Goal: Task Accomplishment & Management: Manage account settings

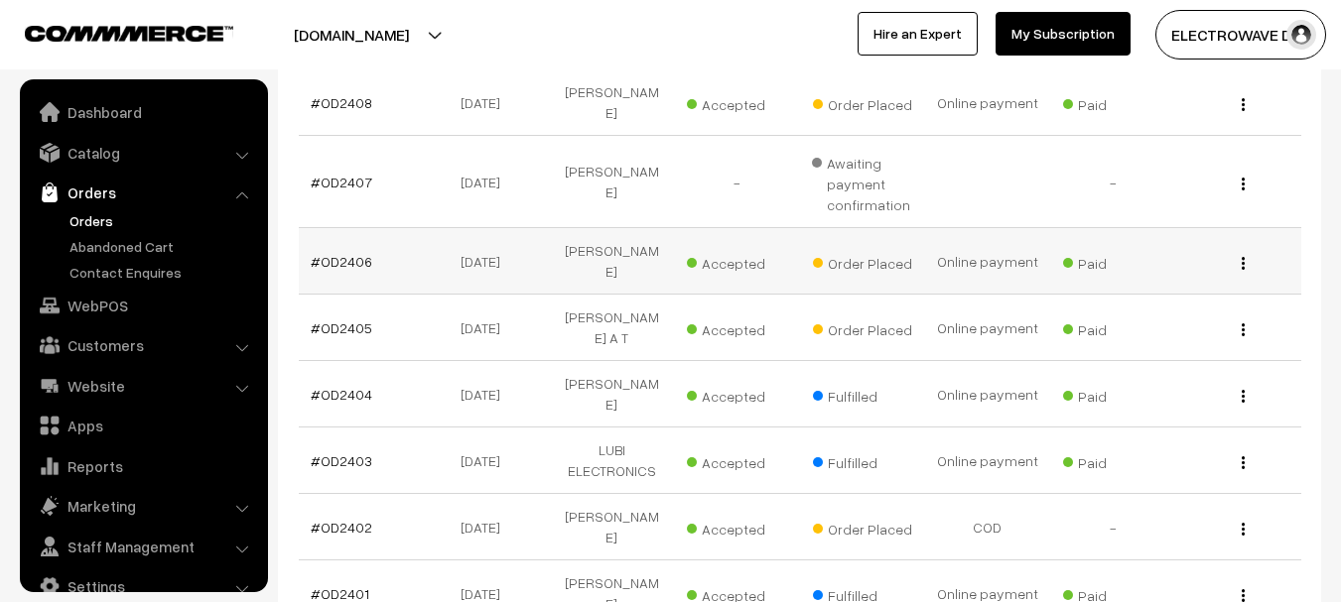
scroll to position [32, 0]
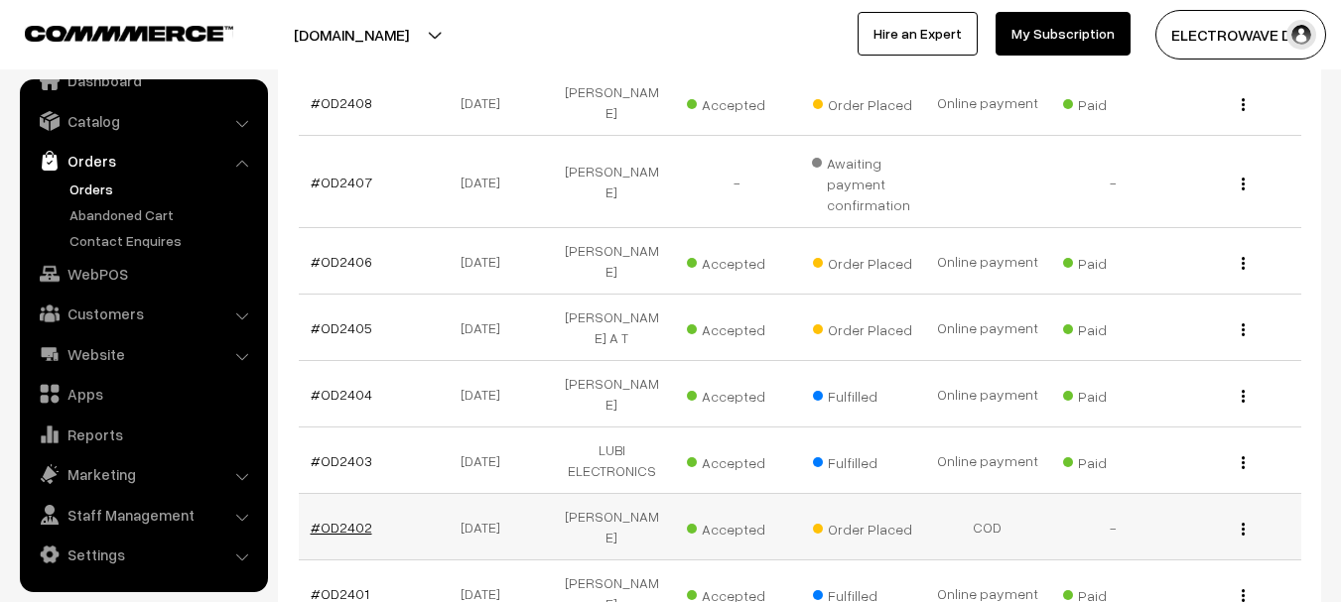
click at [340, 519] on link "#OD2402" at bounding box center [342, 527] width 62 height 17
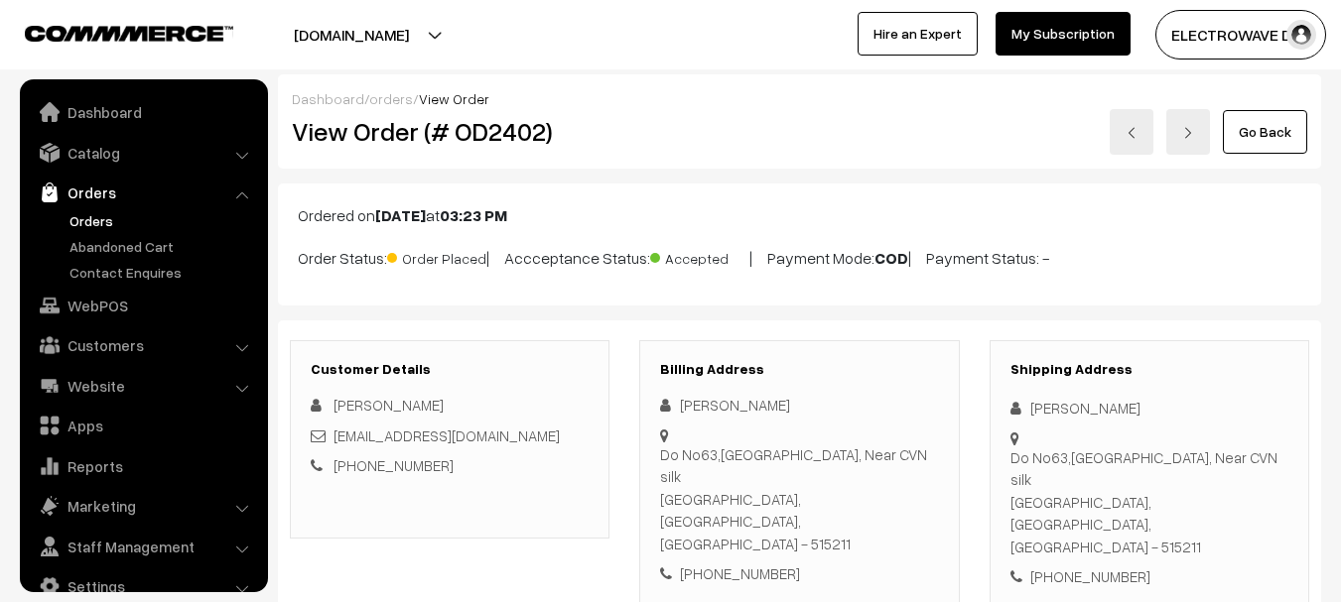
scroll to position [32, 0]
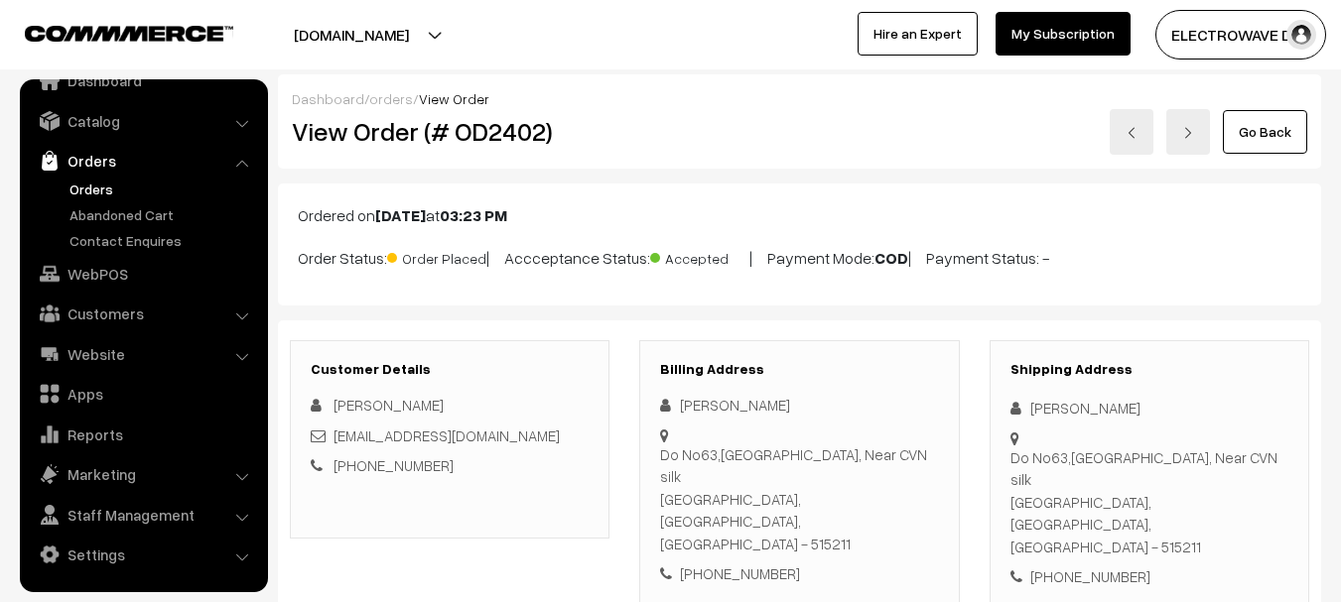
click at [502, 139] on h2 "View Order (# OD2402)" at bounding box center [451, 131] width 319 height 31
copy h2 "OD2402"
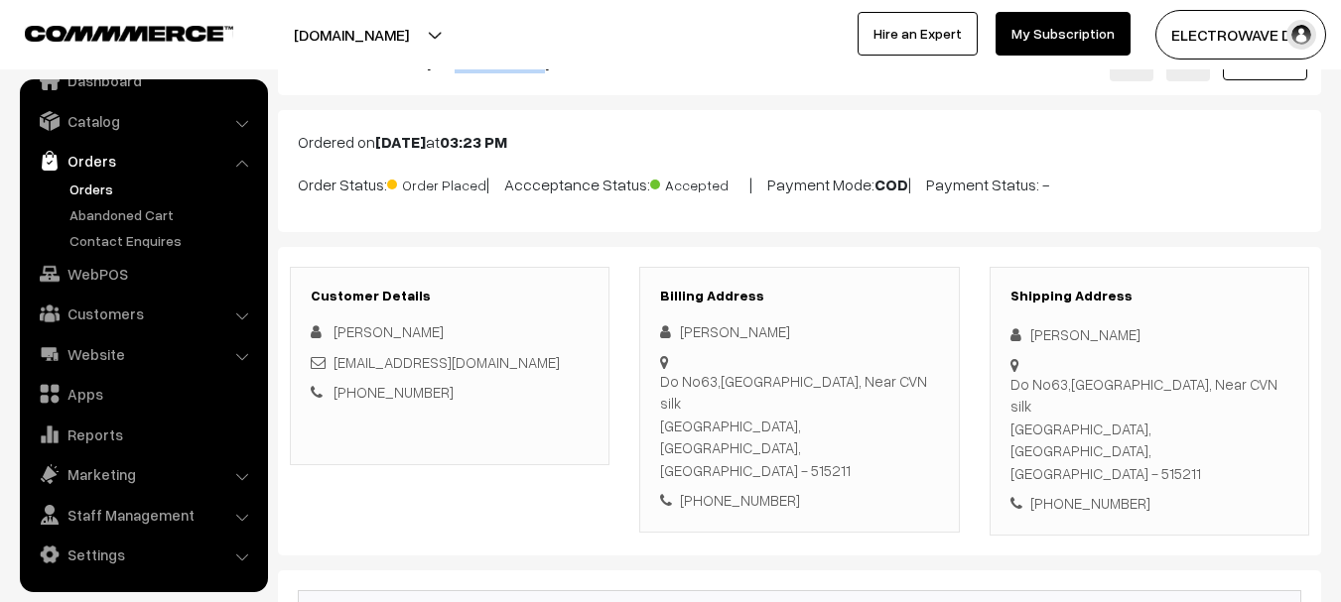
scroll to position [198, 0]
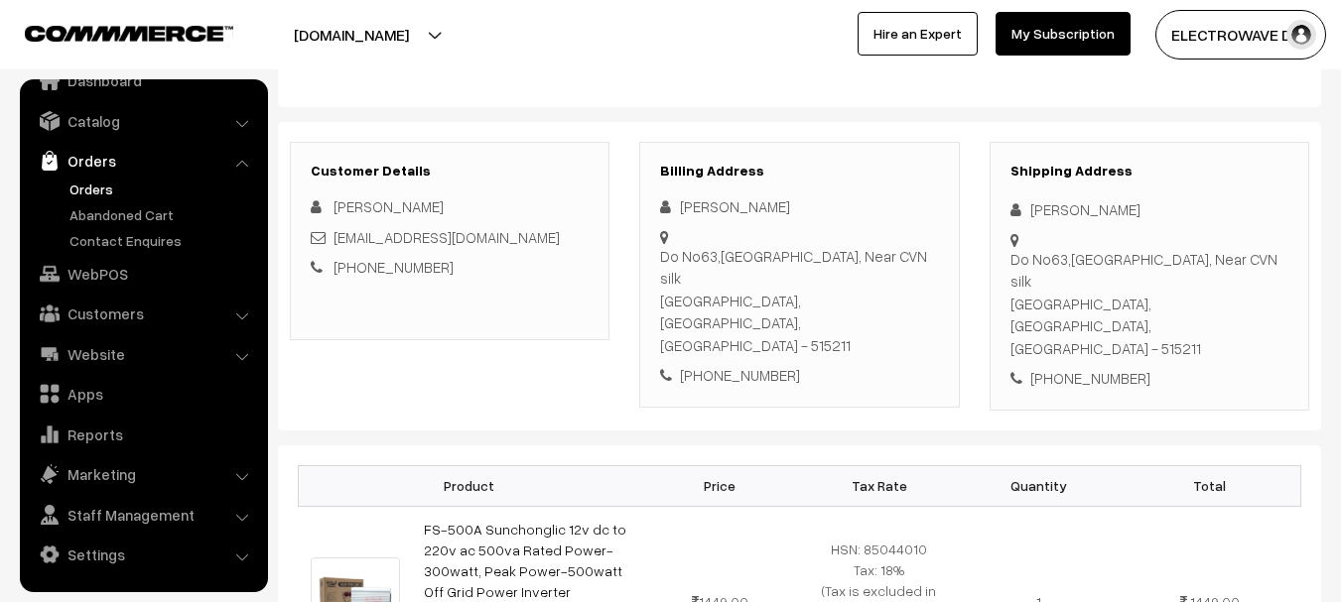
click at [1038, 215] on div "[PERSON_NAME]" at bounding box center [1149, 209] width 278 height 23
copy div "Soma"
click at [1081, 202] on div "[PERSON_NAME]" at bounding box center [1149, 209] width 278 height 23
click at [1081, 202] on div "Soma Shekar" at bounding box center [1149, 209] width 278 height 23
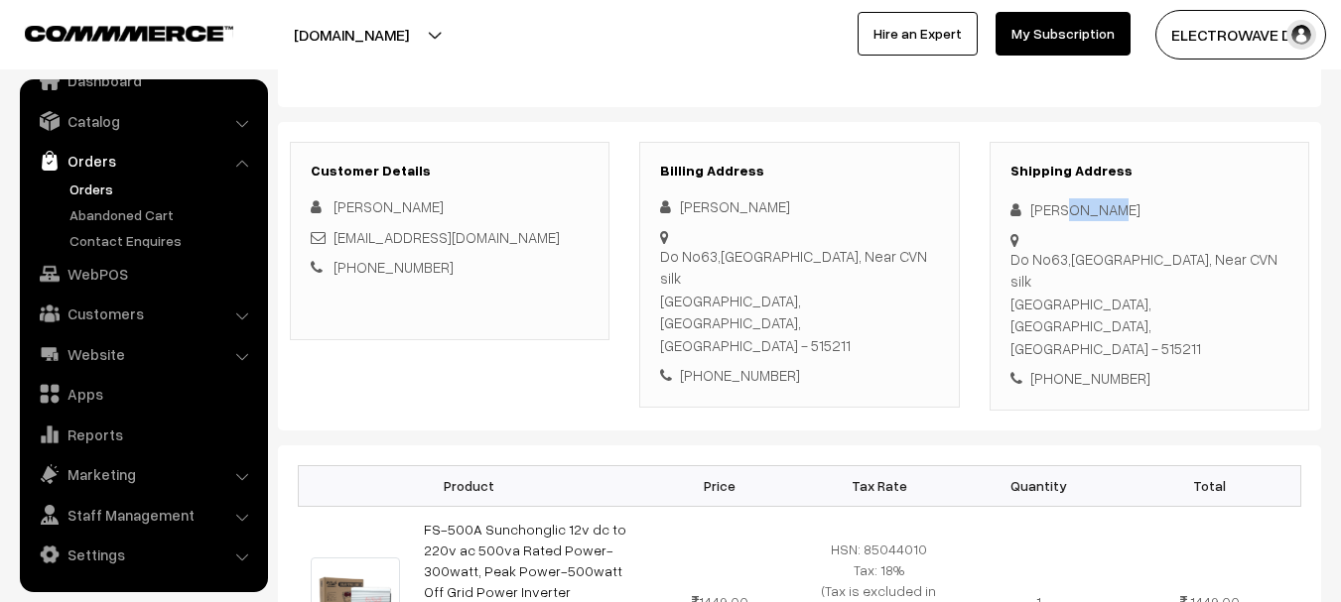
copy div "Shekar"
copy link "soma2449@gmail.com"
drag, startPoint x: 503, startPoint y: 235, endPoint x: 334, endPoint y: 232, distance: 168.7
click at [334, 232] on div "soma2449@gmail.com" at bounding box center [450, 237] width 278 height 23
click at [1079, 367] on div "+91 9392004569" at bounding box center [1149, 378] width 278 height 23
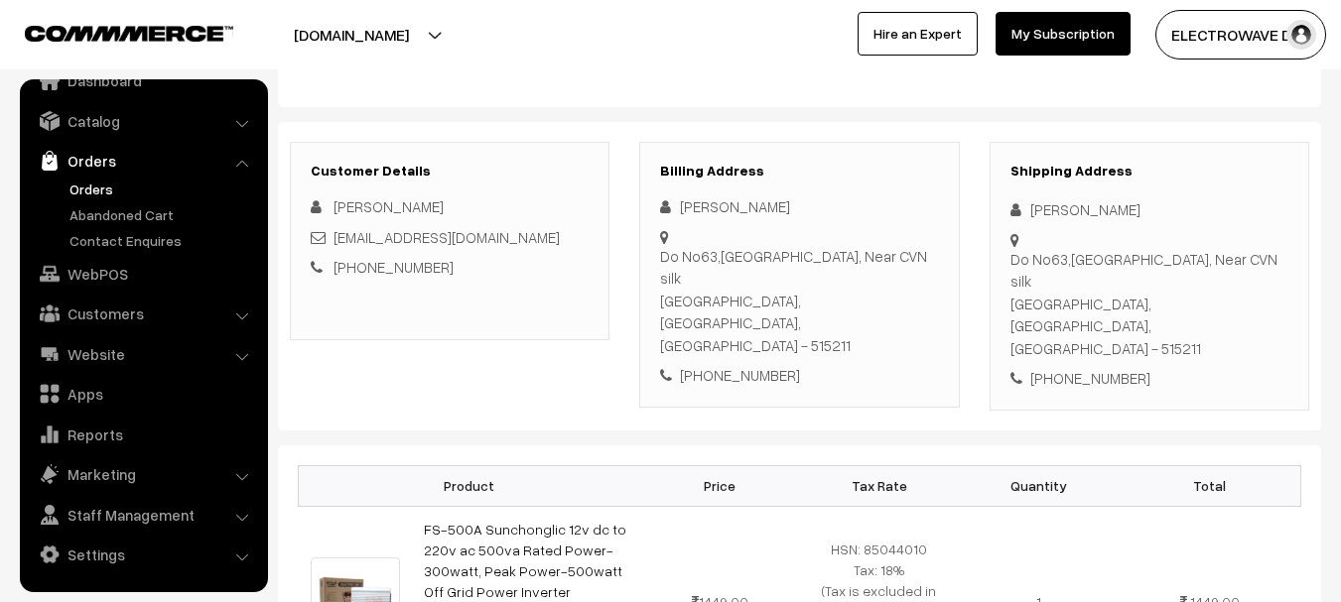
click at [1080, 367] on div "+91 9392004569" at bounding box center [1149, 378] width 278 height 23
copy div "9392004569"
copy div "Soma Shekar Do No63,9th Blok WEAVERS COLONY, Near CVN silk"
drag, startPoint x: 1024, startPoint y: 208, endPoint x: 1085, endPoint y: 279, distance: 92.9
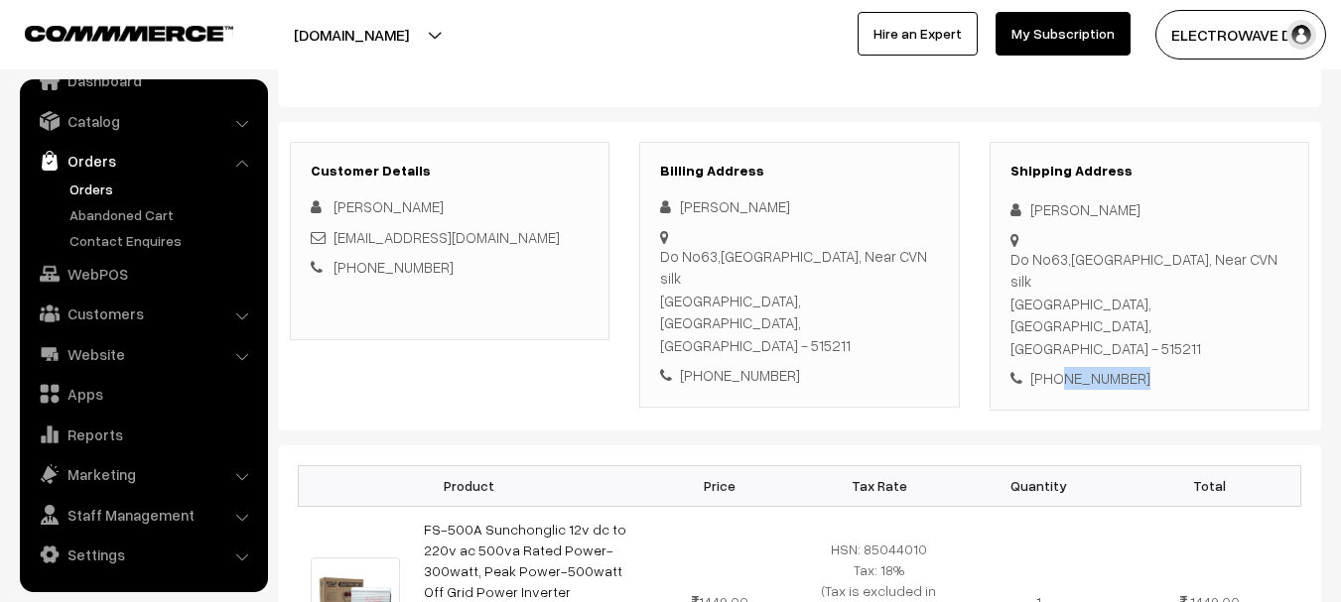
click at [1085, 279] on div "Shipping Address Soma Shekar Do No63,9th Blok WEAVERS COLONY, Near CVN silk Hin…" at bounding box center [1149, 276] width 320 height 269
copy div "Hindupur, Andhra Pradesh, India - 515211 +91 9392004569"
drag, startPoint x: 1011, startPoint y: 308, endPoint x: 1166, endPoint y: 342, distance: 158.7
click at [1166, 342] on div "Shipping Address Soma Shekar Do No63,9th Blok WEAVERS COLONY, Near CVN silk Hin…" at bounding box center [1149, 276] width 320 height 269
click at [1084, 345] on div "Shipping Address Soma Shekar Do No63,9th Blok WEAVERS COLONY, Near CVN silk Hin…" at bounding box center [1149, 276] width 320 height 269
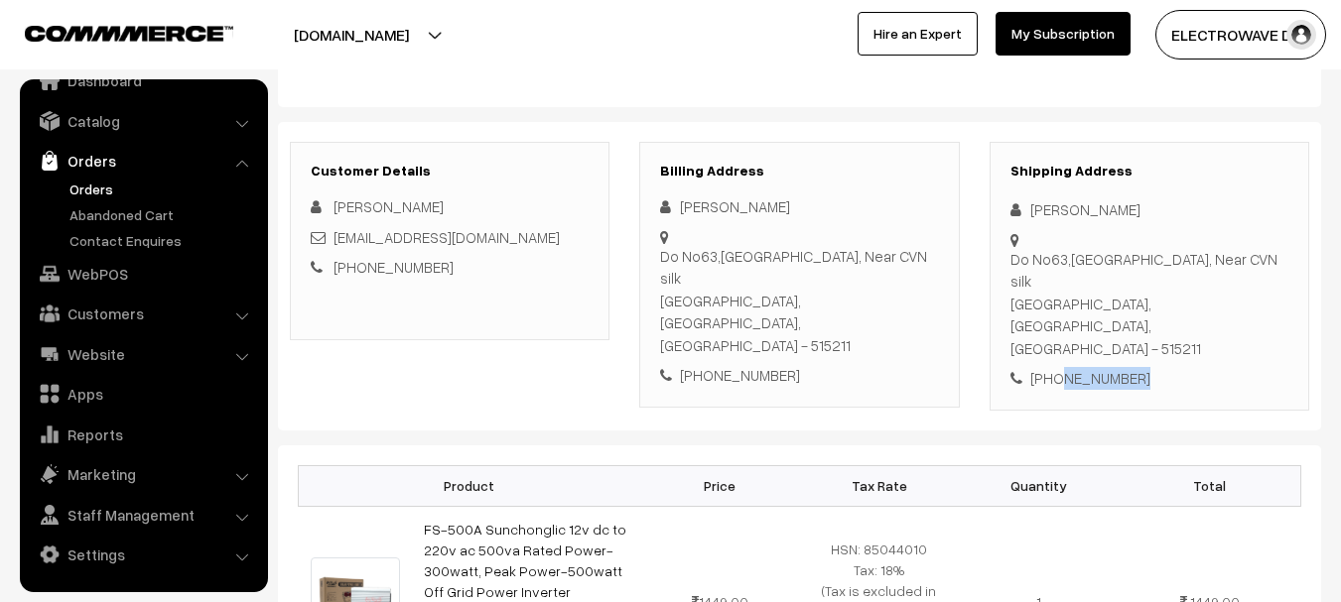
click at [1084, 345] on div "Shipping Address Soma Shekar Do No63,9th Blok WEAVERS COLONY, Near CVN silk Hin…" at bounding box center [1149, 276] width 320 height 269
click at [1224, 296] on div "Do No63,9th Blok WEAVERS COLONY, Near CVN silk Hindupur, Andhra Pradesh, India …" at bounding box center [1149, 304] width 278 height 112
copy div "515211"
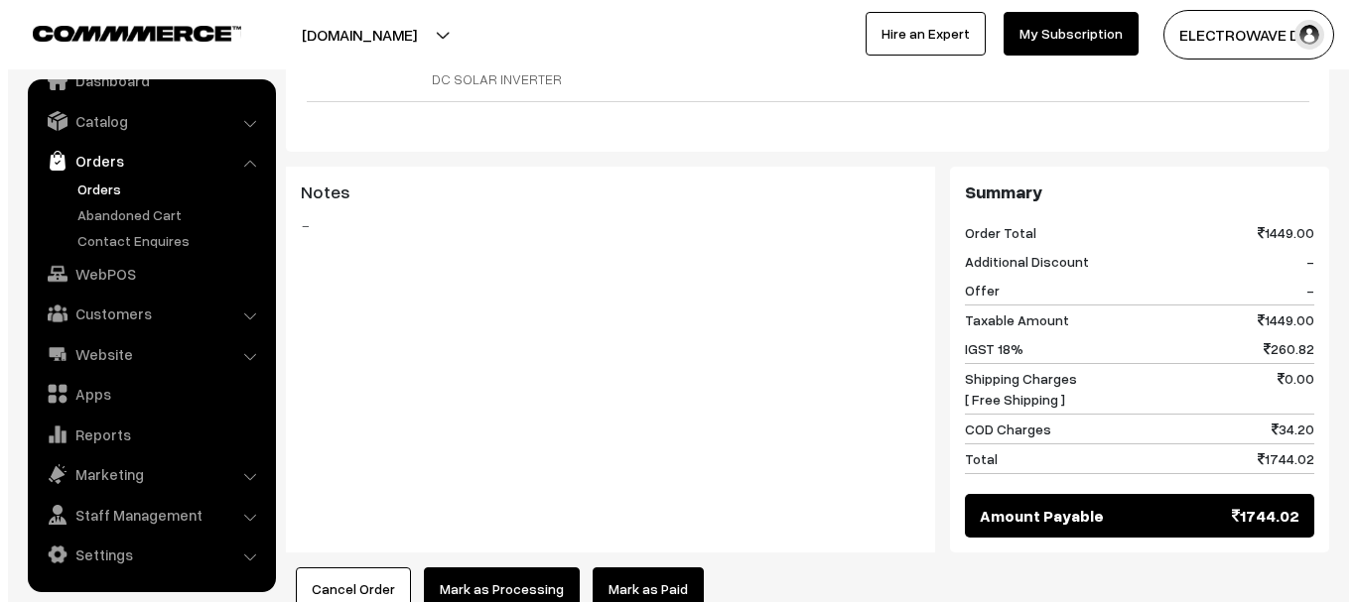
scroll to position [1021, 0]
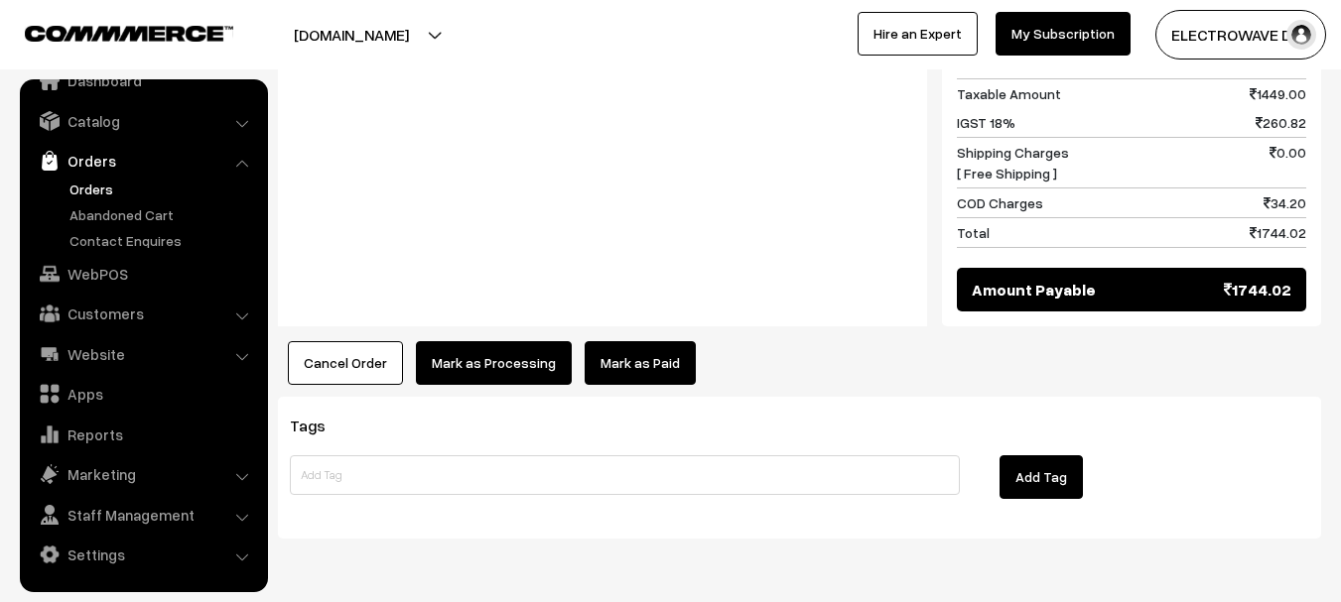
click at [500, 341] on button "Mark as Processing" at bounding box center [494, 363] width 156 height 44
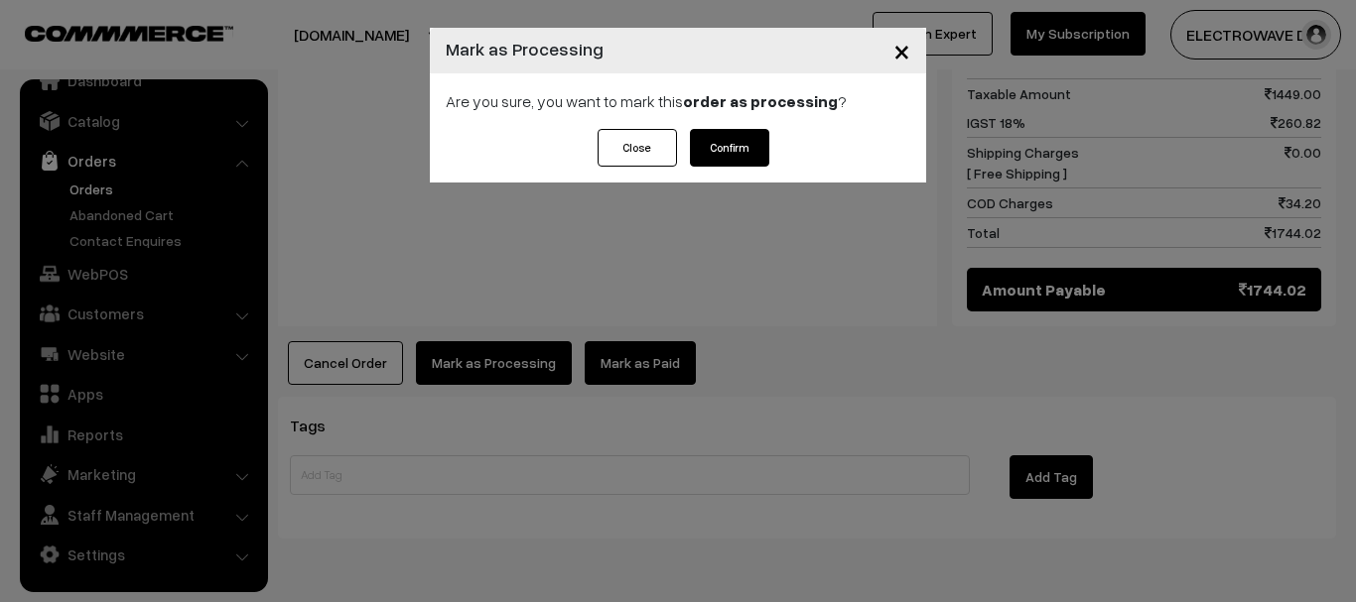
click at [735, 160] on button "Confirm" at bounding box center [729, 148] width 79 height 38
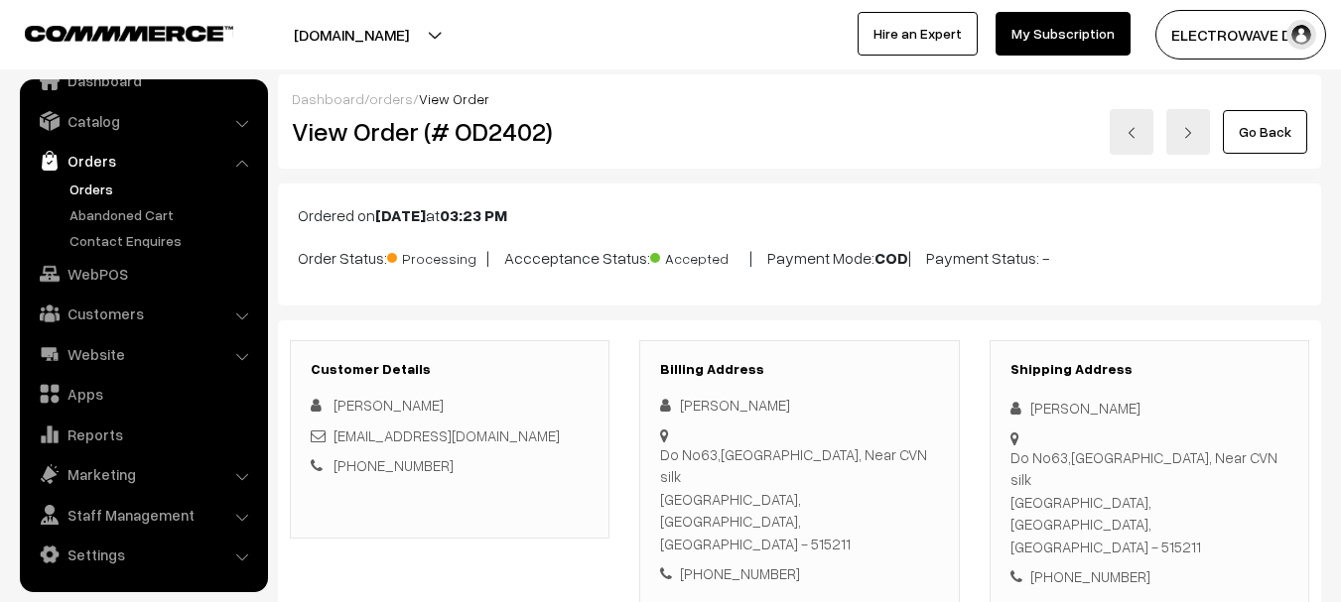
click at [472, 136] on h2 "View Order (# OD2402)" at bounding box center [451, 131] width 319 height 31
copy h2 "OD2402"
click at [472, 136] on h2 "View Order (# OD2402)" at bounding box center [451, 131] width 319 height 31
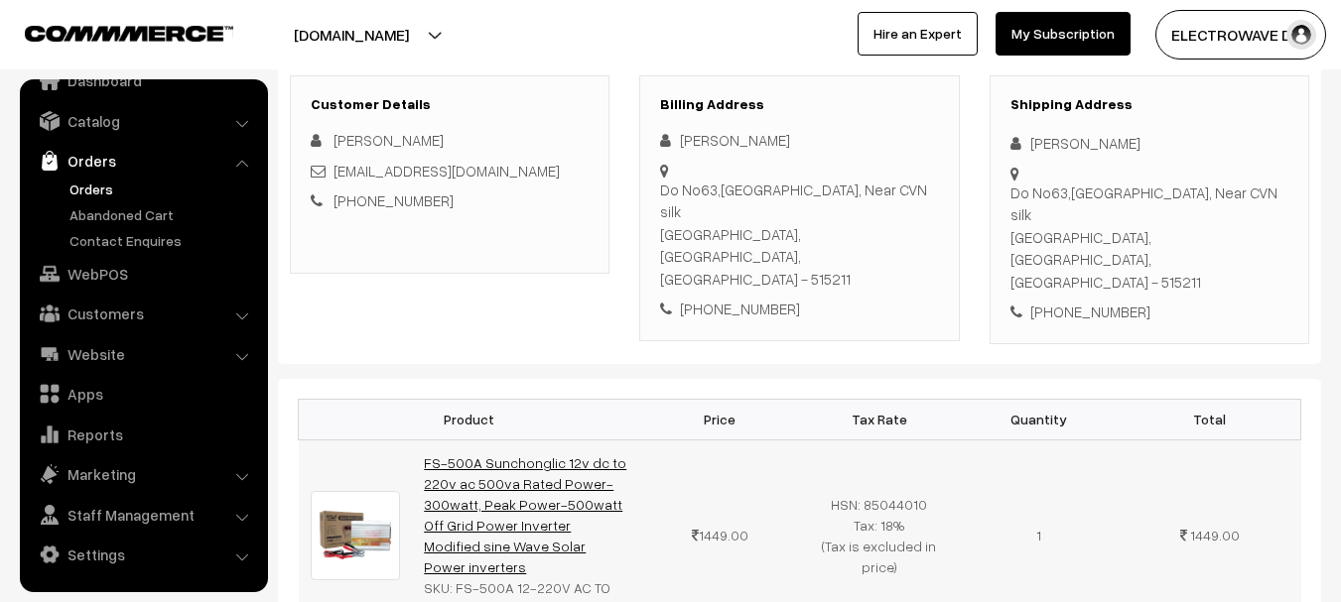
scroll to position [298, 0]
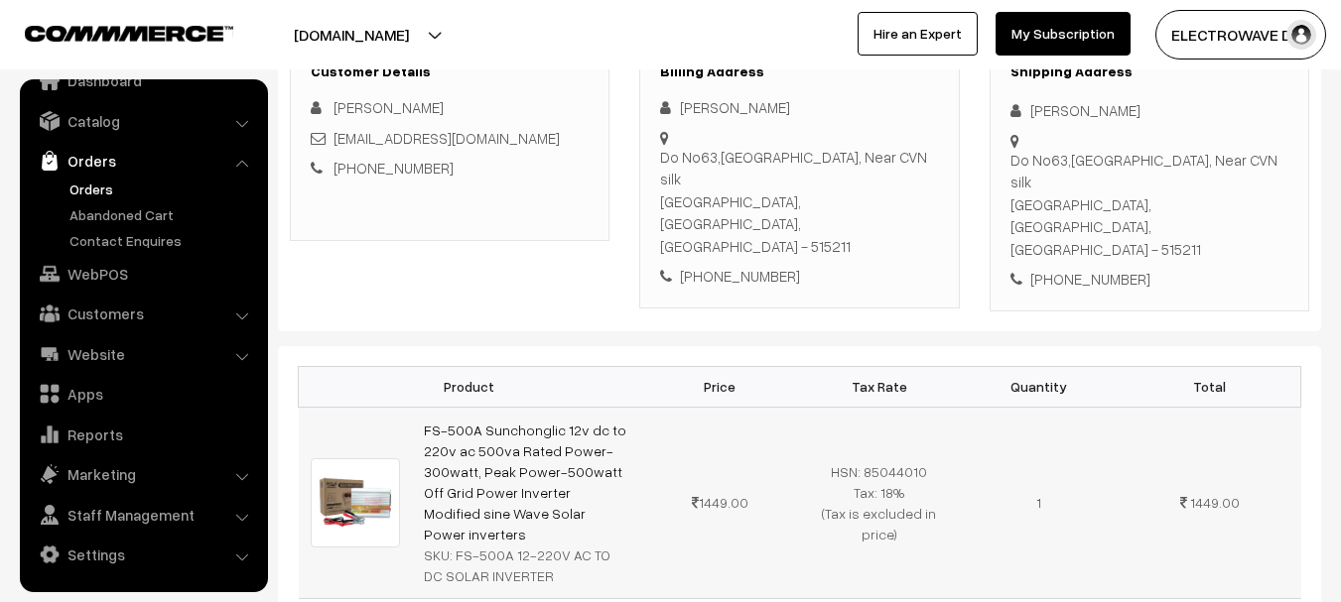
copy link "FS-500A Sunchonglic 12v dc to 220v ac 500va Rated Power-300watt, Peak Power-500…"
drag, startPoint x: 595, startPoint y: 467, endPoint x: 417, endPoint y: 375, distance: 201.1
click at [417, 407] on td "FS-500A Sunchonglic 12v dc to 220v ac 500va Rated Power-300watt, Peak Power-500…" at bounding box center [526, 503] width 228 height 192
copy div "FS-500A 12-220V AC TO DC SOLAR INVERTER"
drag, startPoint x: 453, startPoint y: 496, endPoint x: 534, endPoint y: 519, distance: 84.5
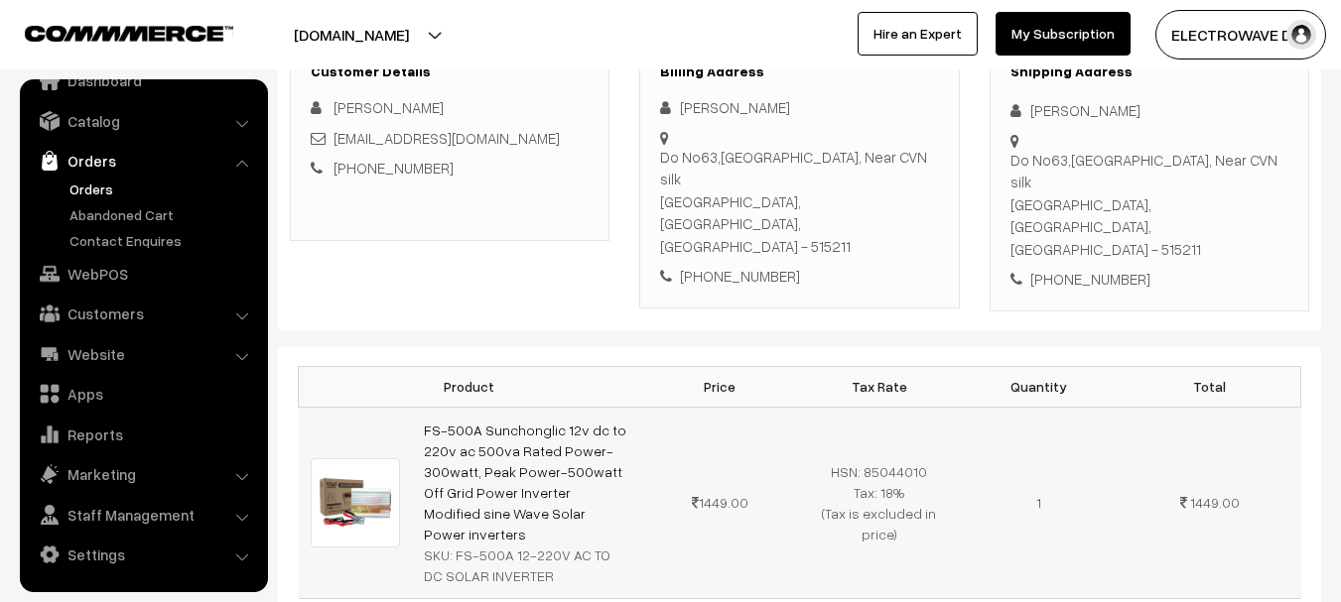
click at [534, 545] on div "SKU: FS-500A 12-220V AC TO DC SOLAR INVERTER" at bounding box center [526, 566] width 204 height 42
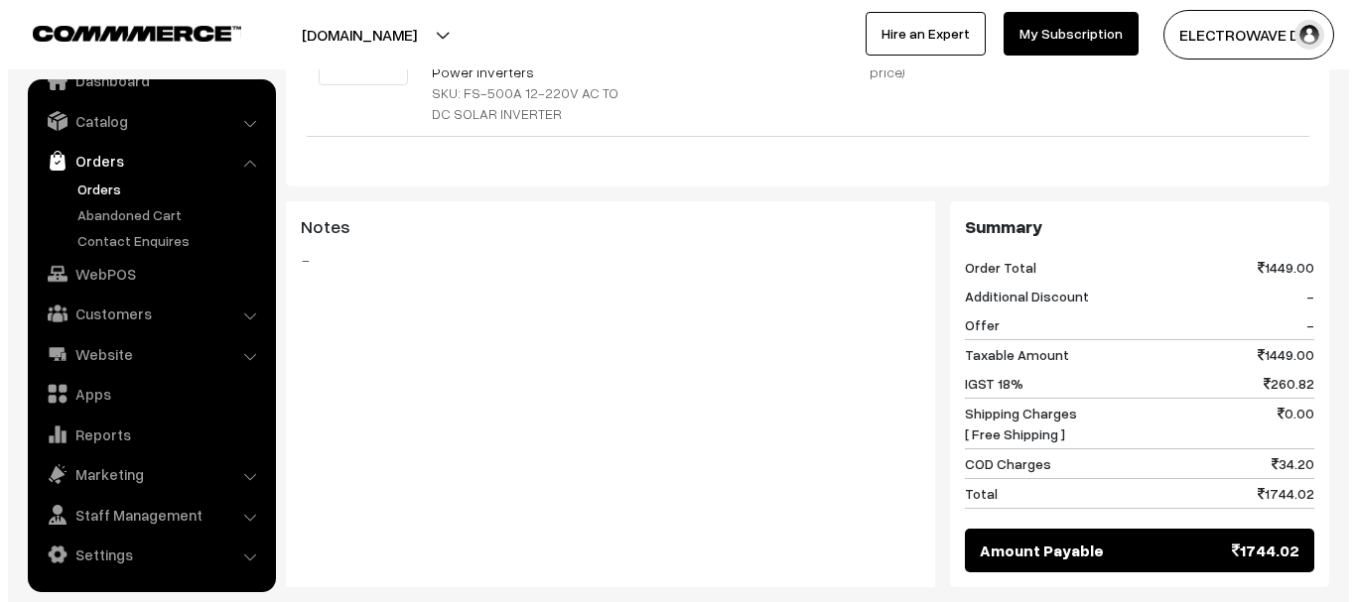
scroll to position [794, 0]
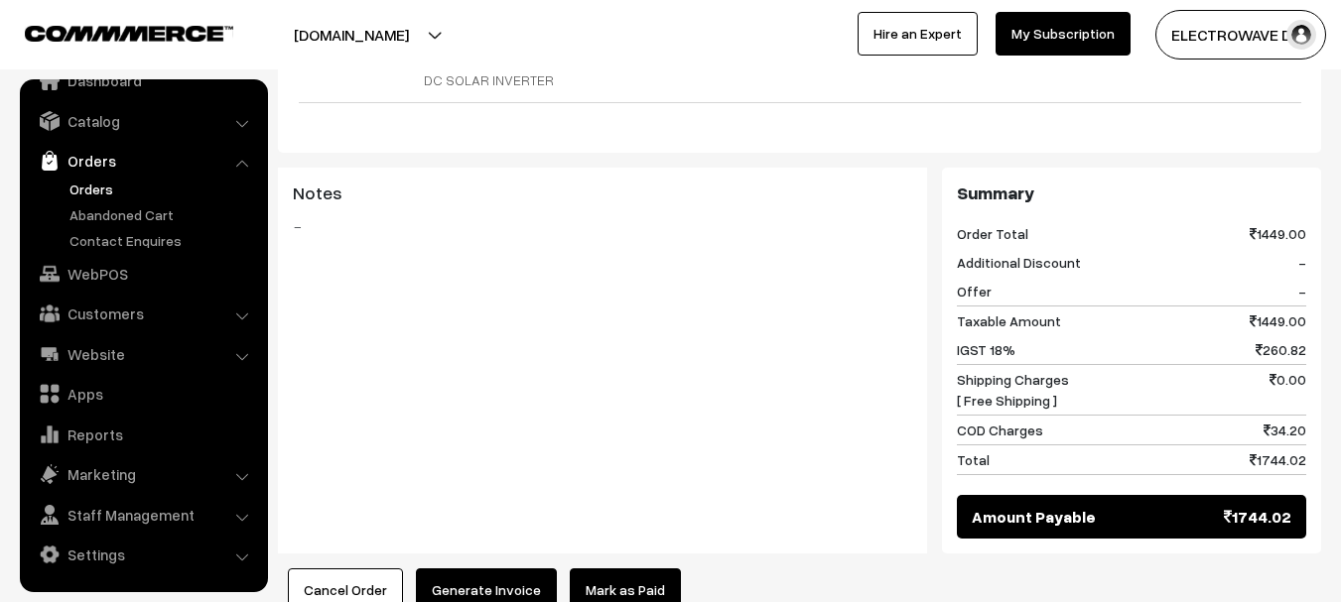
click at [502, 569] on button "Generate Invoice" at bounding box center [486, 591] width 141 height 44
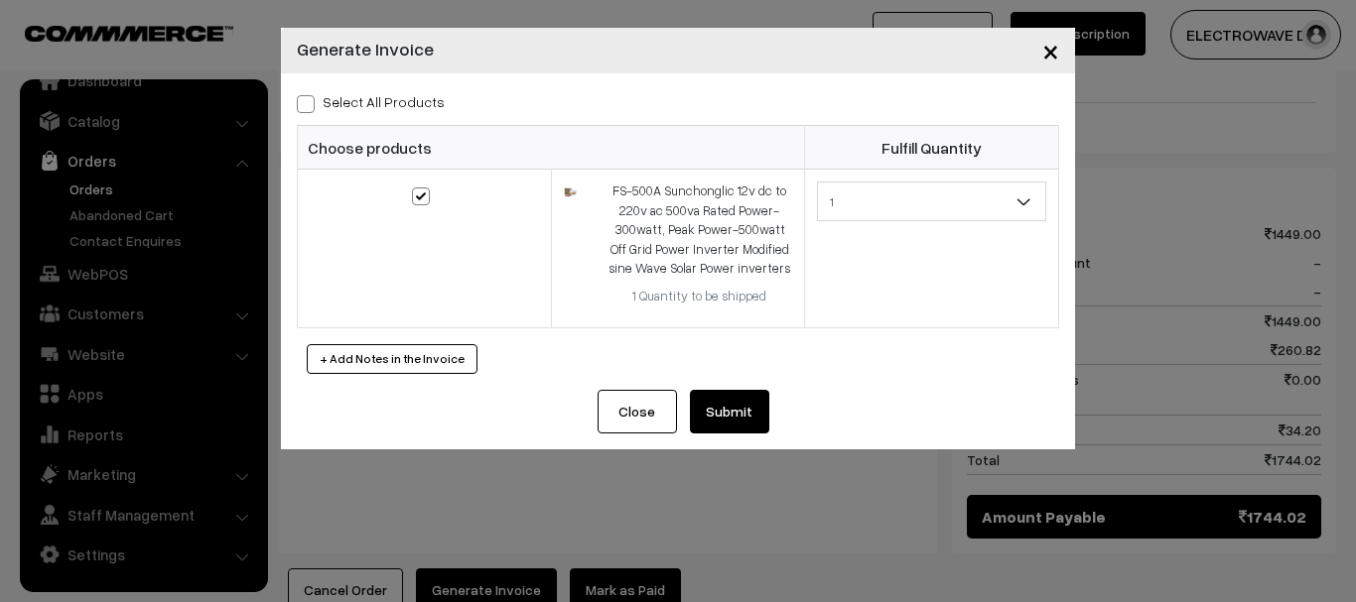
click at [749, 401] on button "Submit" at bounding box center [729, 412] width 79 height 44
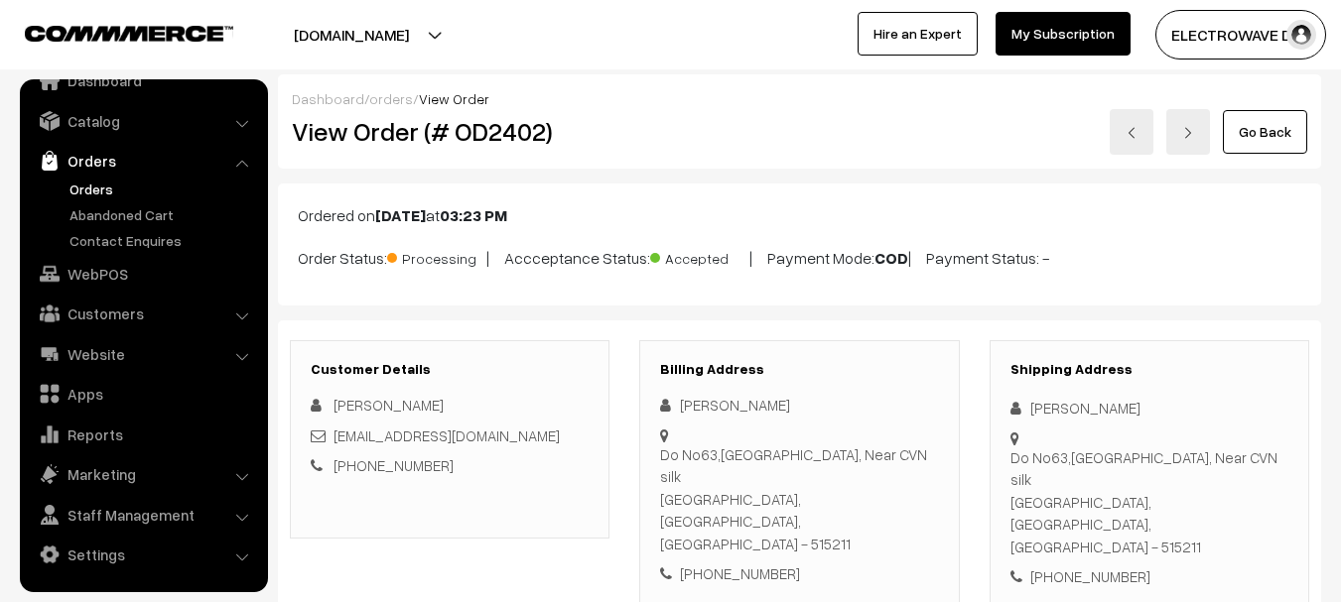
click at [490, 151] on div "View Order (# OD2402)" at bounding box center [451, 132] width 348 height 46
copy h2 "OD2402"
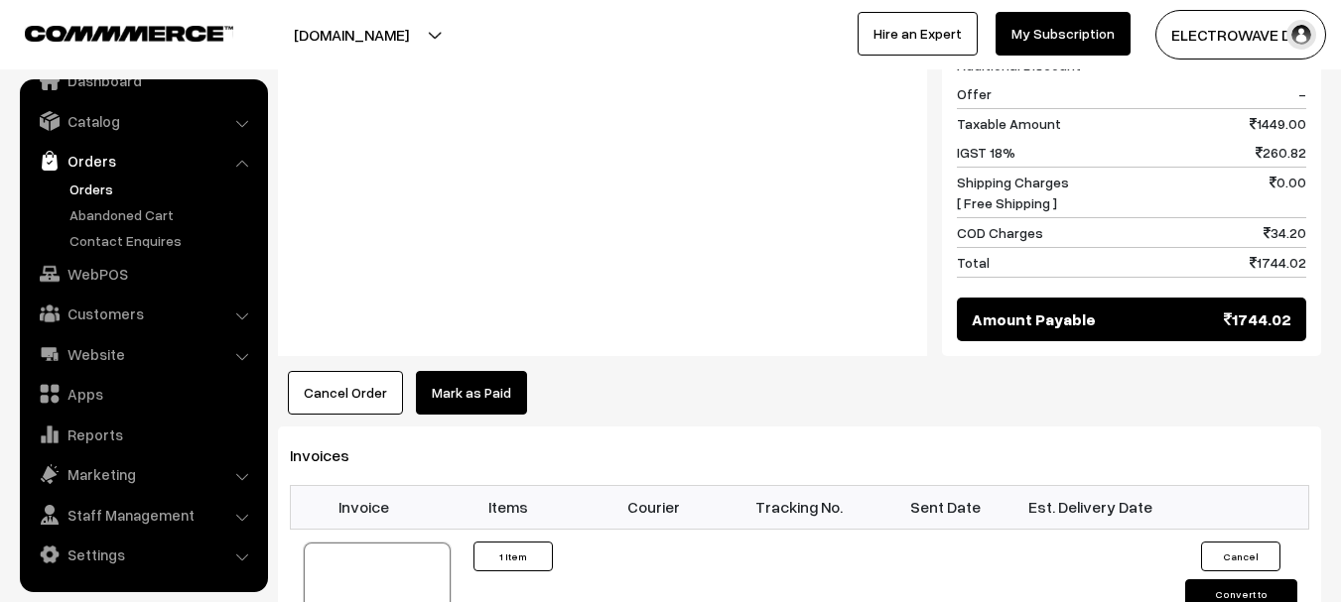
scroll to position [992, 0]
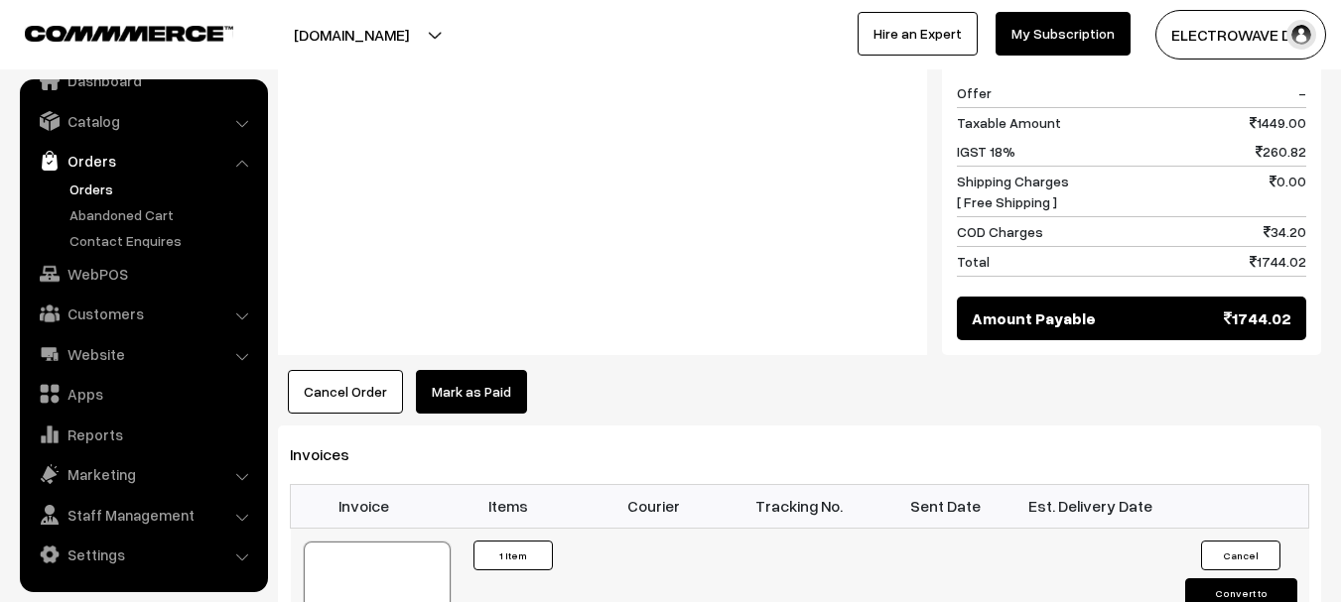
click at [420, 542] on div at bounding box center [377, 591] width 147 height 99
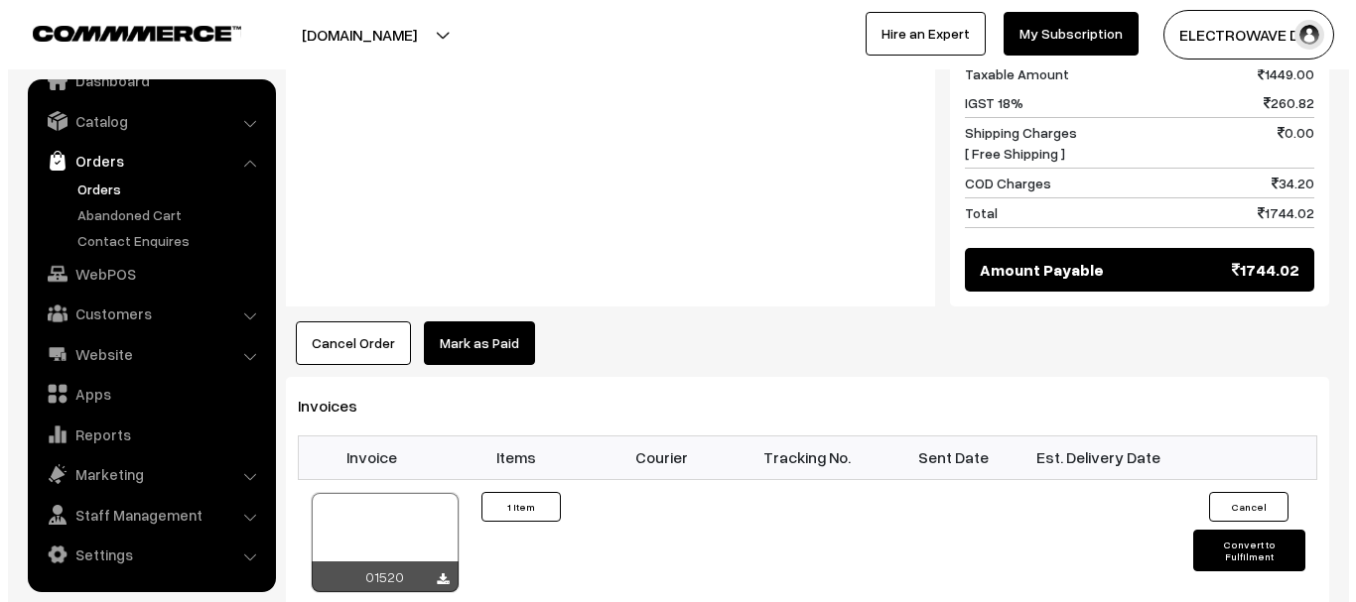
scroll to position [1191, 0]
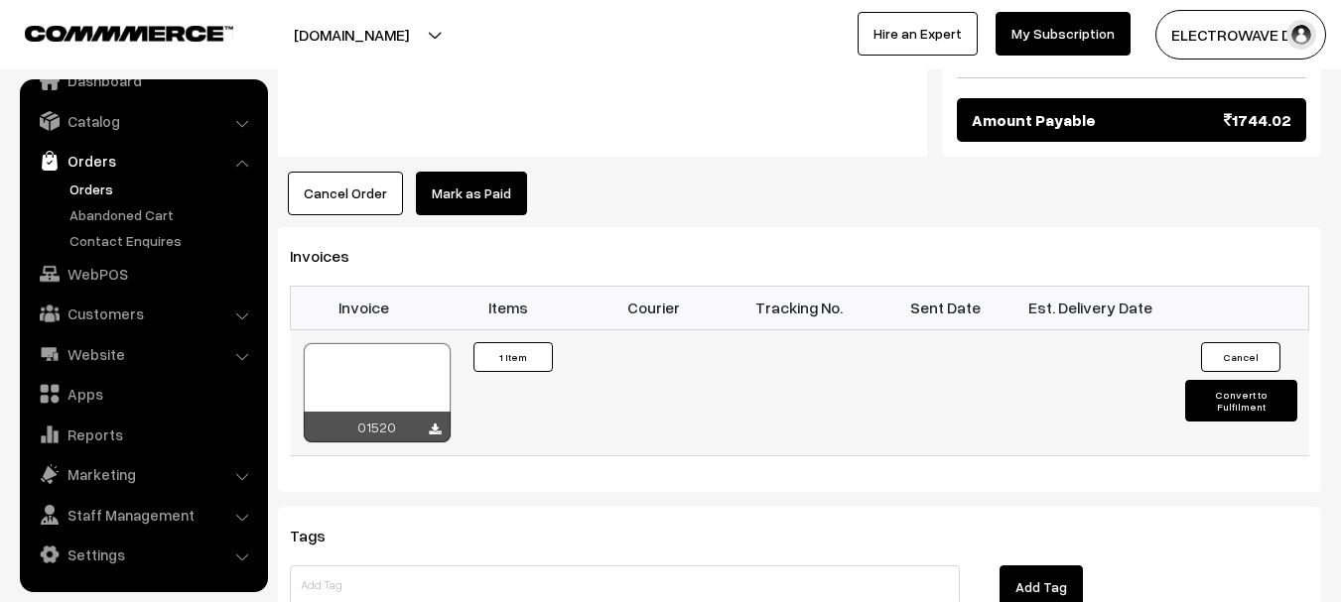
click at [1214, 345] on td "Cancel Convert to Fulfilment" at bounding box center [1236, 392] width 146 height 126
click at [1220, 380] on button "Convert to Fulfilment" at bounding box center [1241, 401] width 112 height 42
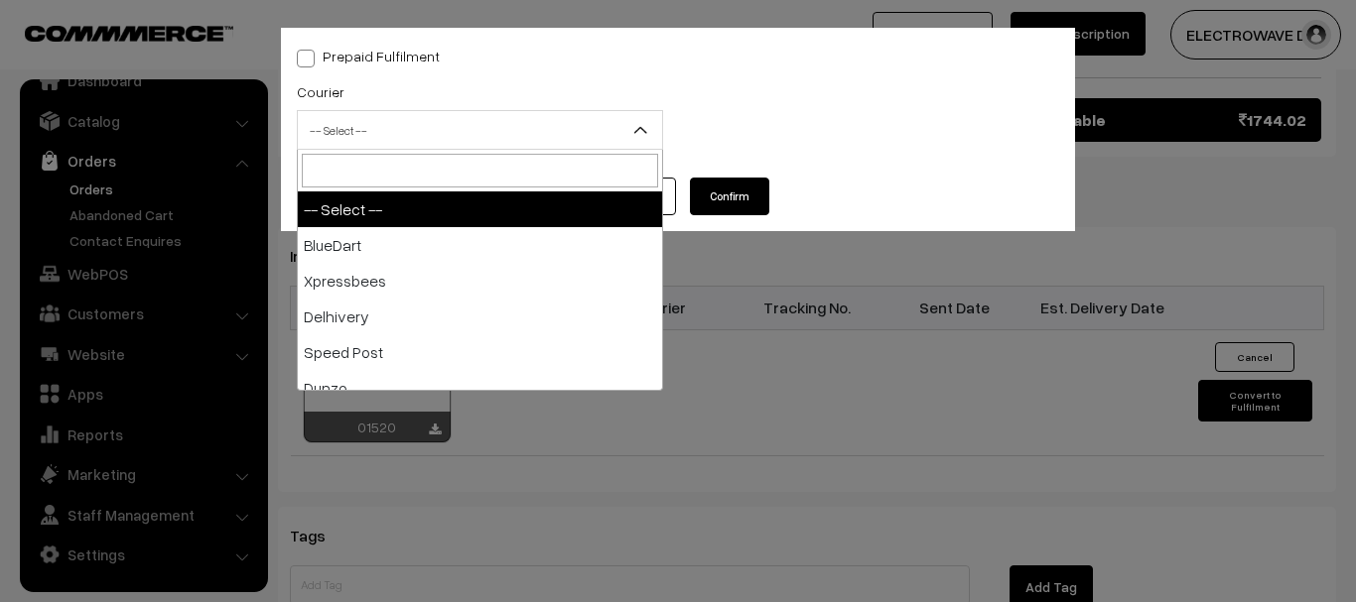
click at [484, 132] on span "-- Select --" at bounding box center [480, 130] width 364 height 35
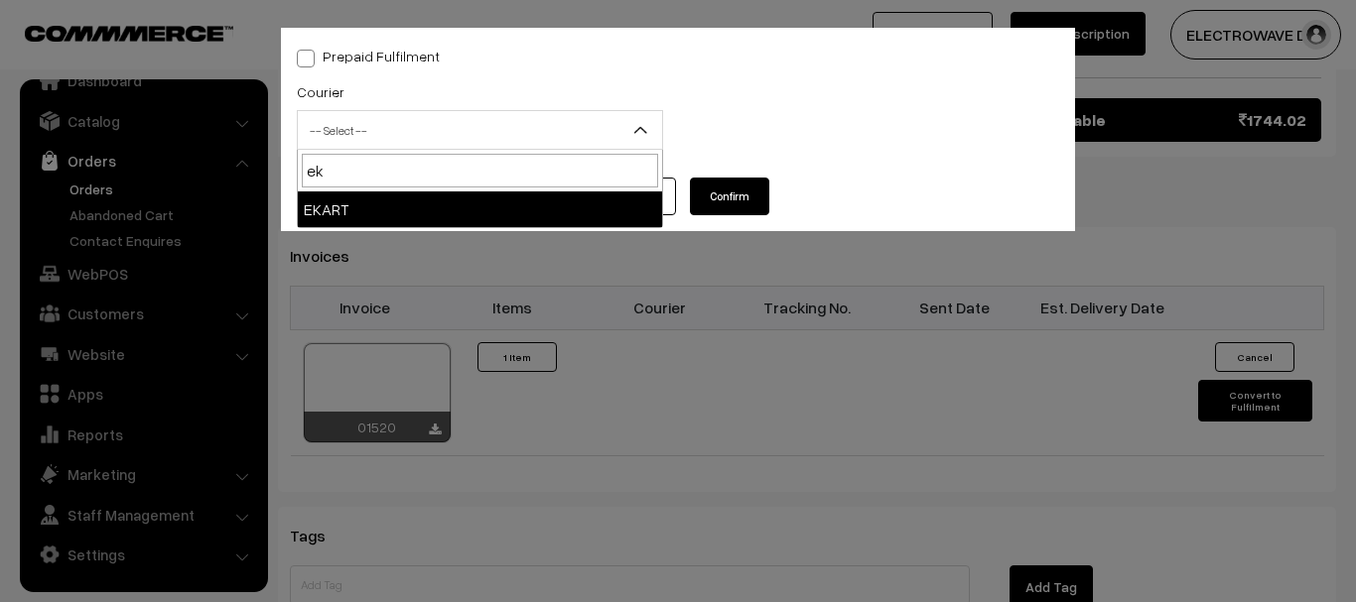
type input "ek"
select select "9"
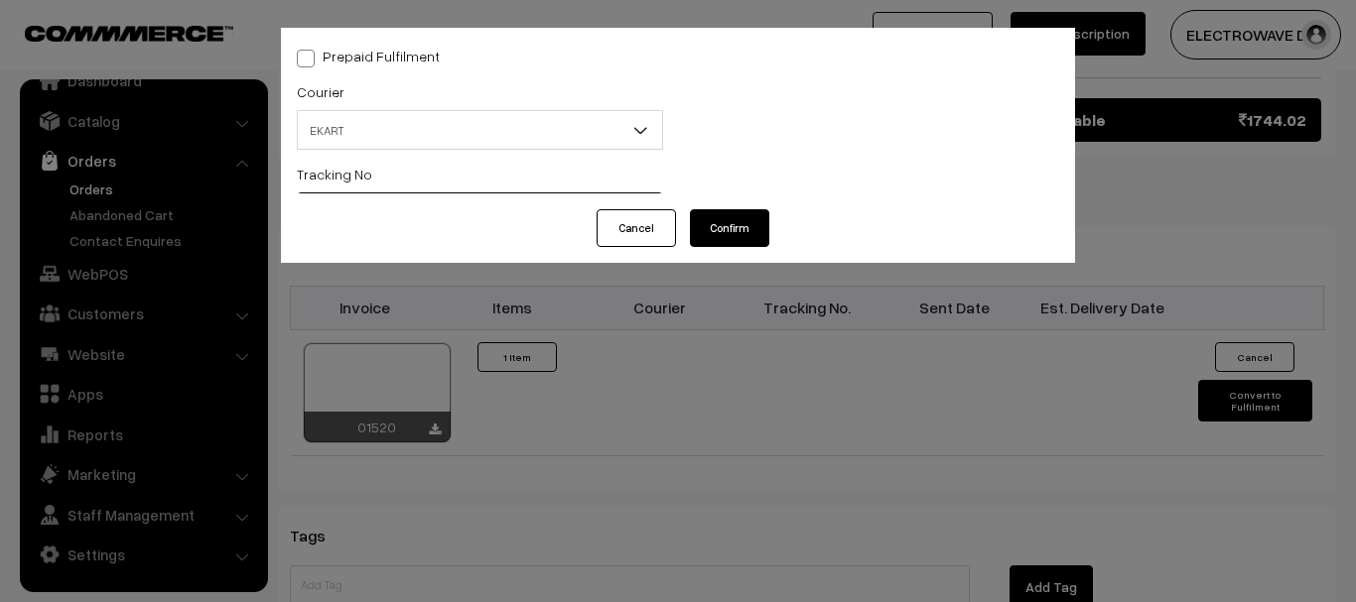
click at [423, 210] on input "text" at bounding box center [480, 213] width 366 height 40
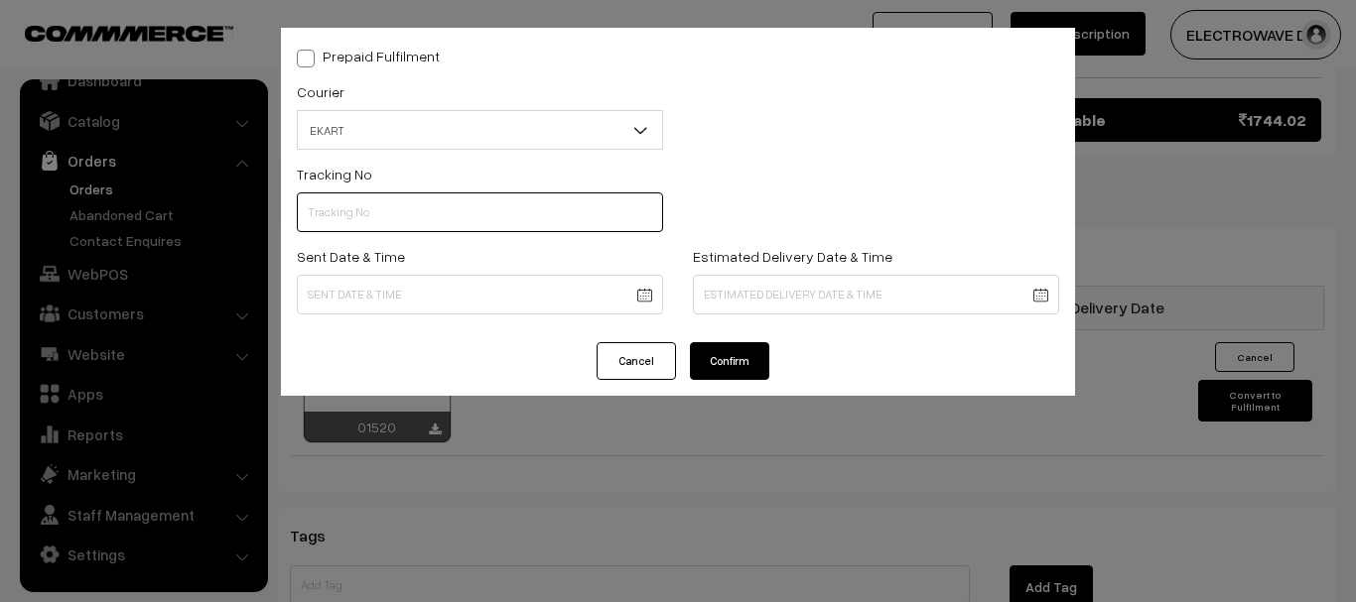
paste input "SOSC1002042563"
type input "SOSC1002042563"
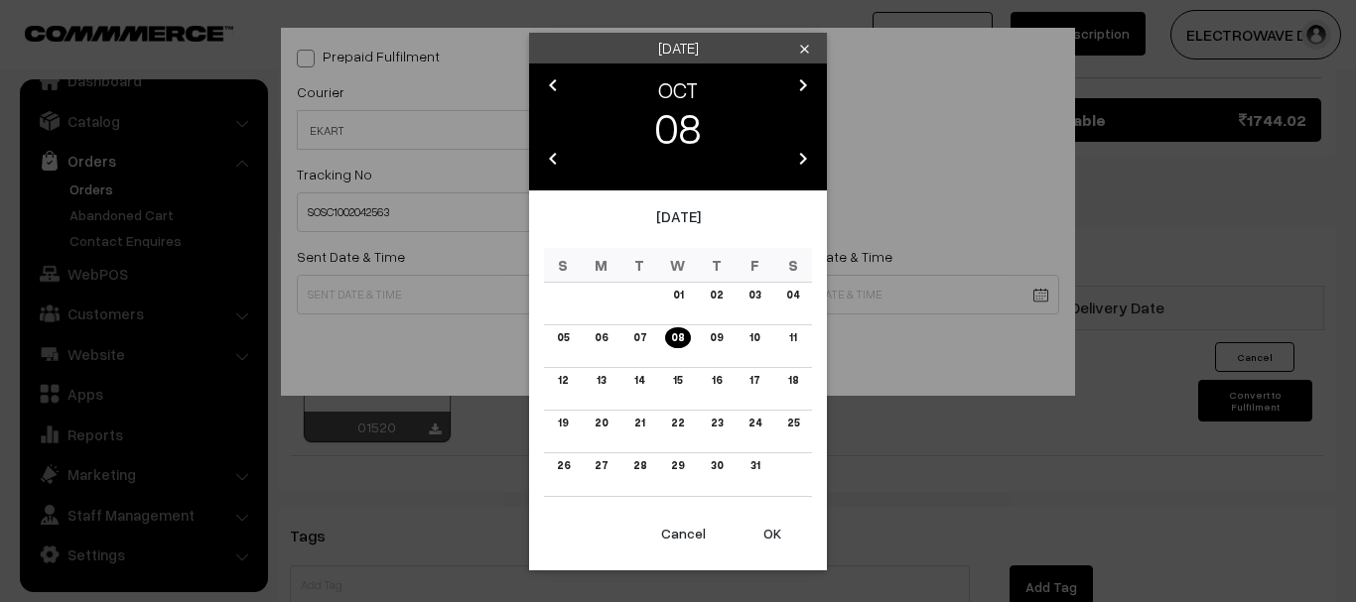
click at [769, 540] on button "OK" at bounding box center [771, 534] width 79 height 44
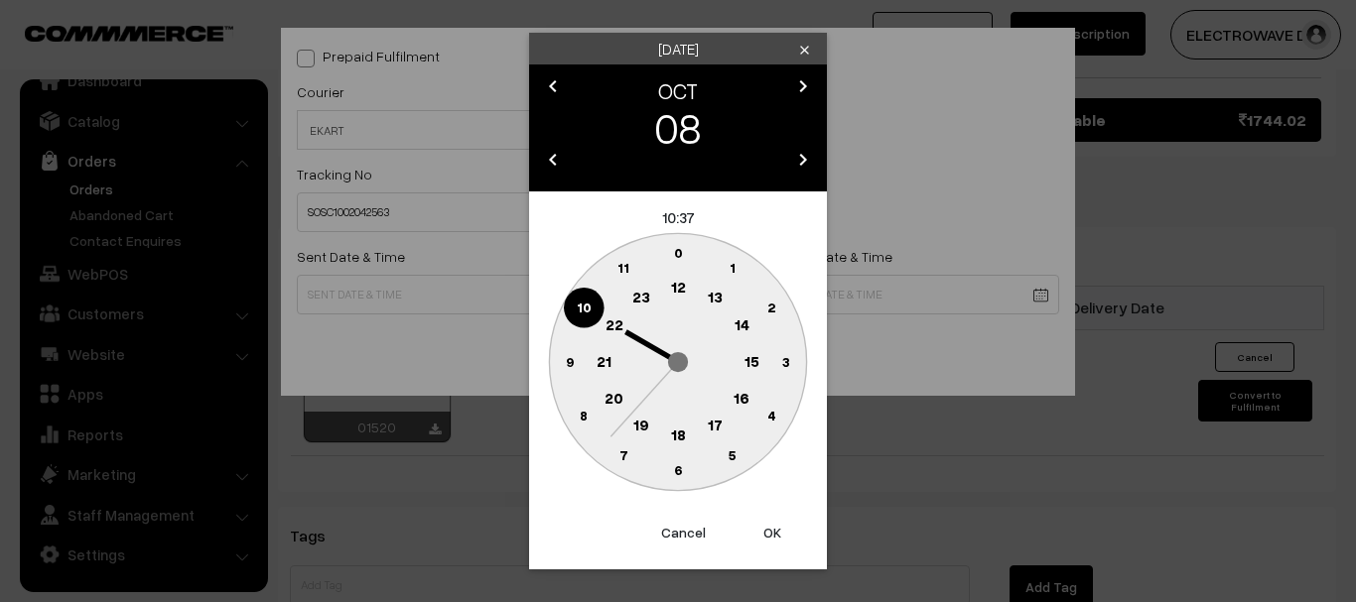
click at [769, 540] on button "OK" at bounding box center [771, 533] width 79 height 44
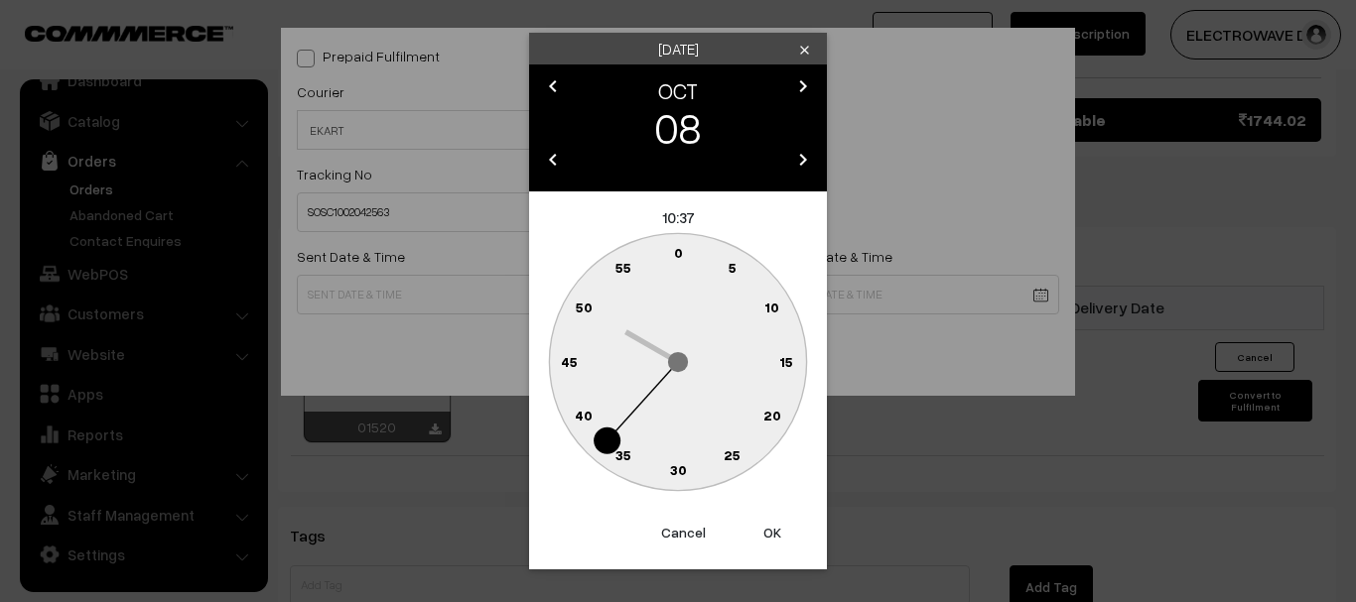
click at [769, 540] on button "OK" at bounding box center [771, 533] width 79 height 44
type input "08-10-2025 10:37"
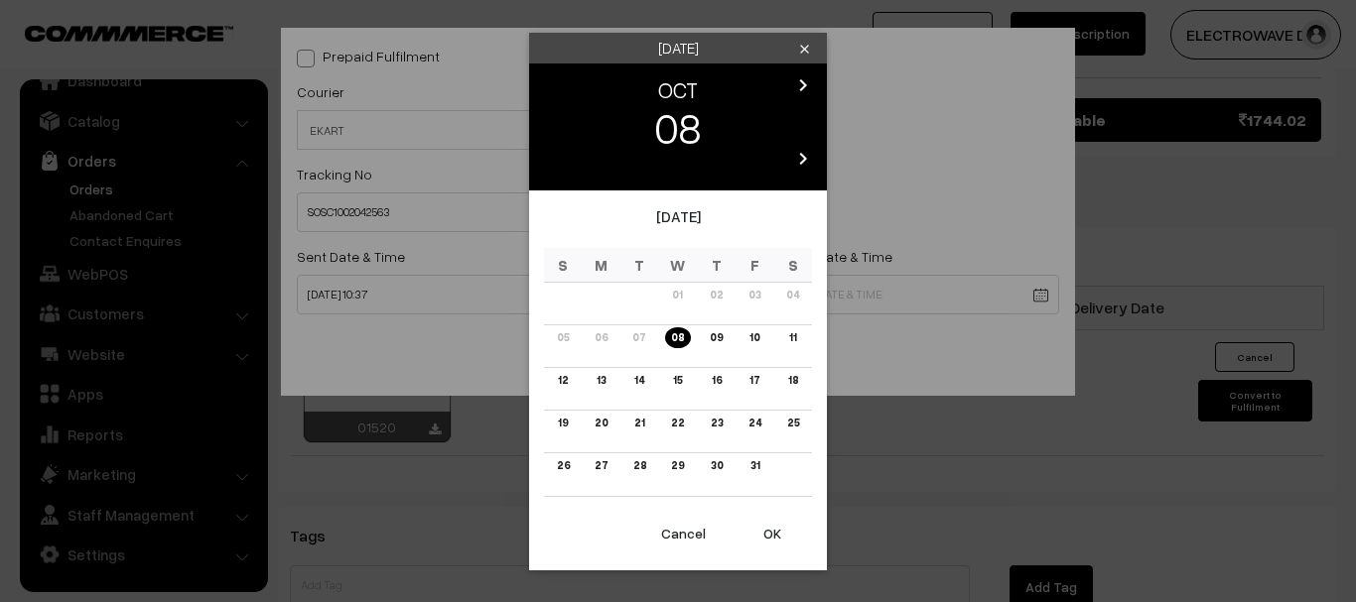
click at [562, 381] on link "12" at bounding box center [563, 380] width 22 height 21
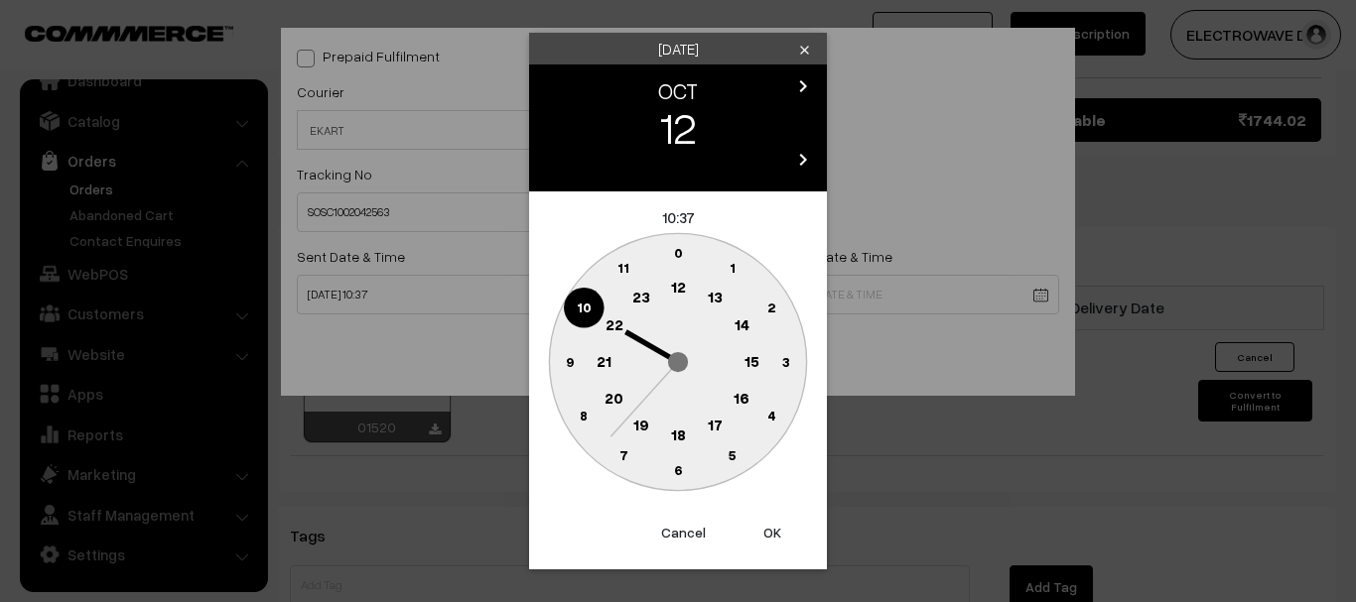
click at [769, 532] on button "OK" at bounding box center [771, 533] width 79 height 44
drag, startPoint x: 769, startPoint y: 532, endPoint x: 767, endPoint y: 516, distance: 16.0
click at [769, 528] on button "OK" at bounding box center [771, 533] width 79 height 44
type input "12-10-2025 10:37"
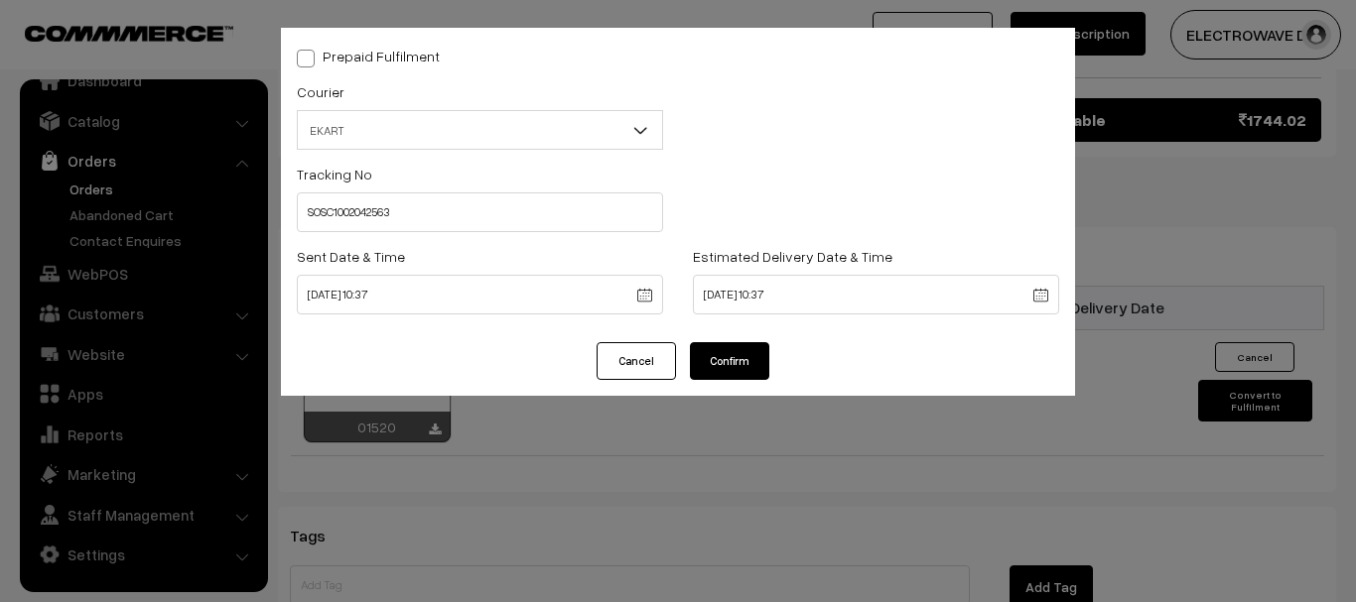
click at [746, 371] on button "Confirm" at bounding box center [729, 361] width 79 height 38
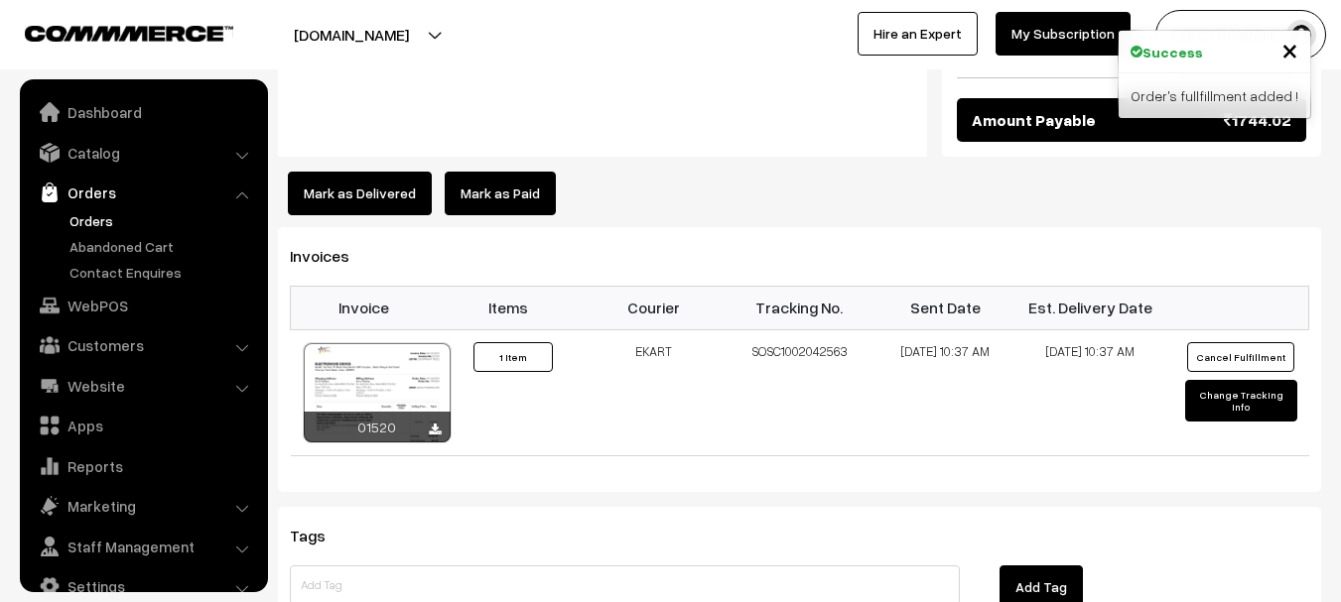
scroll to position [32, 0]
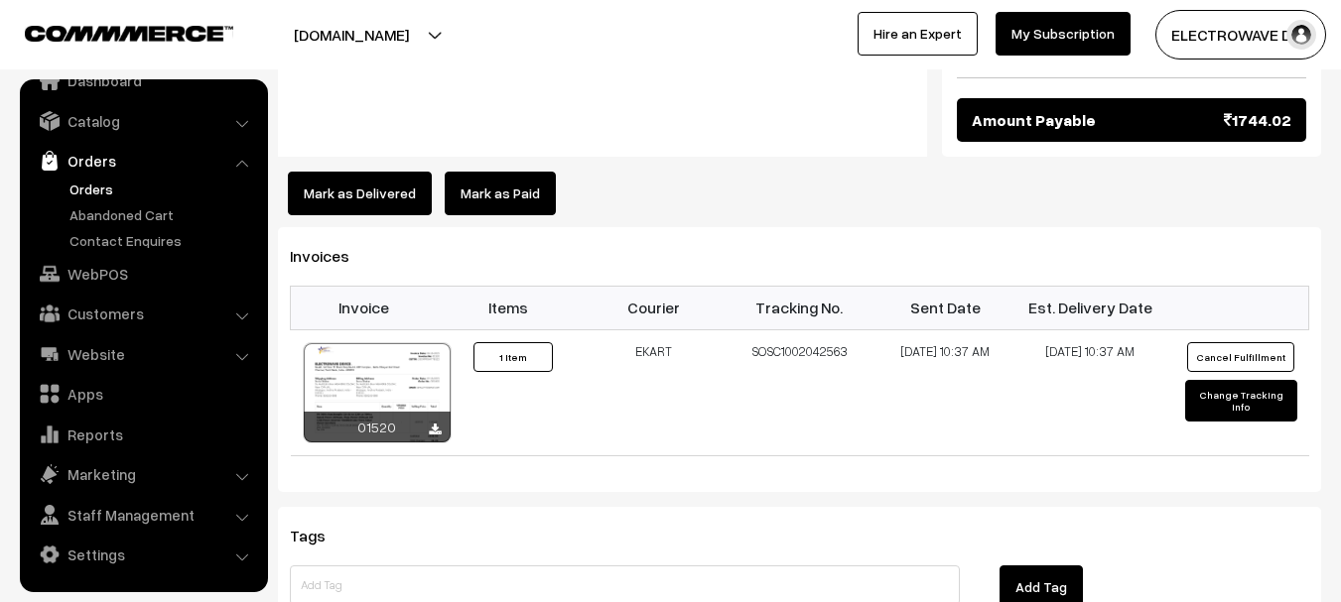
click at [100, 185] on link "Orders" at bounding box center [163, 189] width 196 height 21
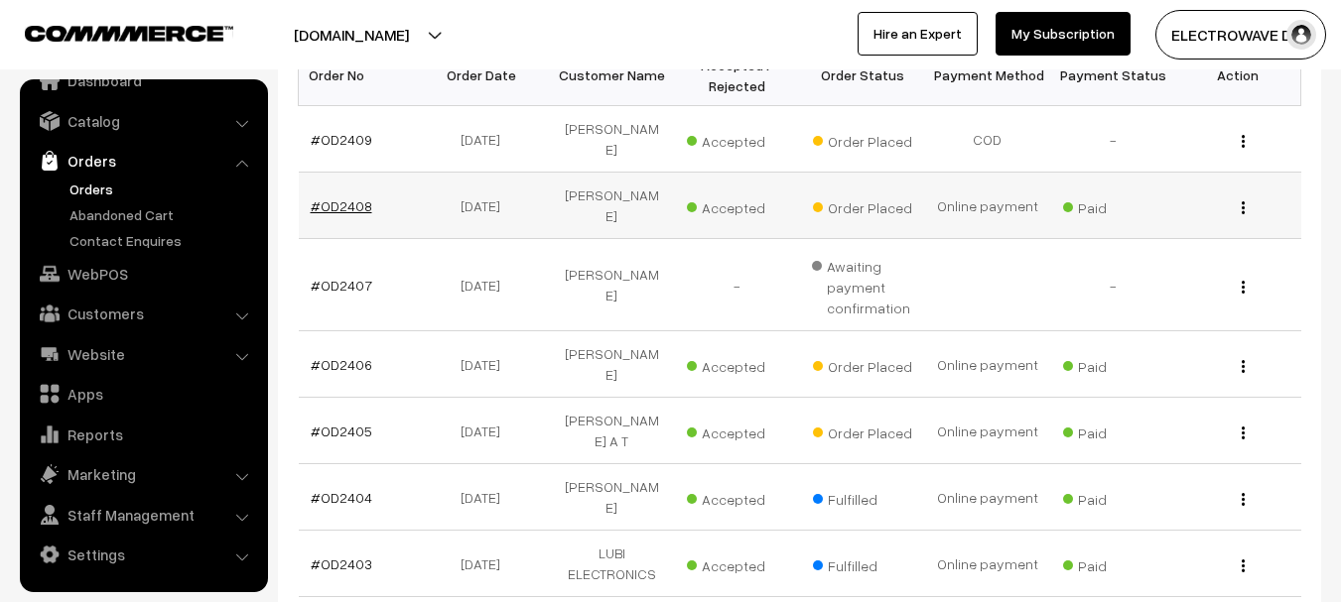
scroll to position [99, 0]
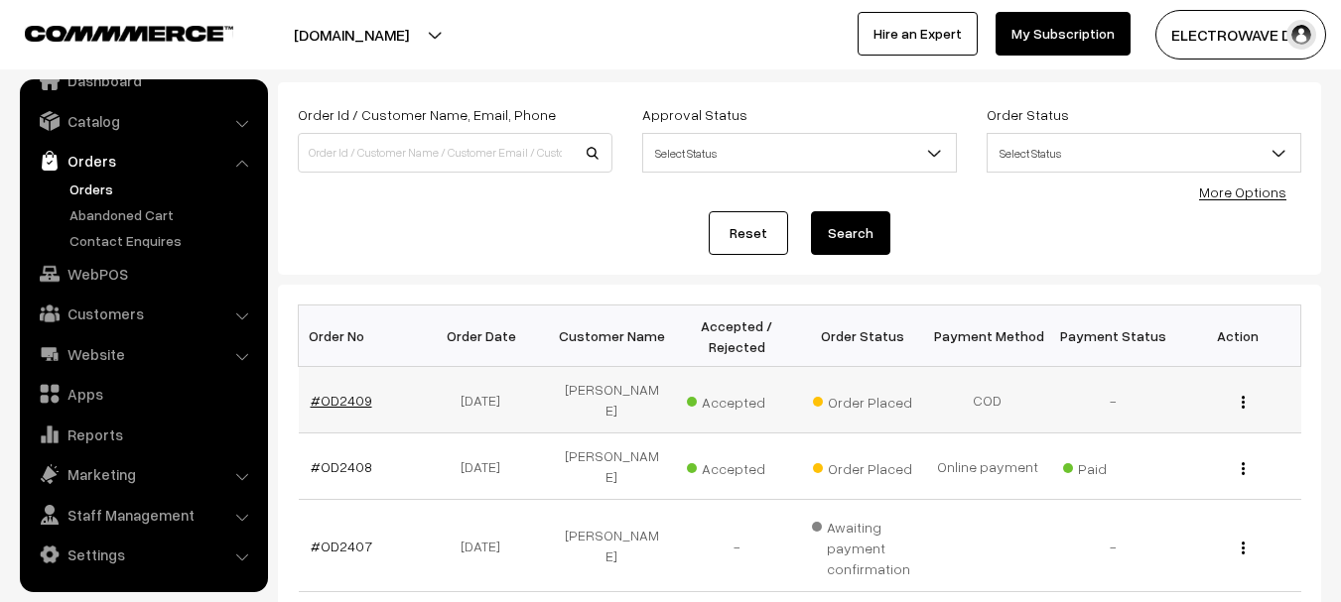
click at [353, 395] on link "#OD2409" at bounding box center [342, 400] width 62 height 17
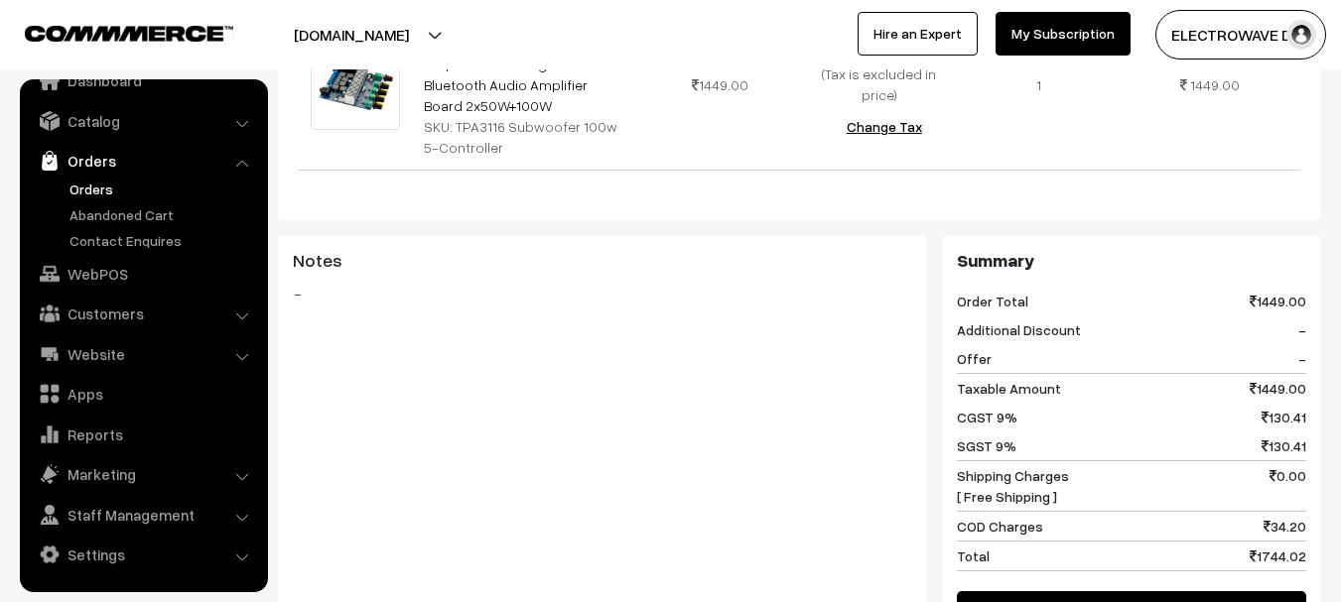
scroll to position [893, 0]
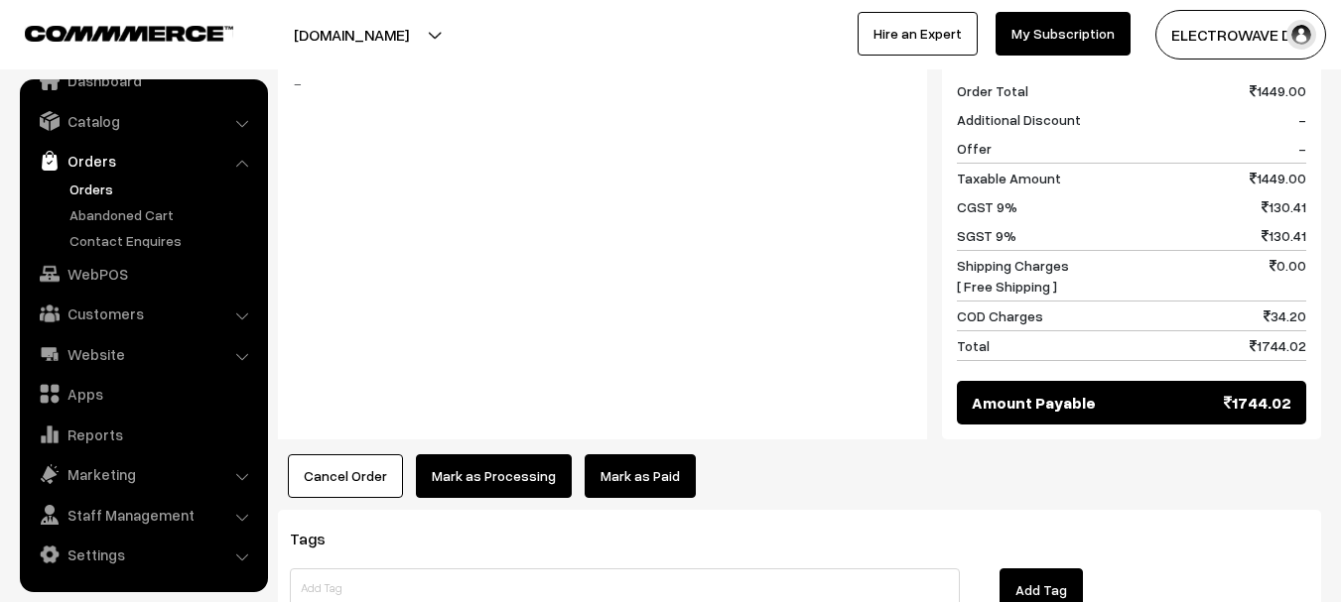
click at [971, 275] on span "Shipping Charges [ Free Shipping ]" at bounding box center [1013, 276] width 112 height 42
click at [984, 255] on span "Shipping Charges [ Free Shipping ]" at bounding box center [1013, 276] width 112 height 42
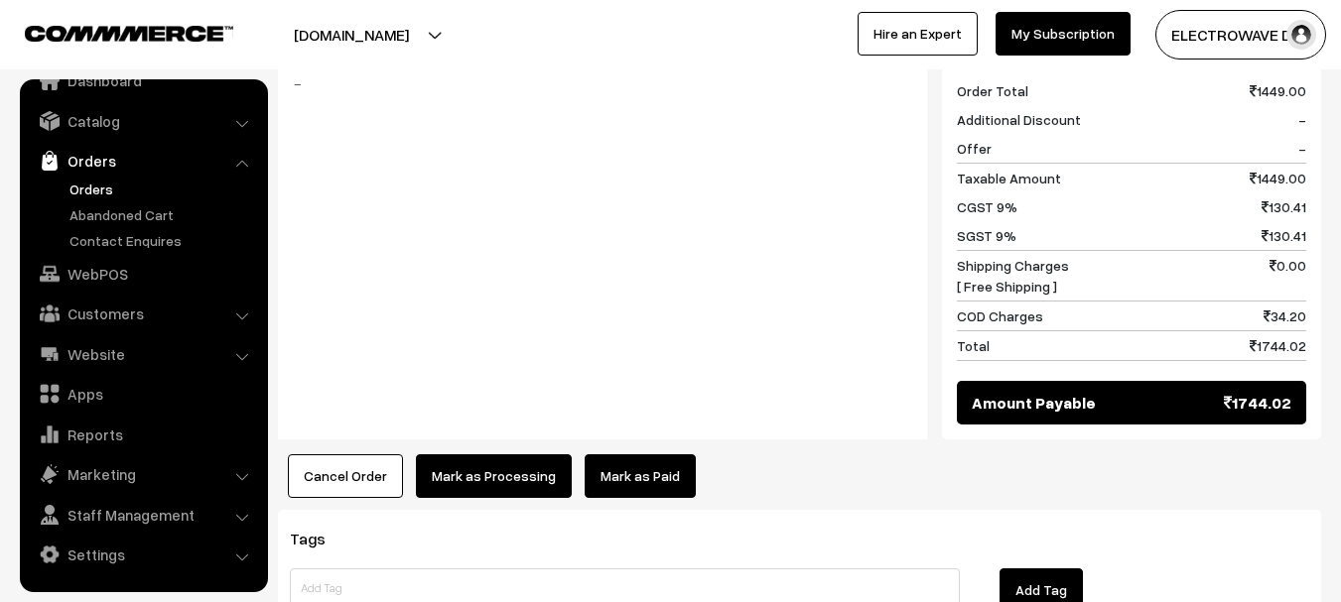
click at [984, 255] on span "Shipping Charges [ Free Shipping ]" at bounding box center [1013, 276] width 112 height 42
click at [985, 306] on span "COD Charges" at bounding box center [1000, 316] width 86 height 21
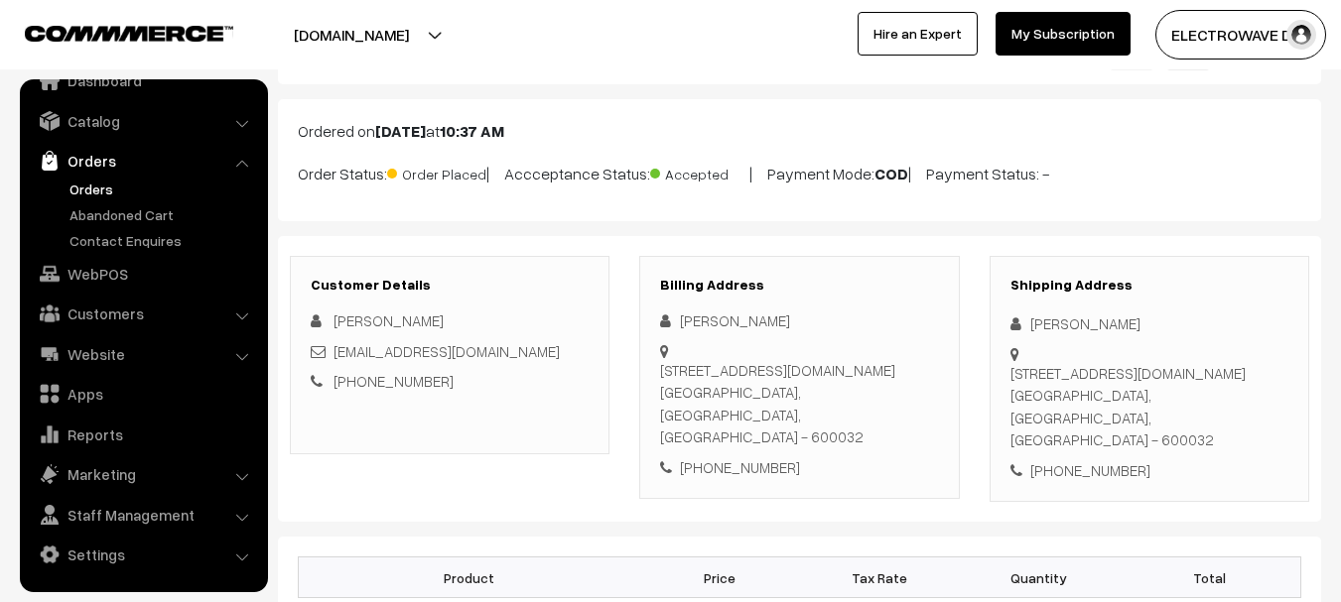
scroll to position [0, 0]
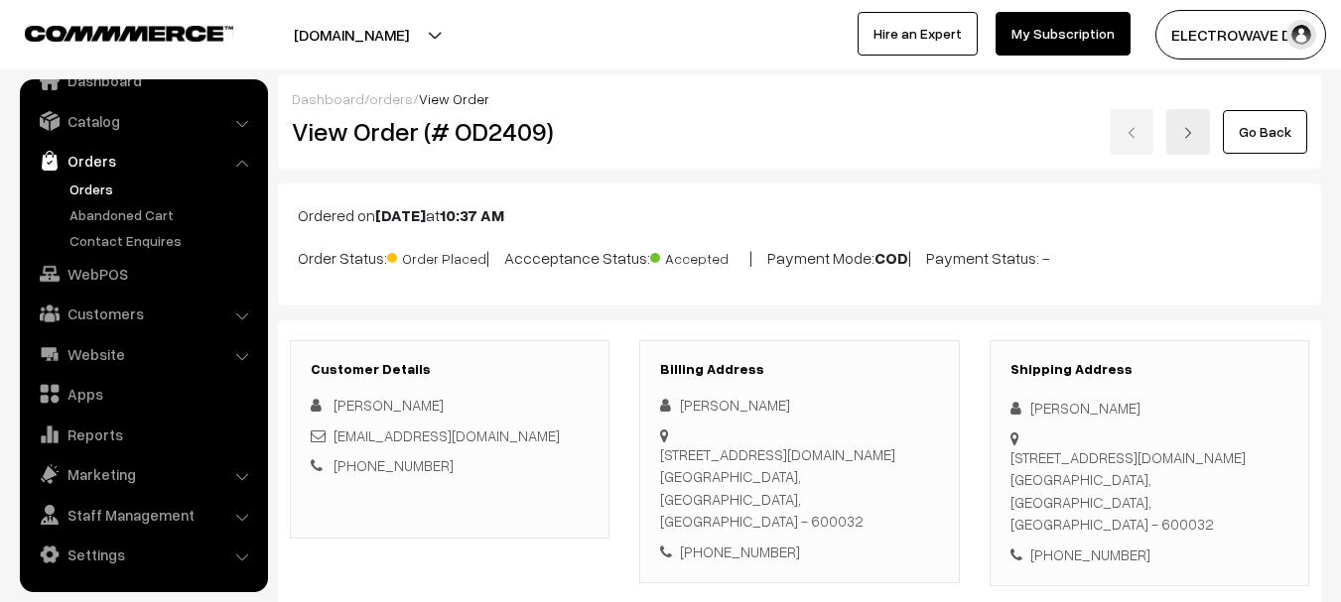
click at [1043, 411] on div "Aravind Aravind" at bounding box center [1149, 408] width 278 height 23
copy div "Aravind"
click at [1092, 414] on div "Aravind Aravind" at bounding box center [1149, 408] width 278 height 23
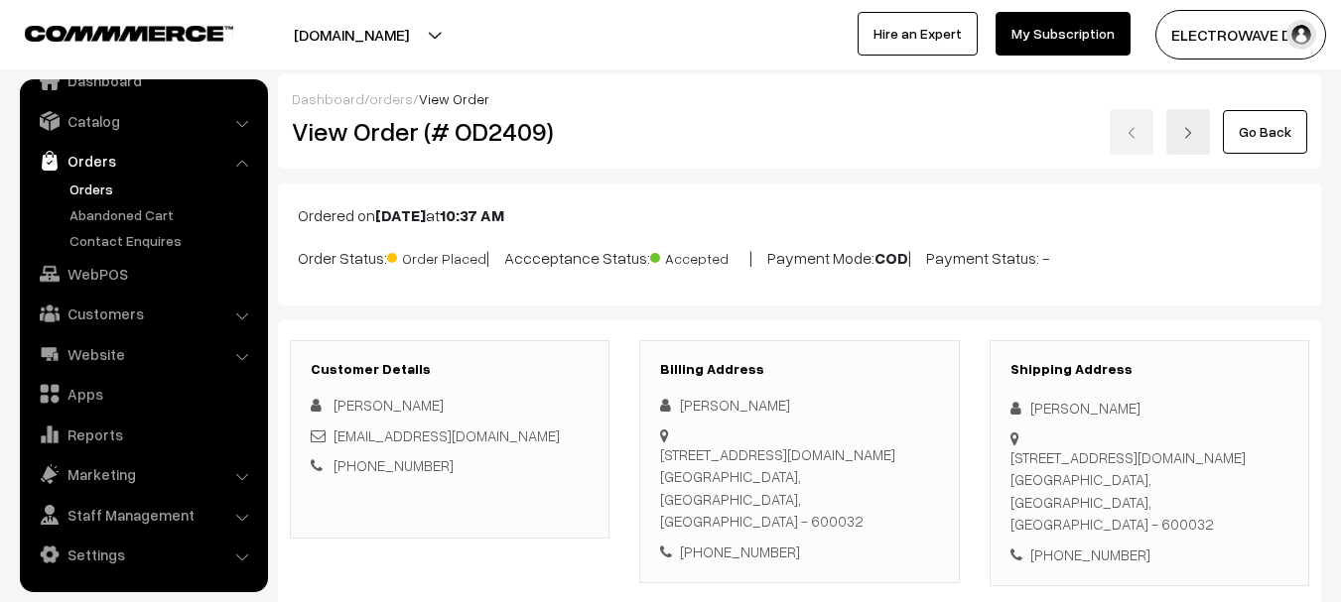
copy div "Aravind"
copy link "aravindsr2023@gmail.com"
drag, startPoint x: 379, startPoint y: 438, endPoint x: 336, endPoint y: 440, distance: 42.7
click at [334, 441] on div "aravindsr2023@gmail.com" at bounding box center [450, 436] width 278 height 23
click at [1094, 550] on div "+91 7845539949" at bounding box center [1149, 555] width 278 height 23
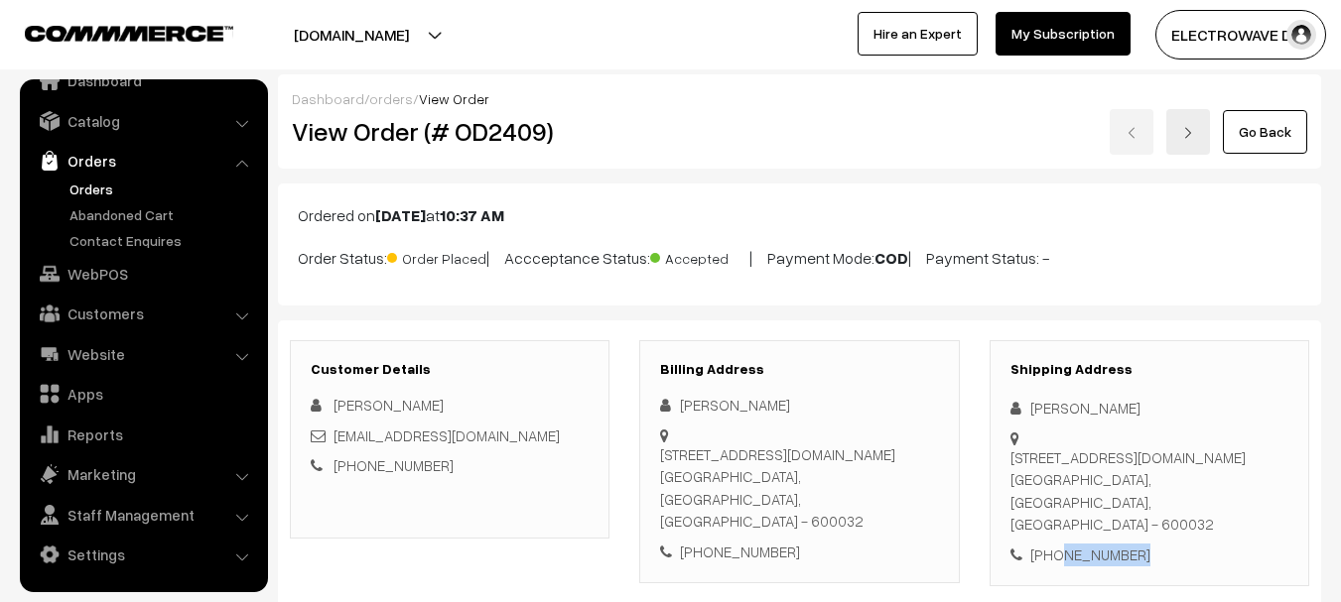
click at [1093, 550] on div "+91 7845539949" at bounding box center [1149, 555] width 278 height 23
copy div "7845539949"
copy div "Aravind Aravind Level-2, Olympia Teknos Park, Plot.No: 28, South Phase, Ambedka…"
drag, startPoint x: 1028, startPoint y: 406, endPoint x: 1173, endPoint y: 501, distance: 173.4
click at [1173, 501] on div "Shipping Address Aravind Aravind Level-2, Olympia Teknos Park, Plot.No: 28, Sou…" at bounding box center [1149, 463] width 320 height 247
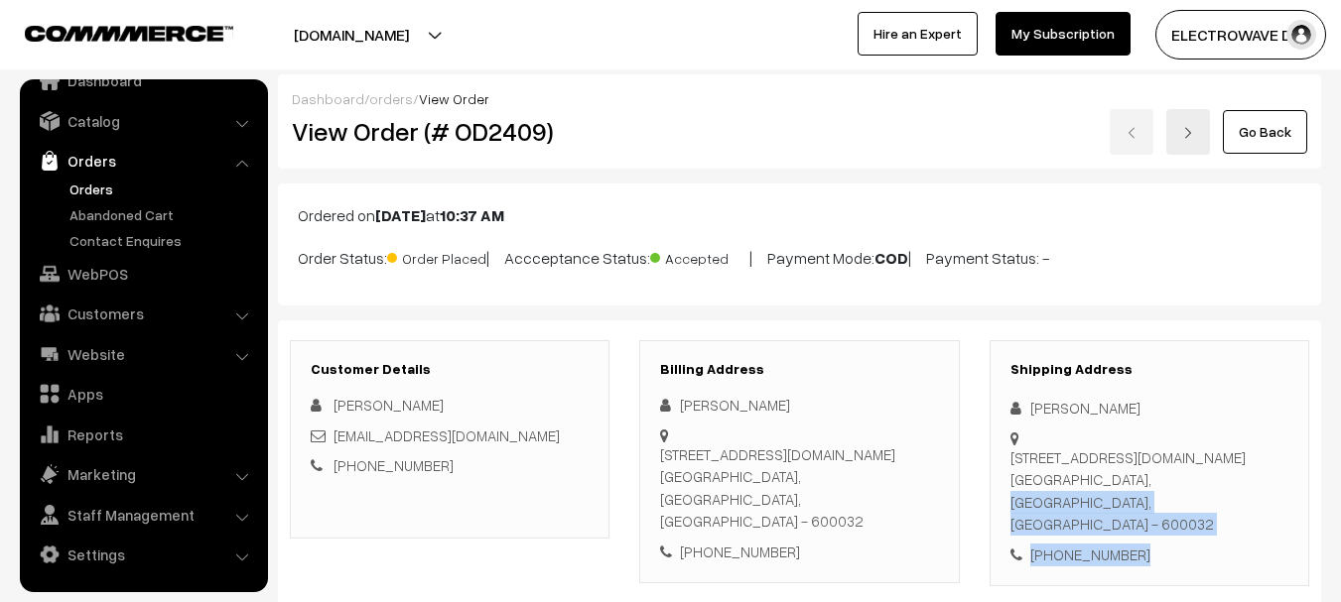
copy div "Chennai, Tamil Nadu, India - 600032 +91 7845539949"
drag, startPoint x: 1012, startPoint y: 526, endPoint x: 1164, endPoint y: 547, distance: 153.3
click at [1164, 547] on div "Shipping Address Aravind Aravind Level-2, Olympia Teknos Park, Plot.No: 28, Sou…" at bounding box center [1149, 463] width 320 height 247
click at [1206, 522] on div "Level-2, Olympia Teknos Park, Plot.No: 28, South Phase, Ambedkar Nagar, SIDCO I…" at bounding box center [1149, 491] width 278 height 89
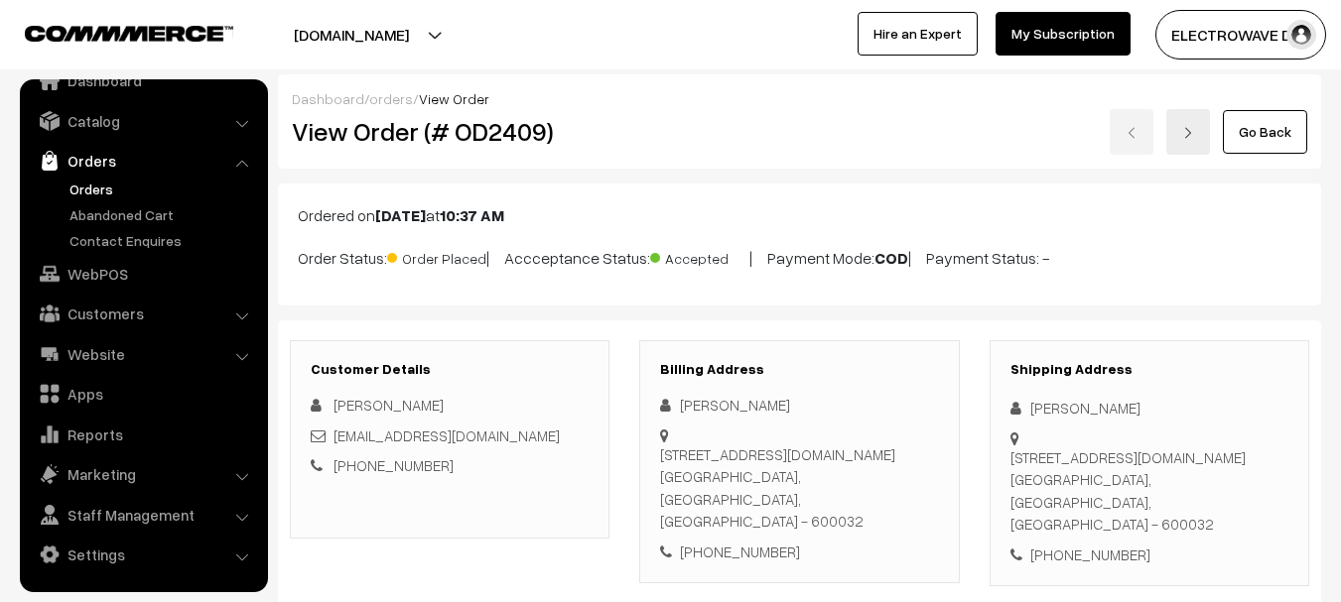
click at [1206, 522] on div "Level-2, Olympia Teknos Park, Plot.No: 28, South Phase, Ambedkar Nagar, SIDCO I…" at bounding box center [1149, 491] width 278 height 89
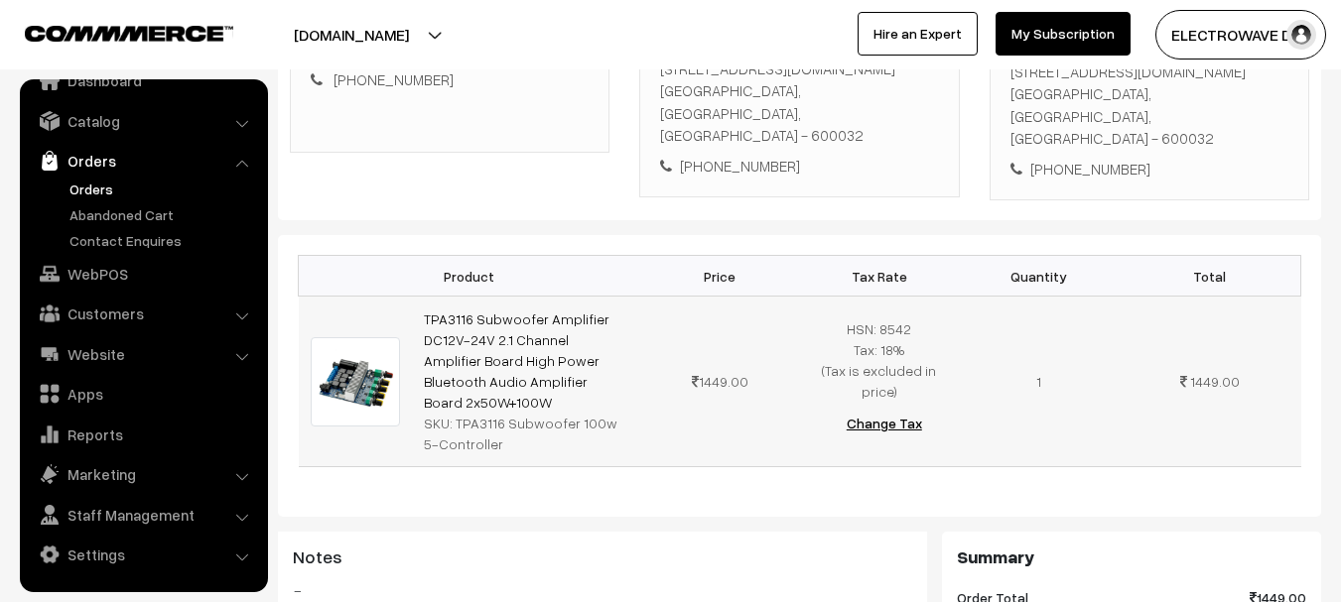
scroll to position [397, 0]
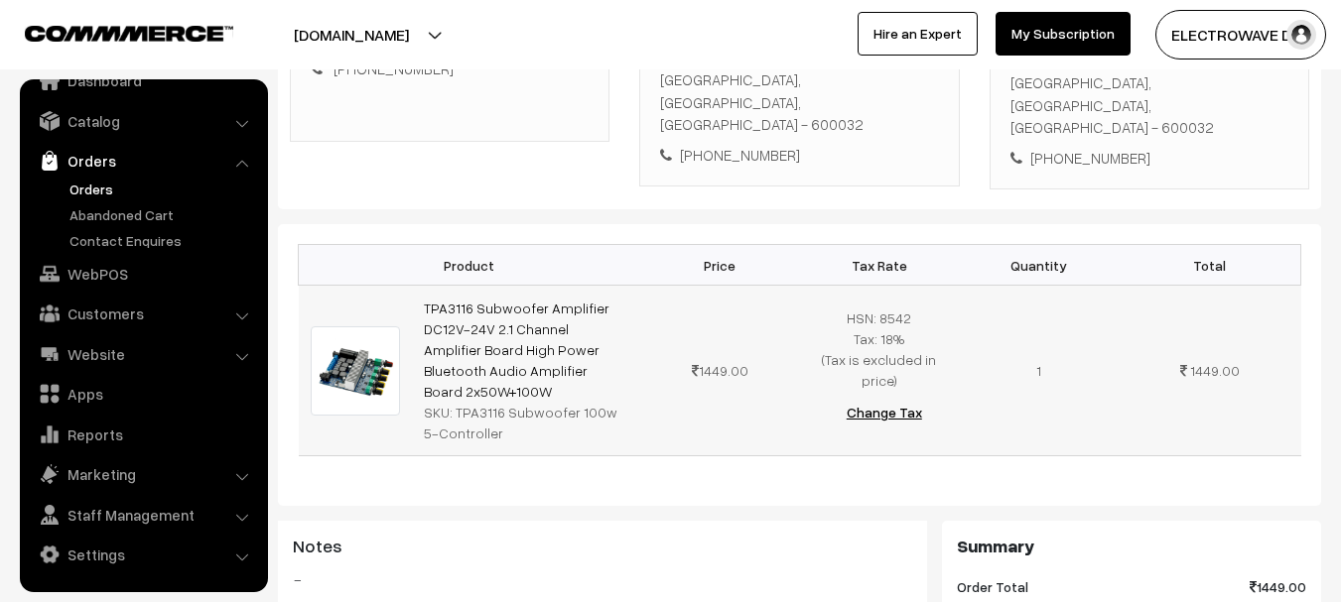
copy link "TPA3116 Subwoofer Amplifier DC12V-24V 2.1 Channel Amplifier Board High Power Bl…"
drag, startPoint x: 623, startPoint y: 372, endPoint x: 413, endPoint y: 314, distance: 218.4
click at [413, 314] on td "TPA3116 Subwoofer Amplifier DC12V-24V 2.1 Channel Amplifier Board High Power Bl…" at bounding box center [526, 371] width 228 height 171
copy div "TPA3116 Subwoofer 100w 5-Controller"
drag, startPoint x: 454, startPoint y: 394, endPoint x: 496, endPoint y: 424, distance: 52.0
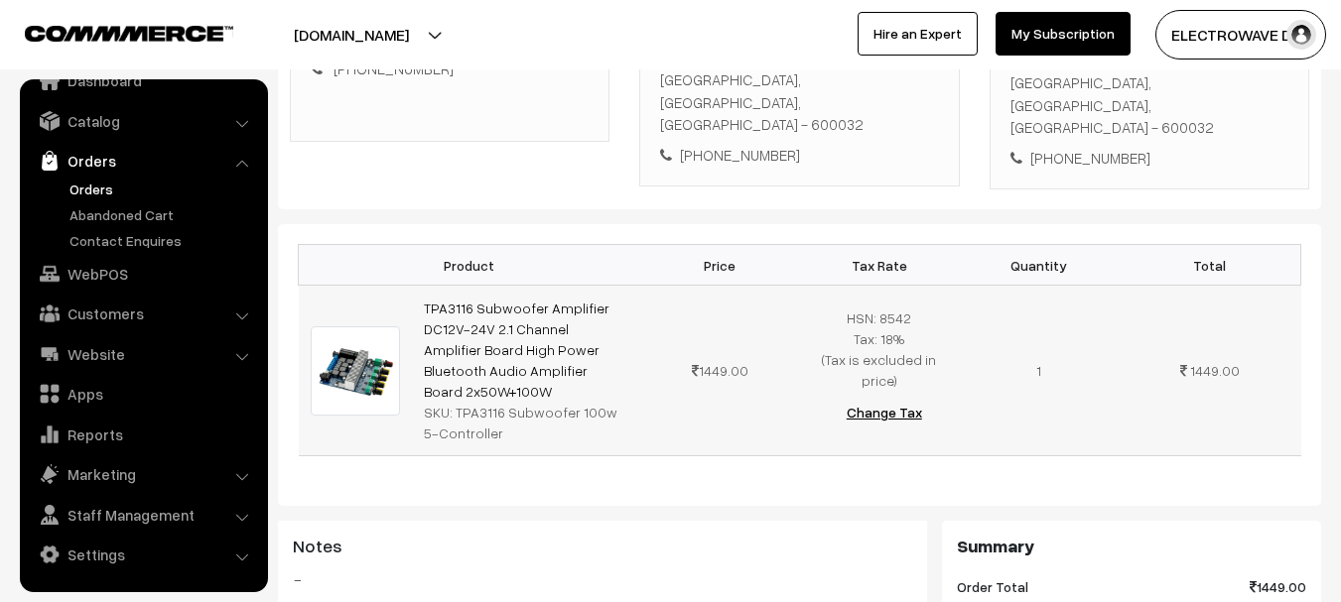
click at [496, 424] on div "SKU: TPA3116 Subwoofer 100w 5-Controller" at bounding box center [526, 423] width 204 height 42
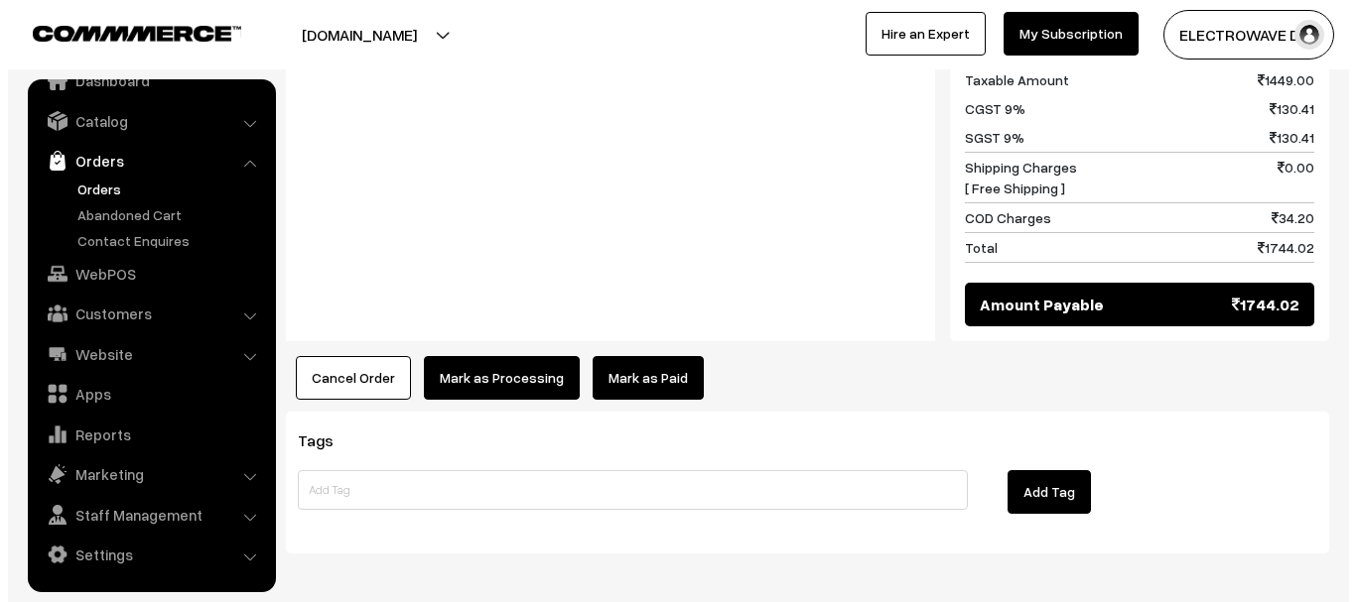
scroll to position [992, 0]
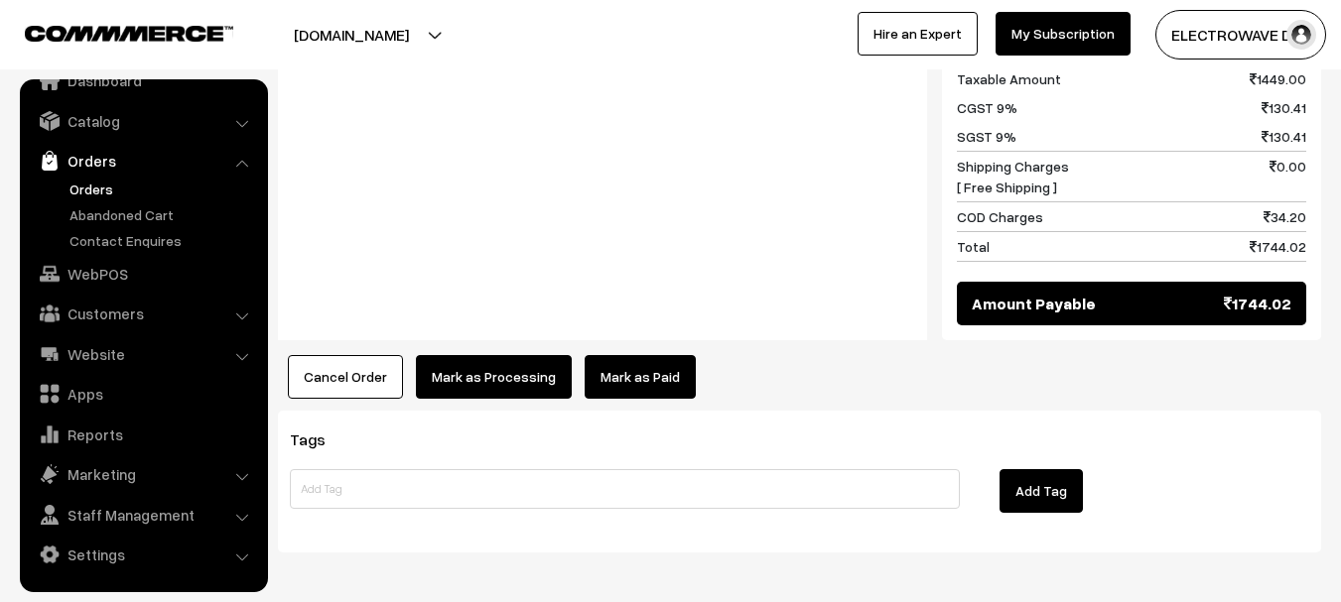
click at [538, 373] on button "Mark as Processing" at bounding box center [494, 377] width 156 height 44
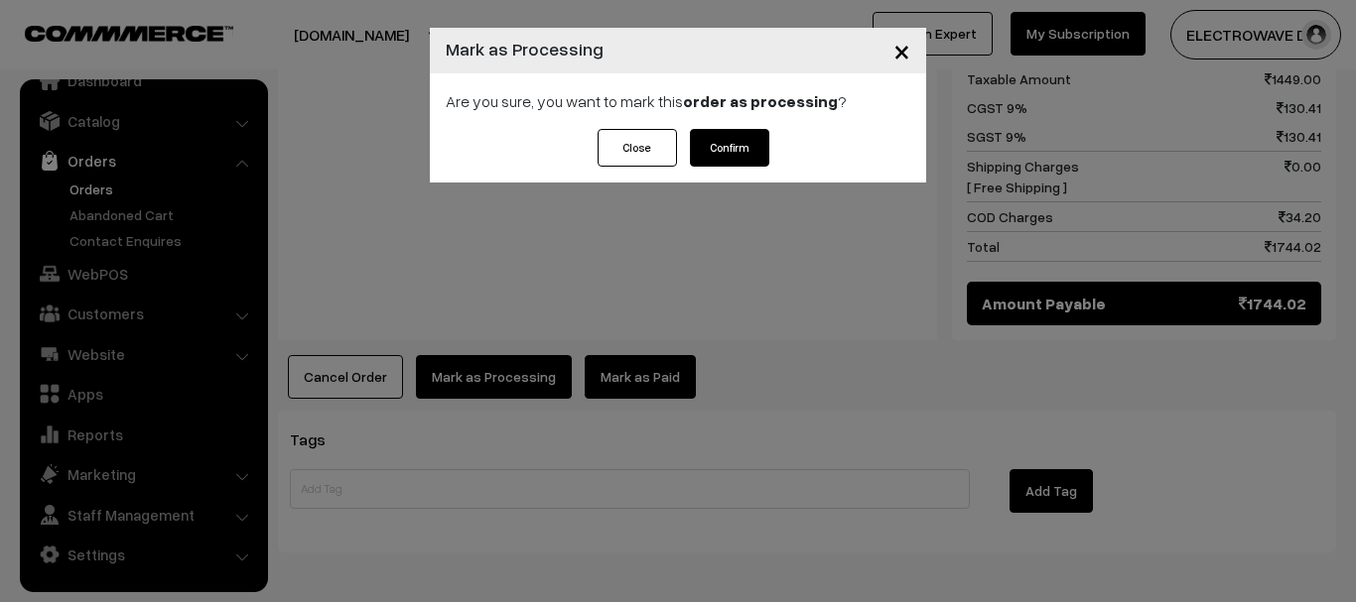
click at [735, 145] on button "Confirm" at bounding box center [729, 148] width 79 height 38
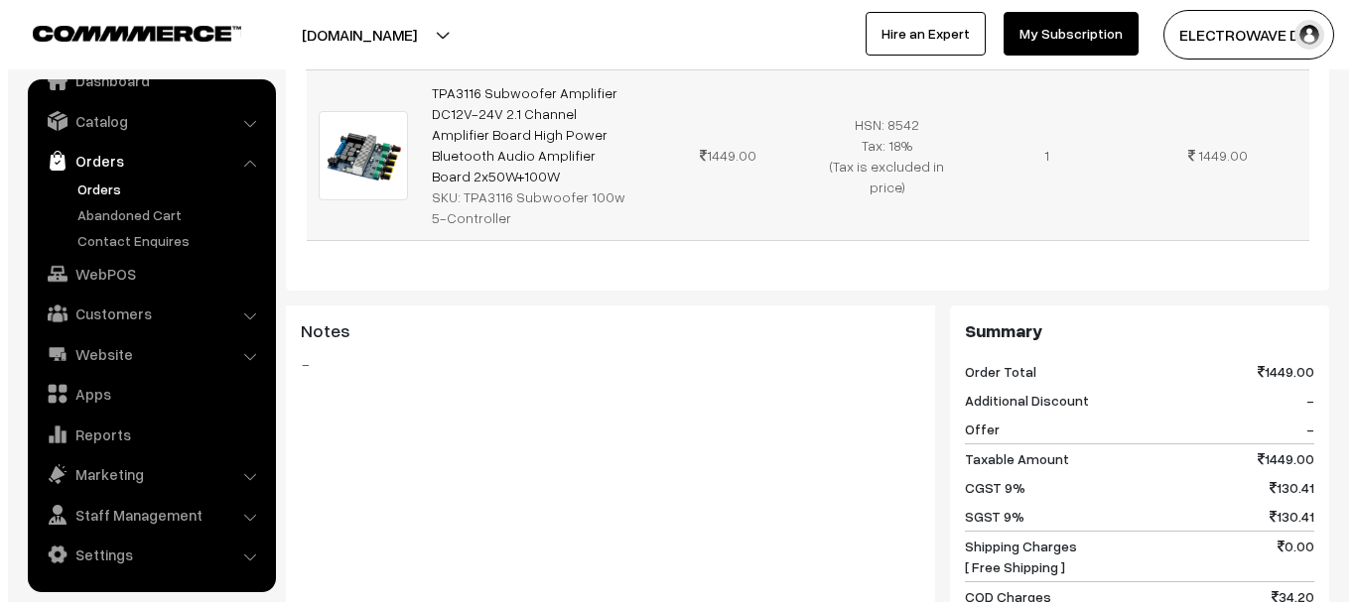
scroll to position [893, 0]
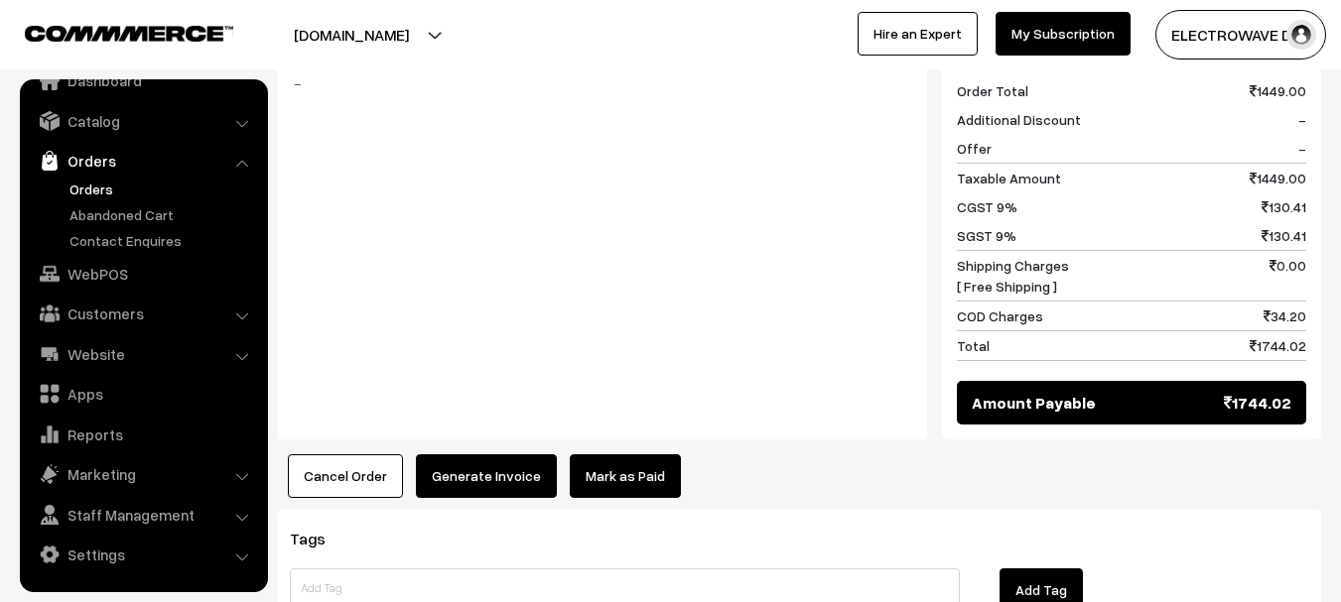
click at [475, 455] on button "Generate Invoice" at bounding box center [486, 477] width 141 height 44
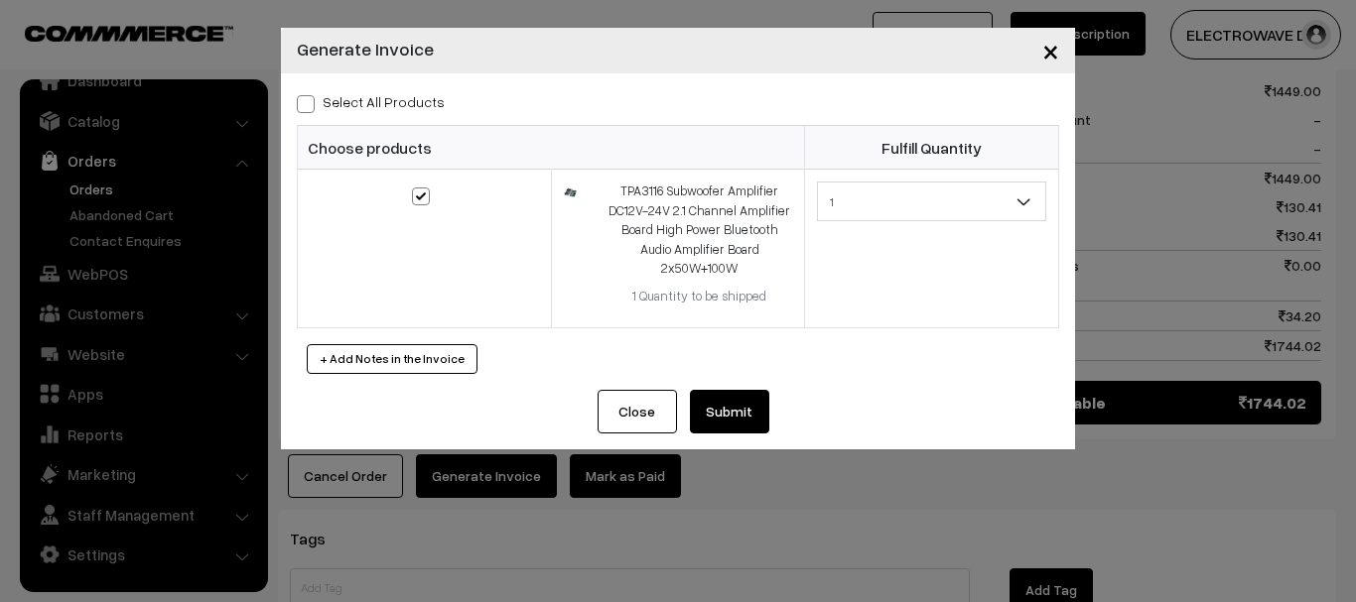
drag, startPoint x: 734, startPoint y: 380, endPoint x: 730, endPoint y: 339, distance: 40.9
click at [734, 390] on button "Submit" at bounding box center [729, 412] width 79 height 44
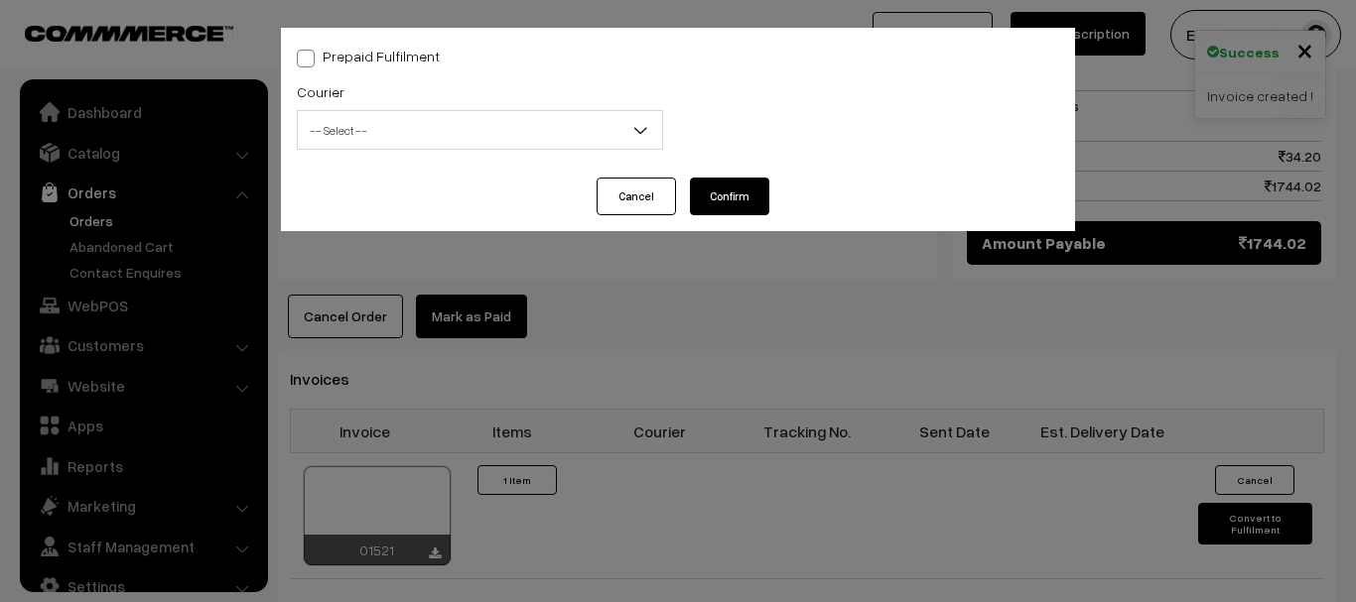
scroll to position [32, 0]
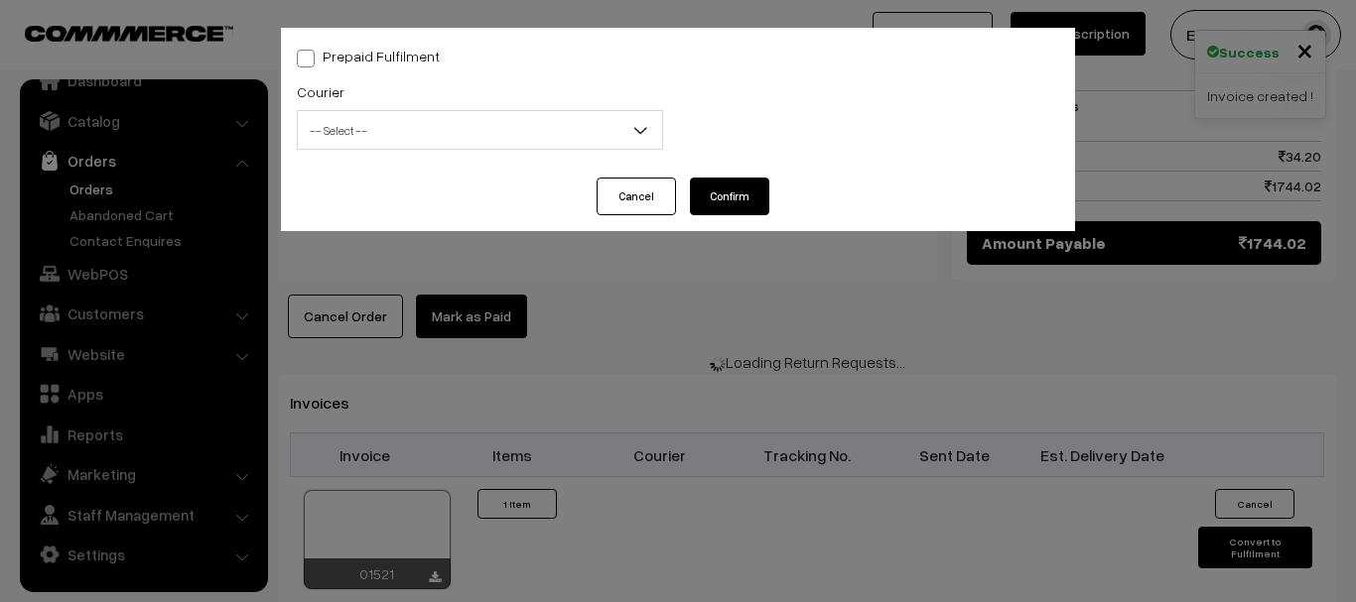
click at [460, 133] on span "-- Select --" at bounding box center [480, 130] width 364 height 35
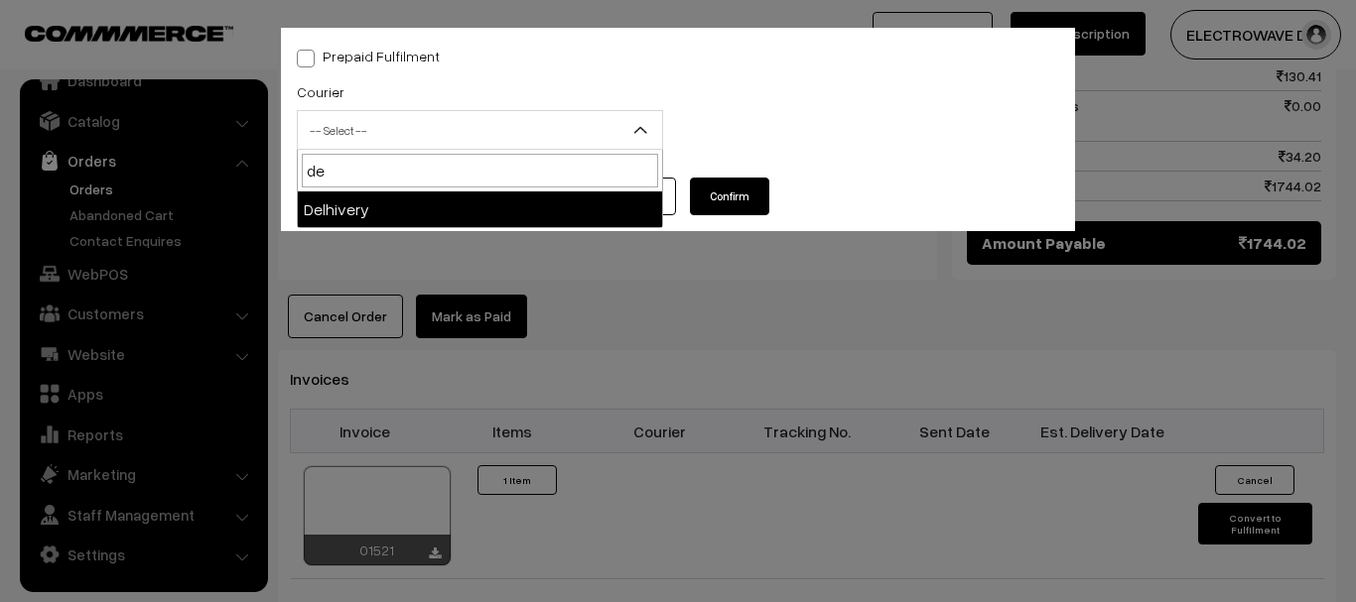
type input "de"
select select "4"
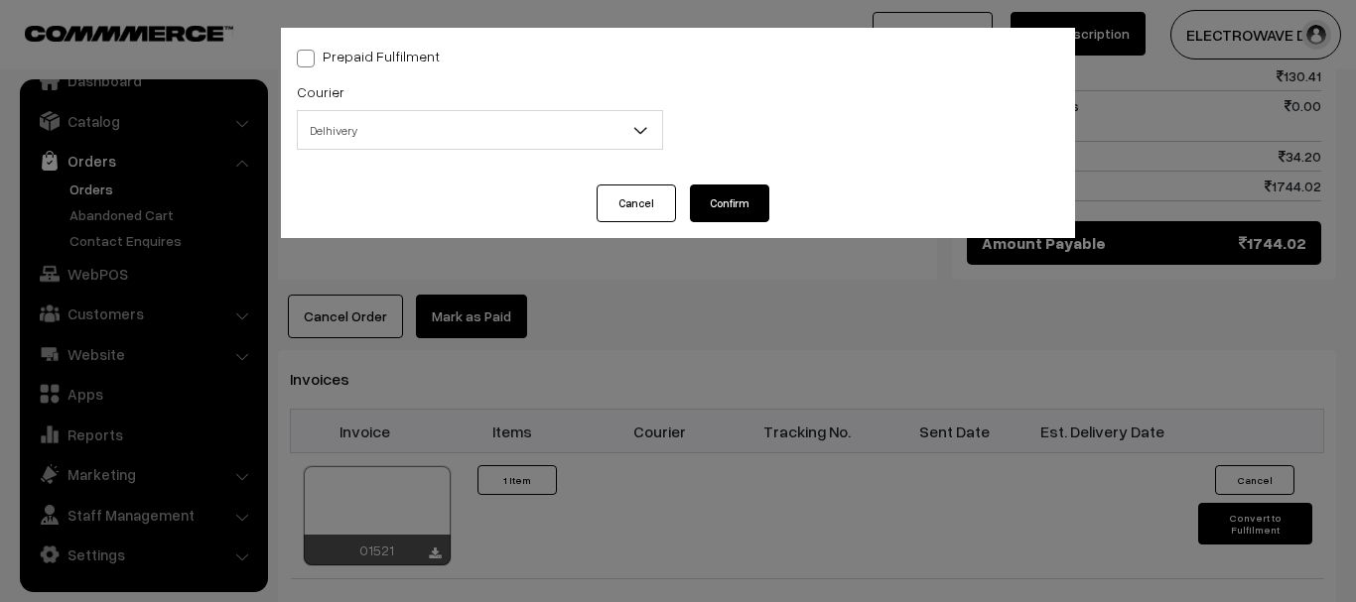
click at [415, 198] on input "text" at bounding box center [480, 213] width 366 height 40
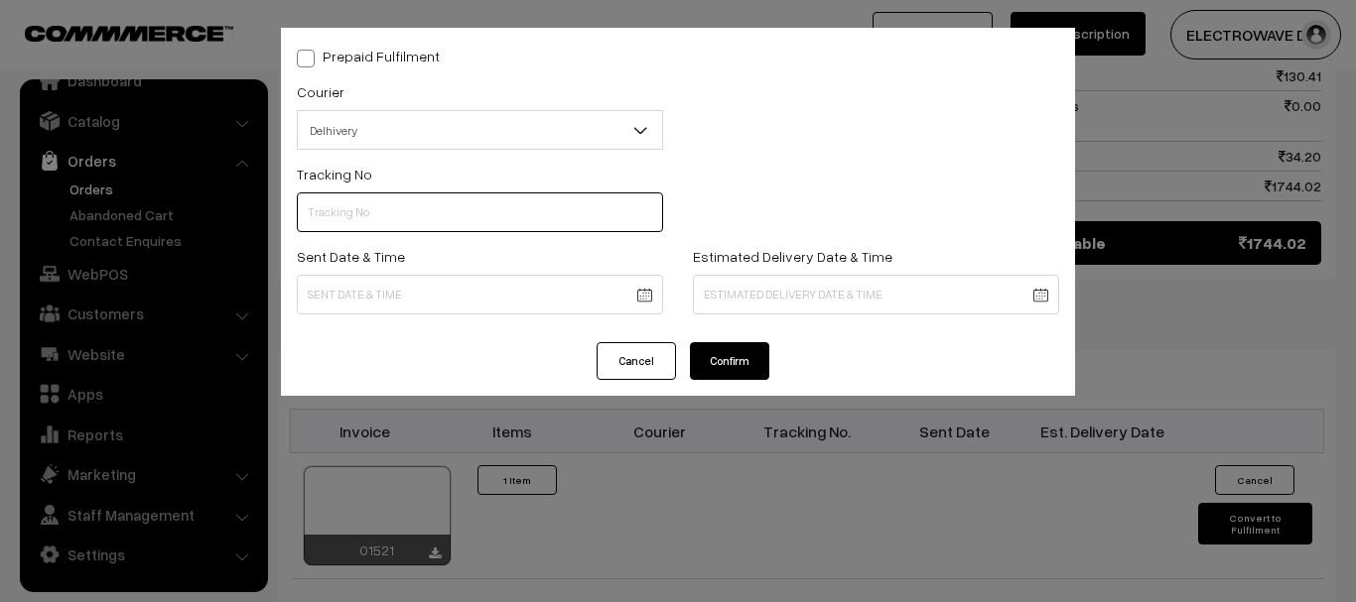
paste input "22679034170602"
type input "22679034170602"
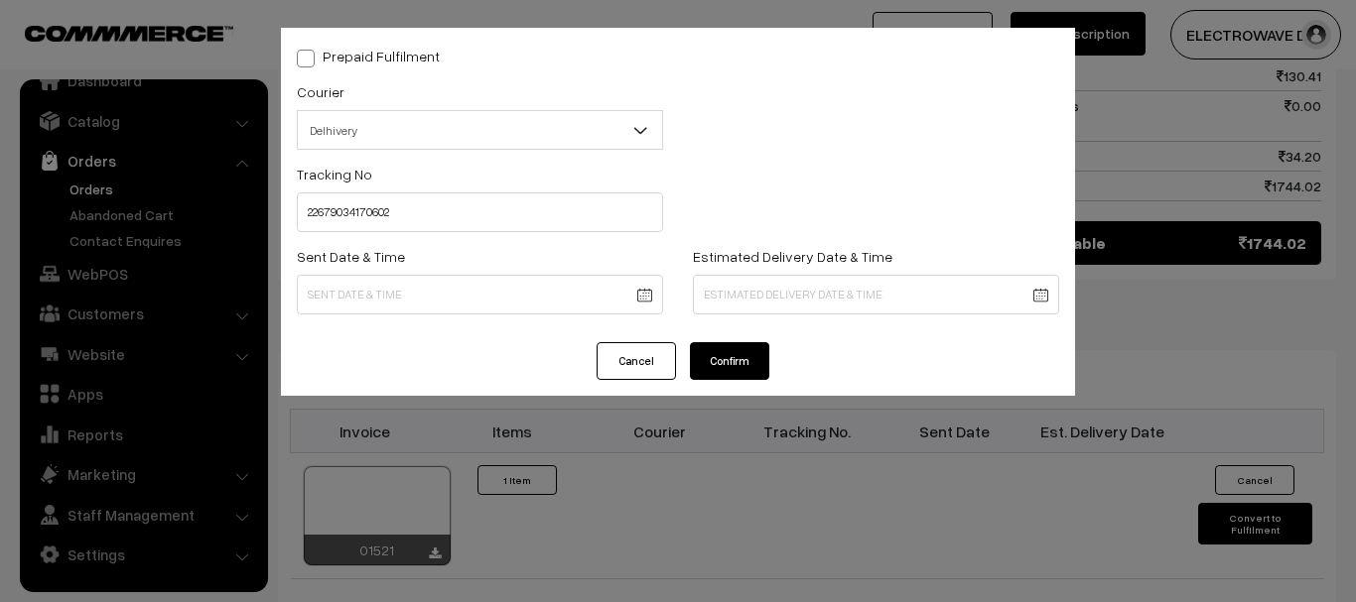
click at [602, 281] on body "Thank you for showing interest. Our team will call you shortly. Close dhruvpro.…" at bounding box center [678, 33] width 1356 height 2172
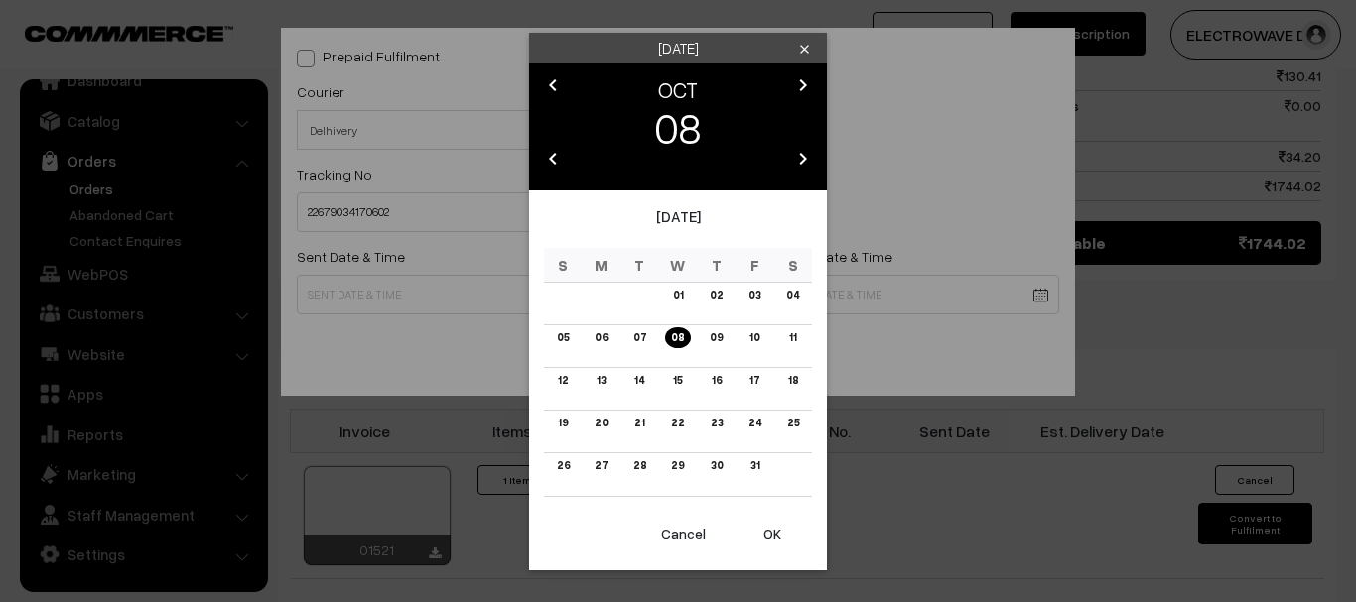
drag, startPoint x: 748, startPoint y: 502, endPoint x: 752, endPoint y: 515, distance: 13.5
click at [750, 504] on div "October 2025 S M T W T F S 01 02 03 04 05 06 07 08 09 10 11 12 13 14 15 16 17 1…" at bounding box center [678, 352] width 298 height 322
click at [758, 524] on button "OK" at bounding box center [771, 534] width 79 height 44
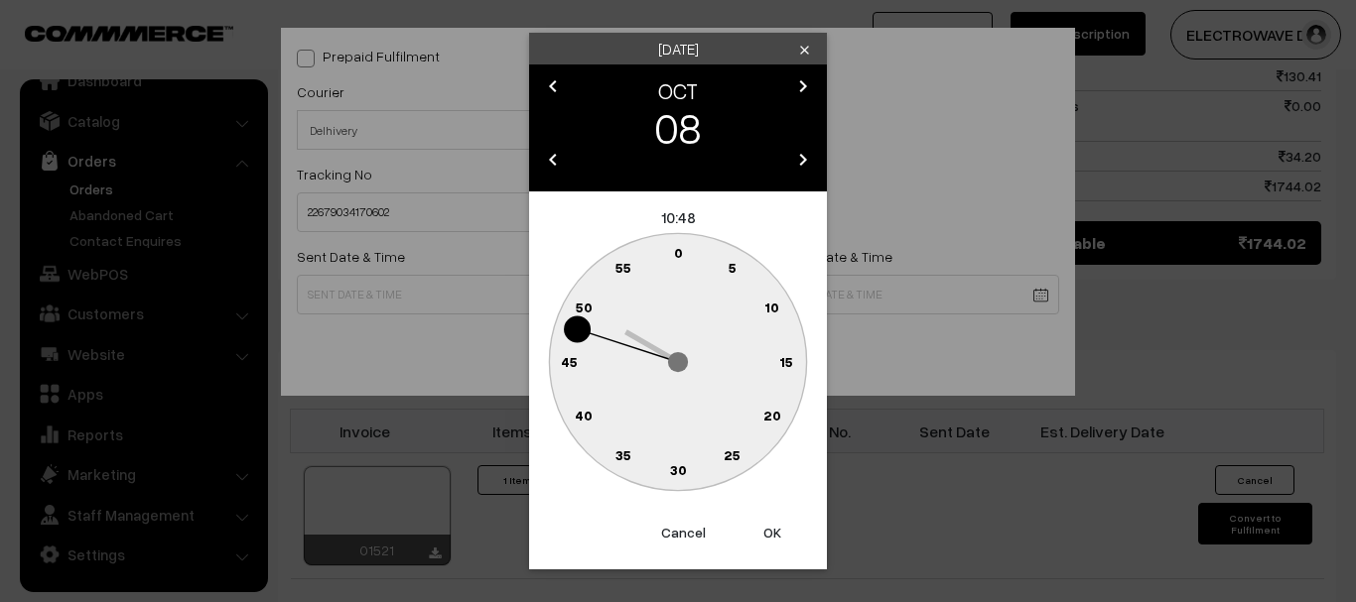
click at [758, 524] on button "OK" at bounding box center [771, 533] width 79 height 44
type input "08-10-2025 10:48"
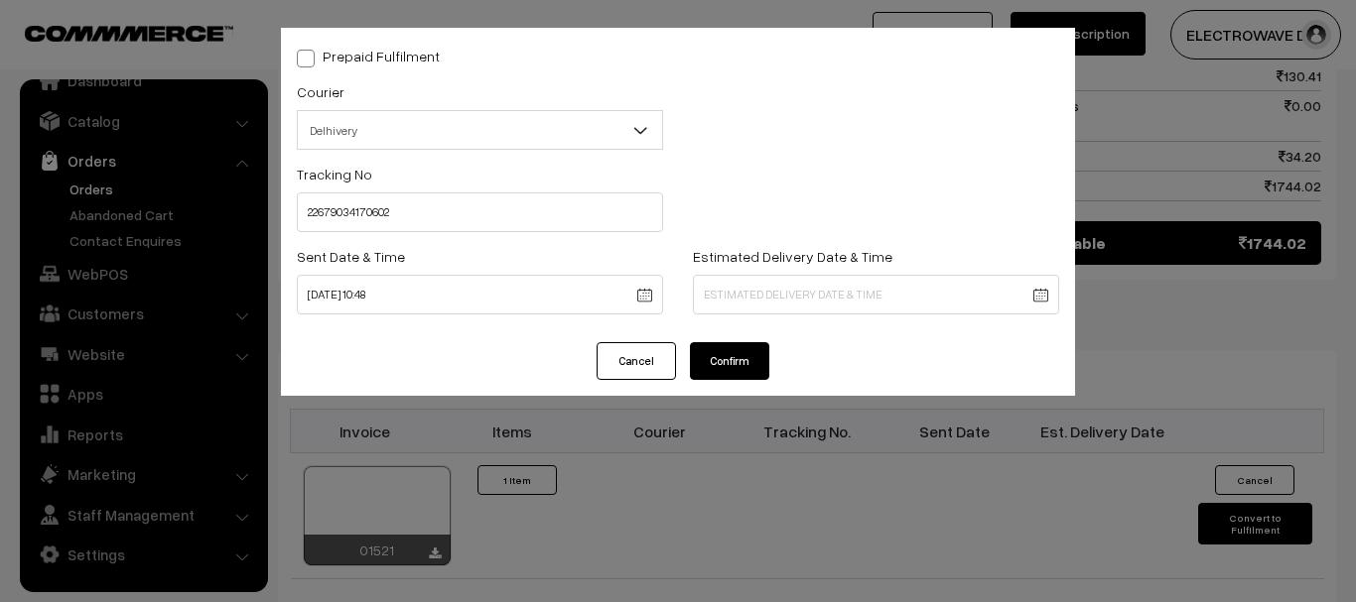
click at [785, 282] on body "Thank you for showing interest. Our team will call you shortly. Close dhruvpro.…" at bounding box center [678, 33] width 1356 height 2172
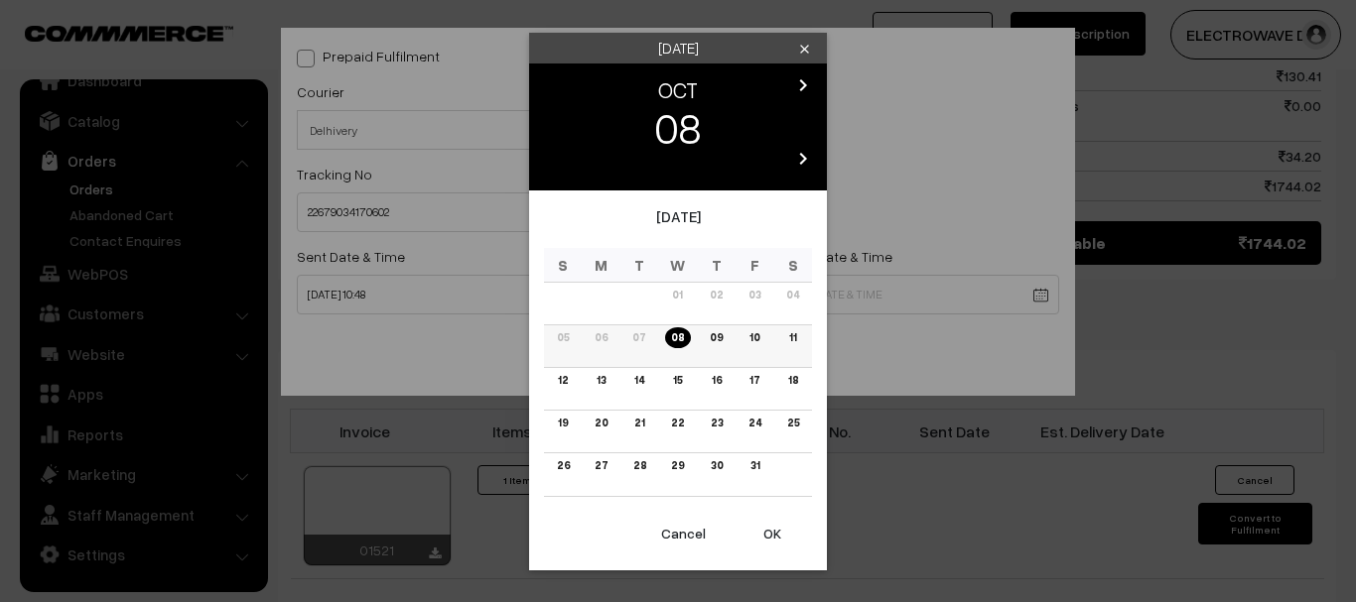
click at [794, 341] on link "11" at bounding box center [792, 337] width 19 height 21
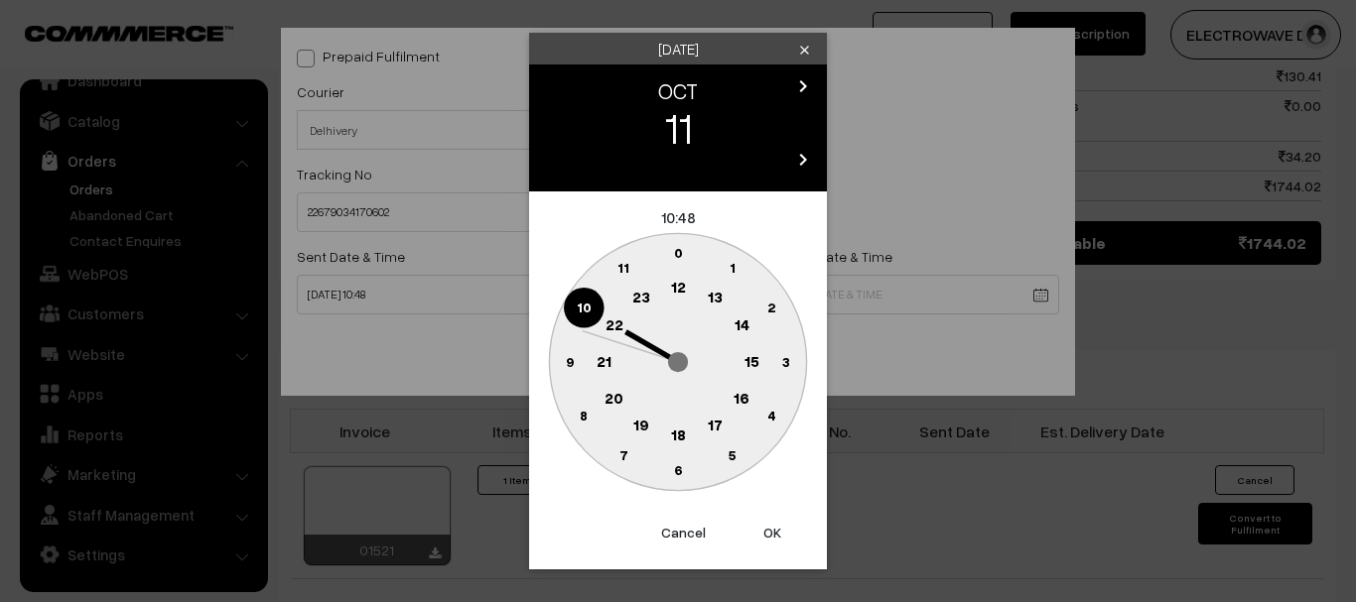
click at [786, 517] on button "OK" at bounding box center [771, 533] width 79 height 44
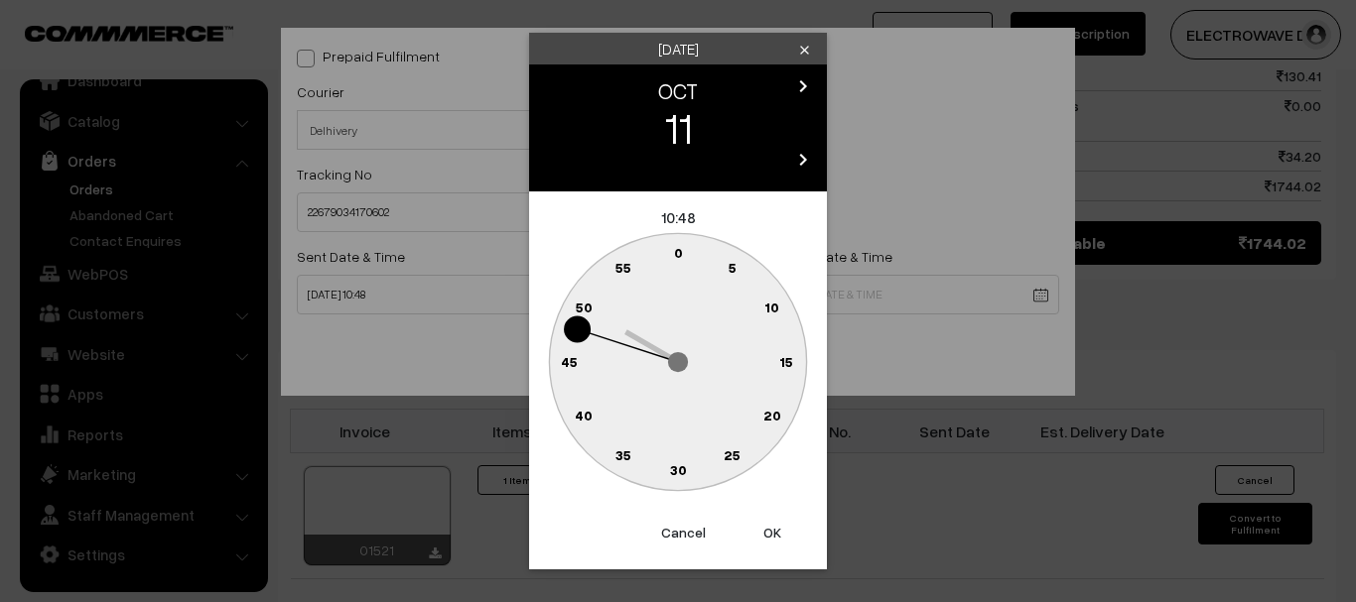
click at [786, 517] on button "OK" at bounding box center [771, 533] width 79 height 44
type input "11-10-2025 10:48"
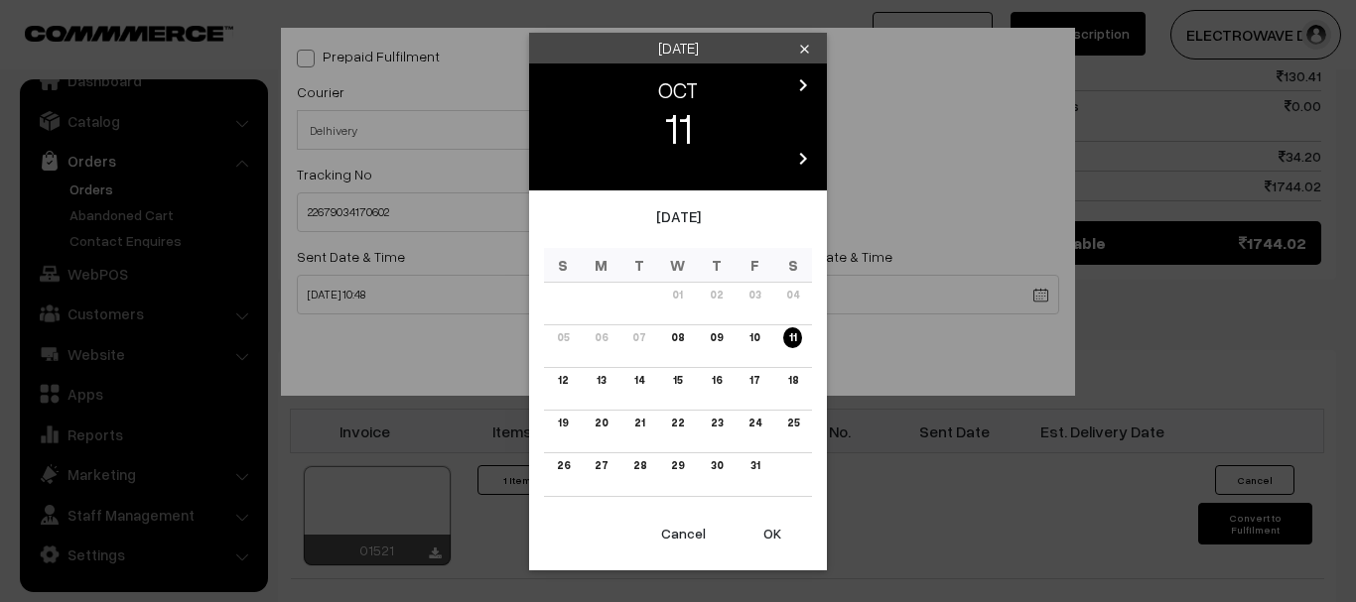
drag, startPoint x: 734, startPoint y: 307, endPoint x: 726, endPoint y: 347, distance: 41.5
click at [734, 308] on body "Thank you for showing interest. Our team will call you shortly. Close dhruvpro.…" at bounding box center [678, 33] width 1356 height 2172
click at [726, 349] on td "09" at bounding box center [716, 346] width 39 height 43
click at [775, 530] on button "OK" at bounding box center [771, 534] width 79 height 44
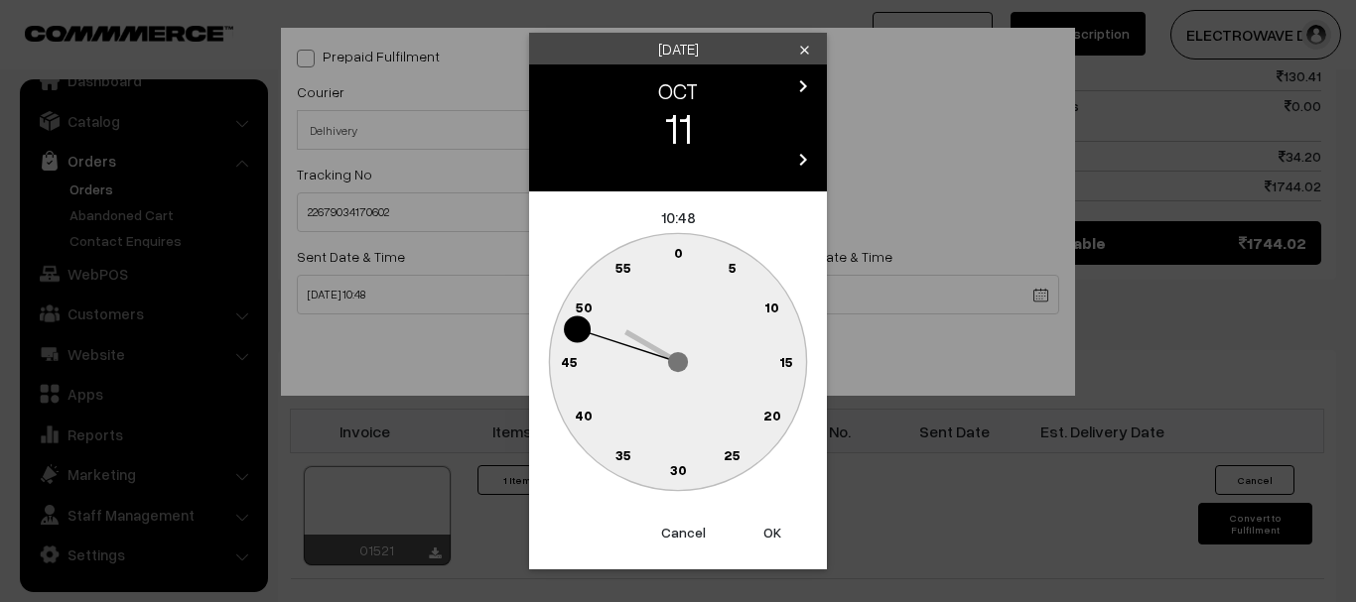
click at [769, 542] on button "OK" at bounding box center [771, 533] width 79 height 44
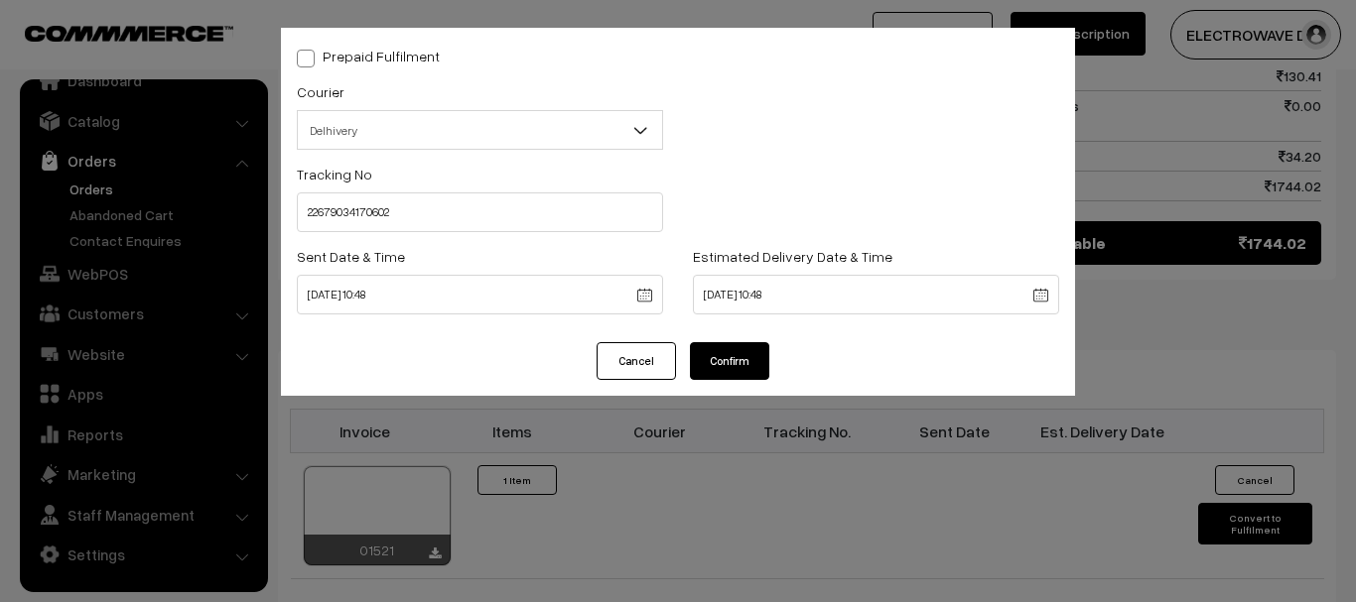
click at [750, 352] on button "Confirm" at bounding box center [729, 361] width 79 height 38
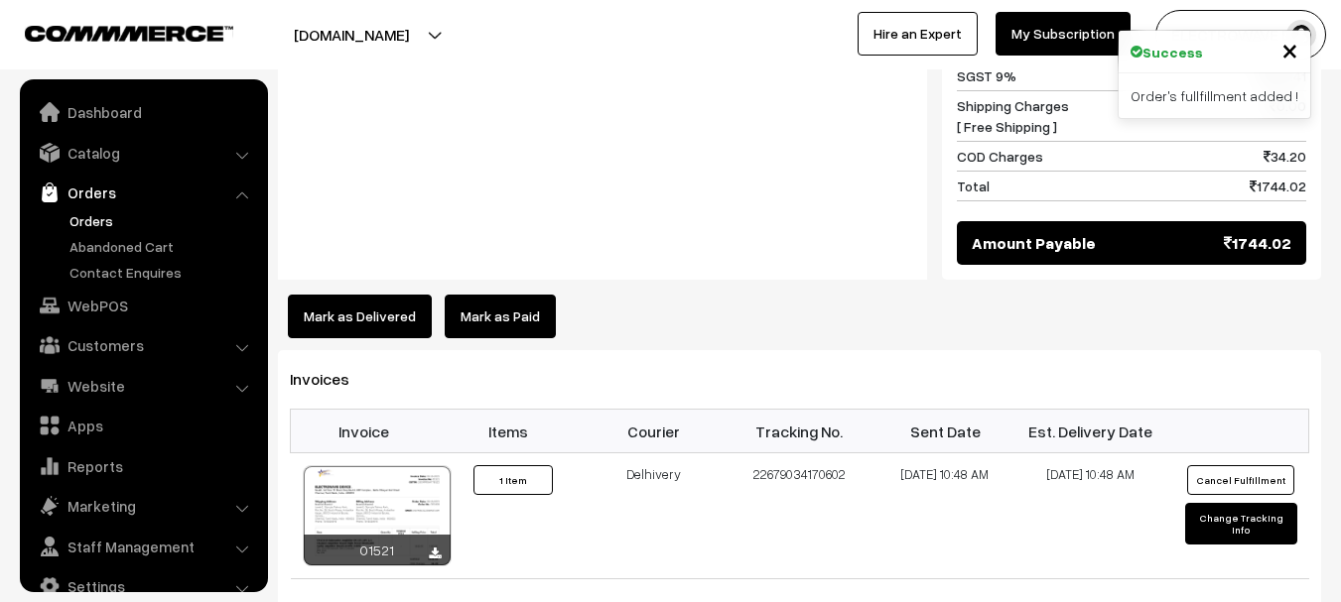
scroll to position [32, 0]
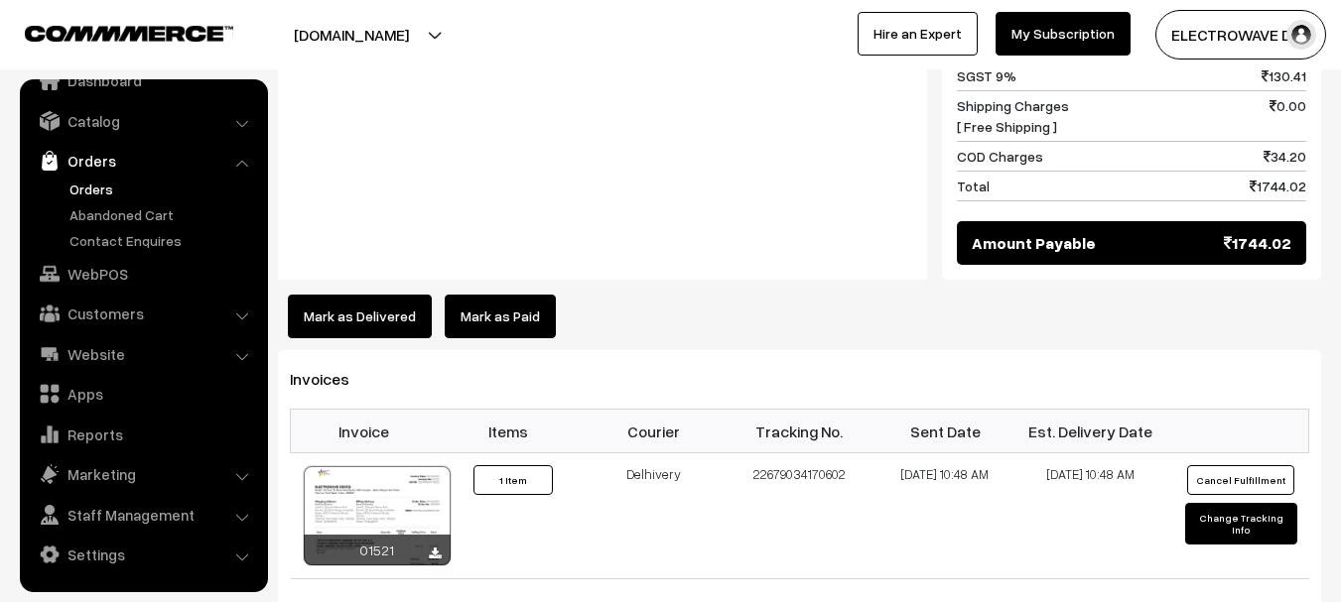
click at [98, 187] on link "Orders" at bounding box center [163, 189] width 196 height 21
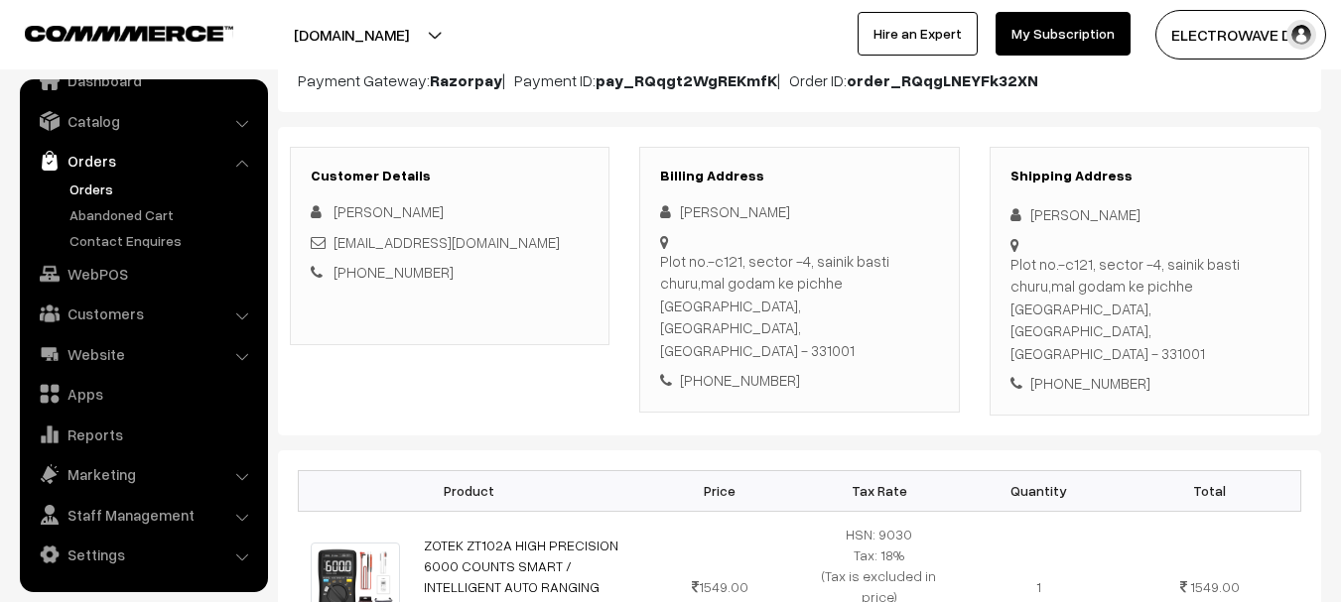
scroll to position [298, 0]
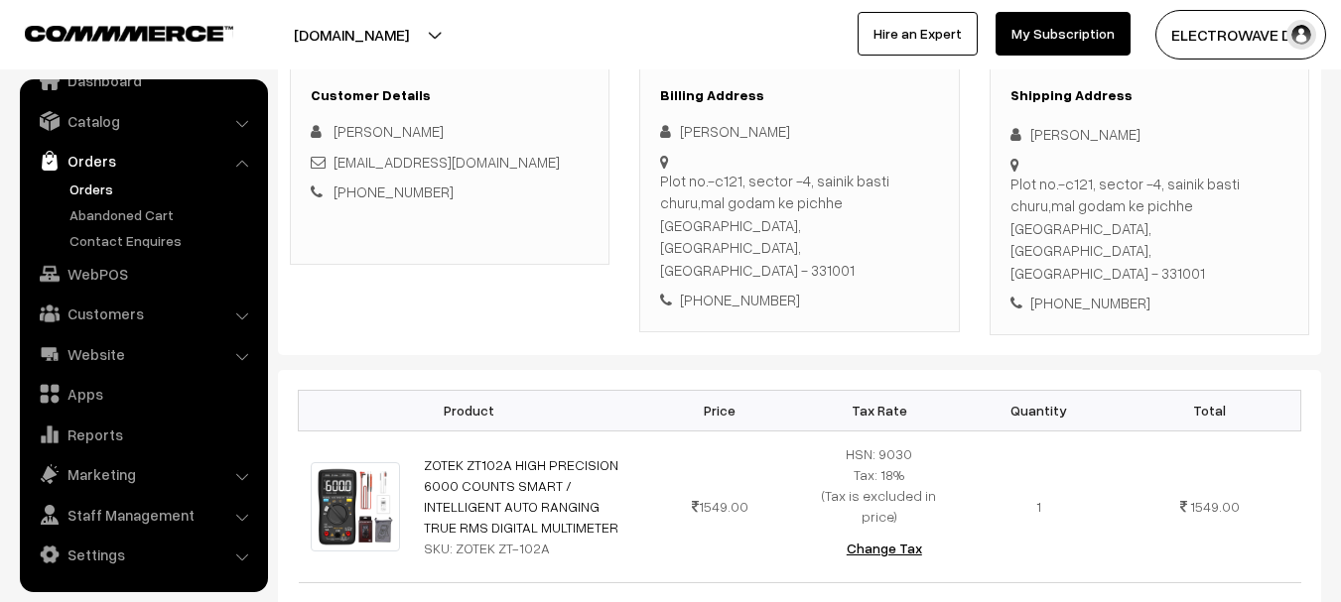
click at [1161, 225] on div "Plot no.-c121, sector -4, sainik basti churu,mal godam ke pichhe Churu, Rajasth…" at bounding box center [1149, 229] width 278 height 112
copy div "331001"
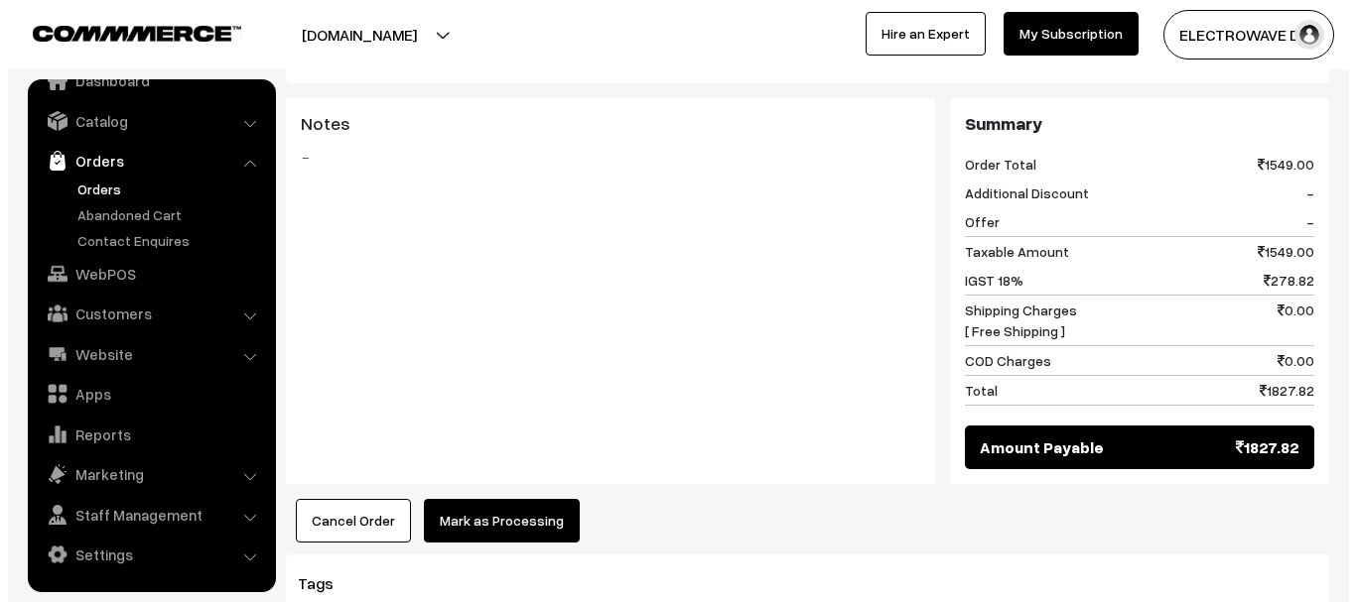
scroll to position [893, 0]
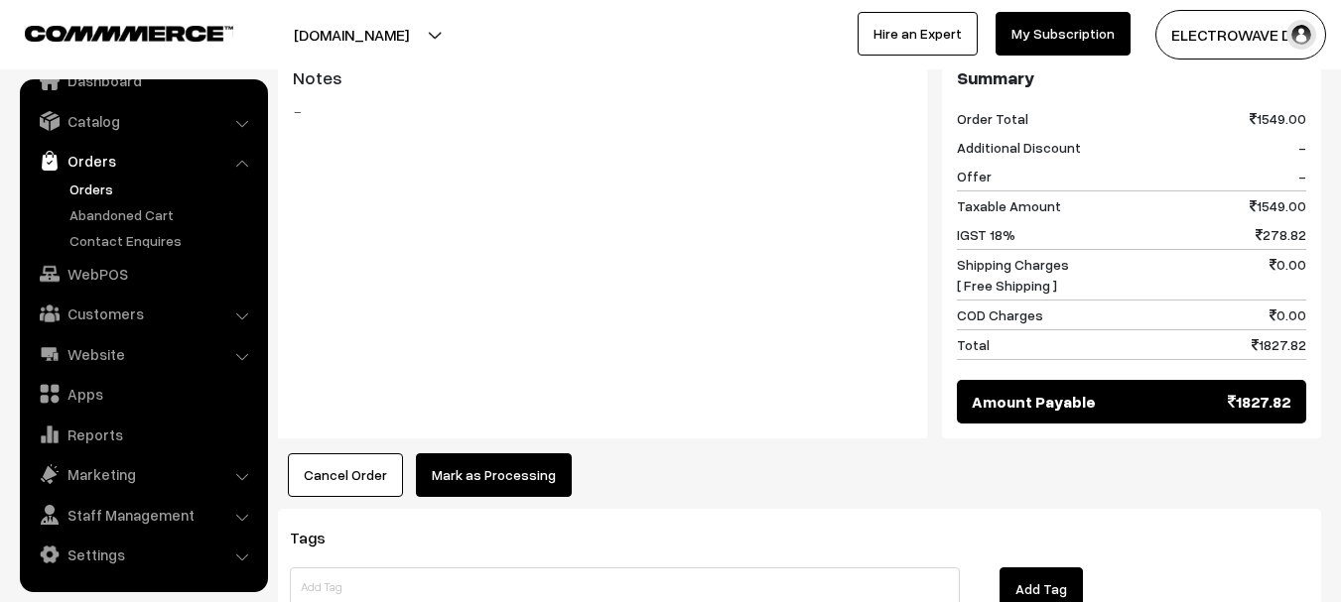
click at [520, 454] on button "Mark as Processing" at bounding box center [494, 476] width 156 height 44
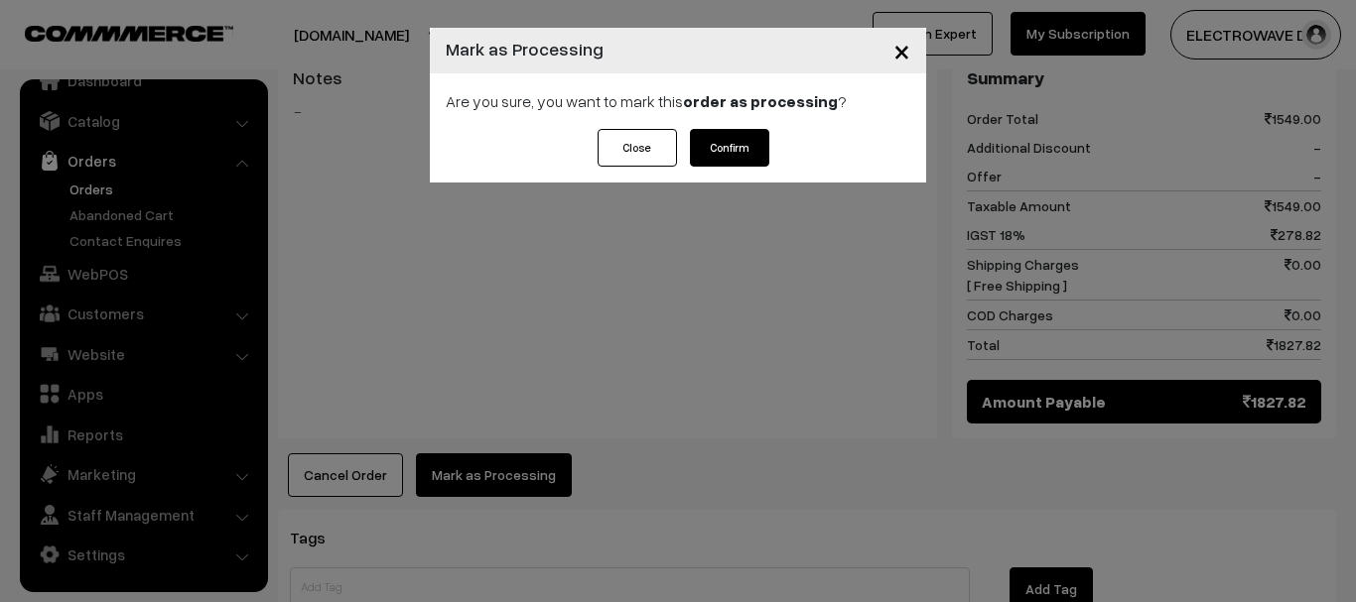
click at [734, 148] on button "Confirm" at bounding box center [729, 148] width 79 height 38
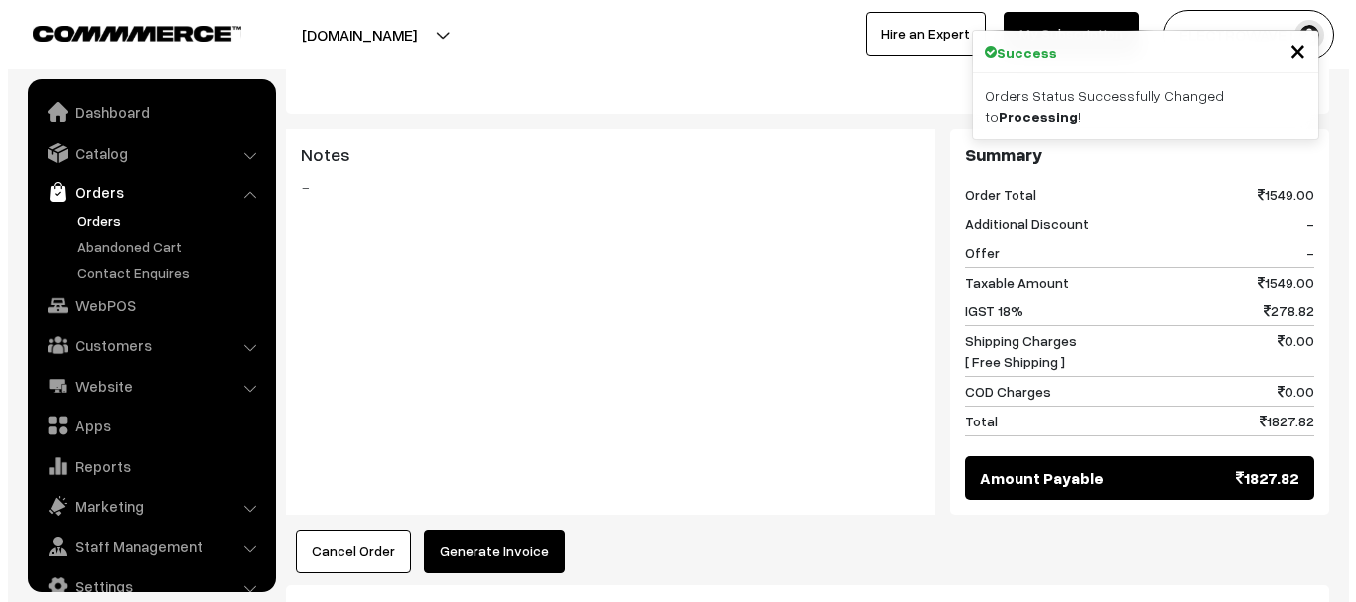
scroll to position [32, 0]
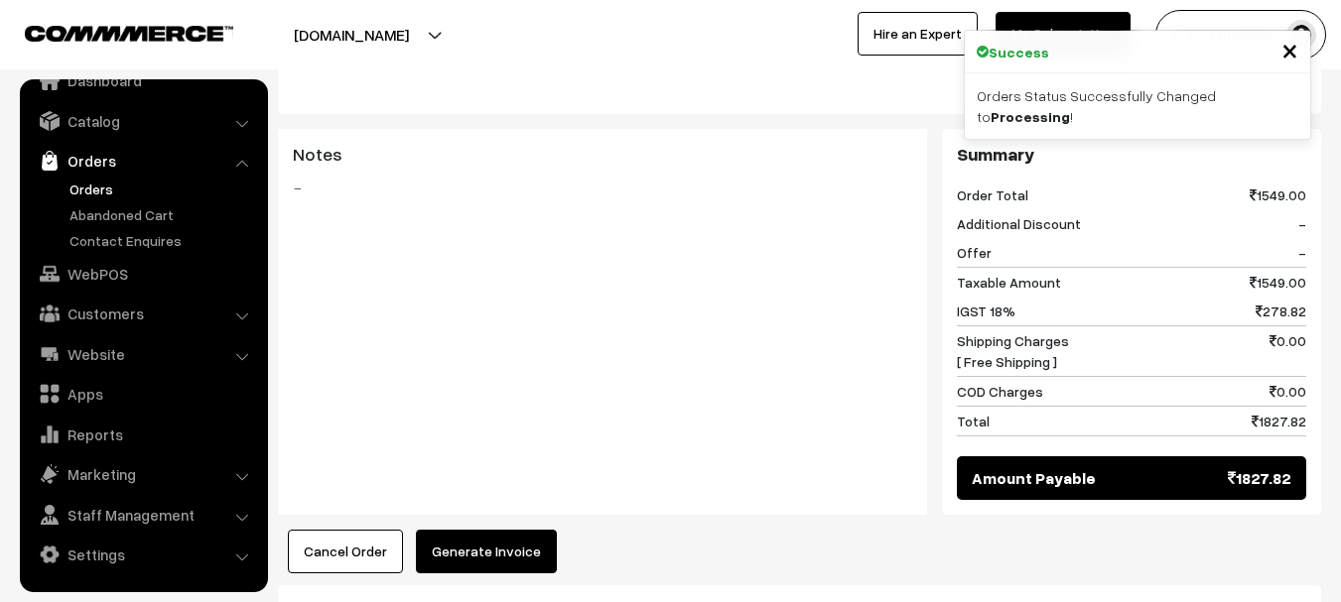
click at [446, 530] on button "Generate Invoice" at bounding box center [486, 552] width 141 height 44
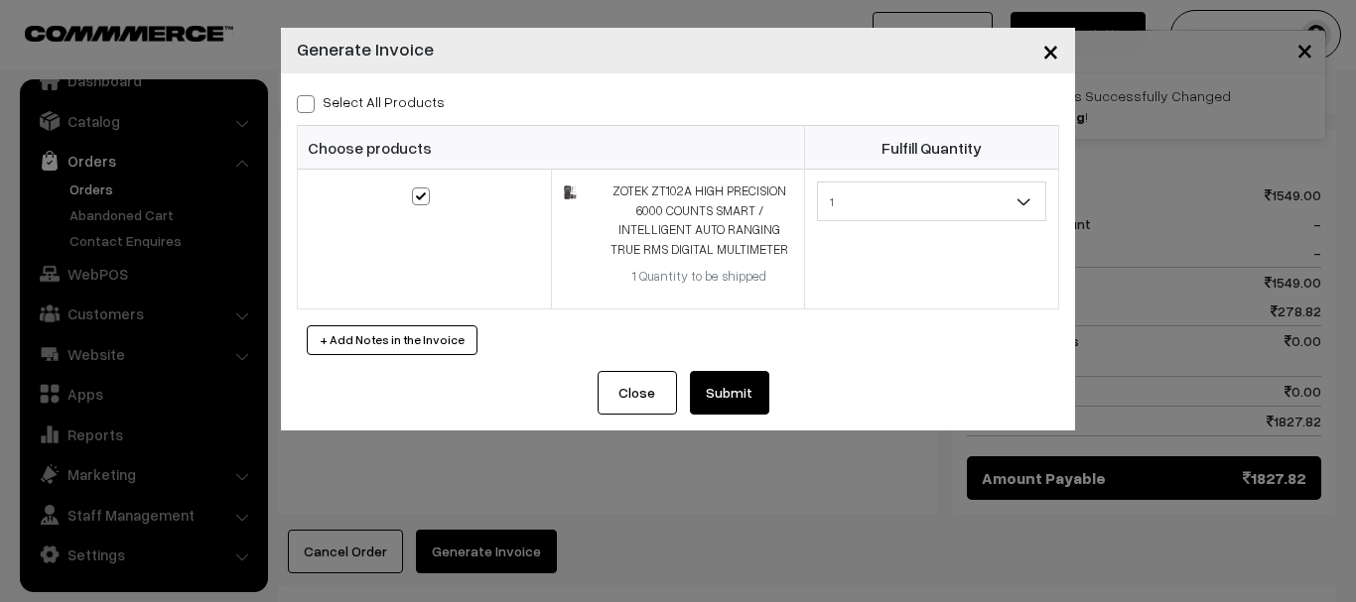
click at [728, 388] on button "Submit" at bounding box center [729, 393] width 79 height 44
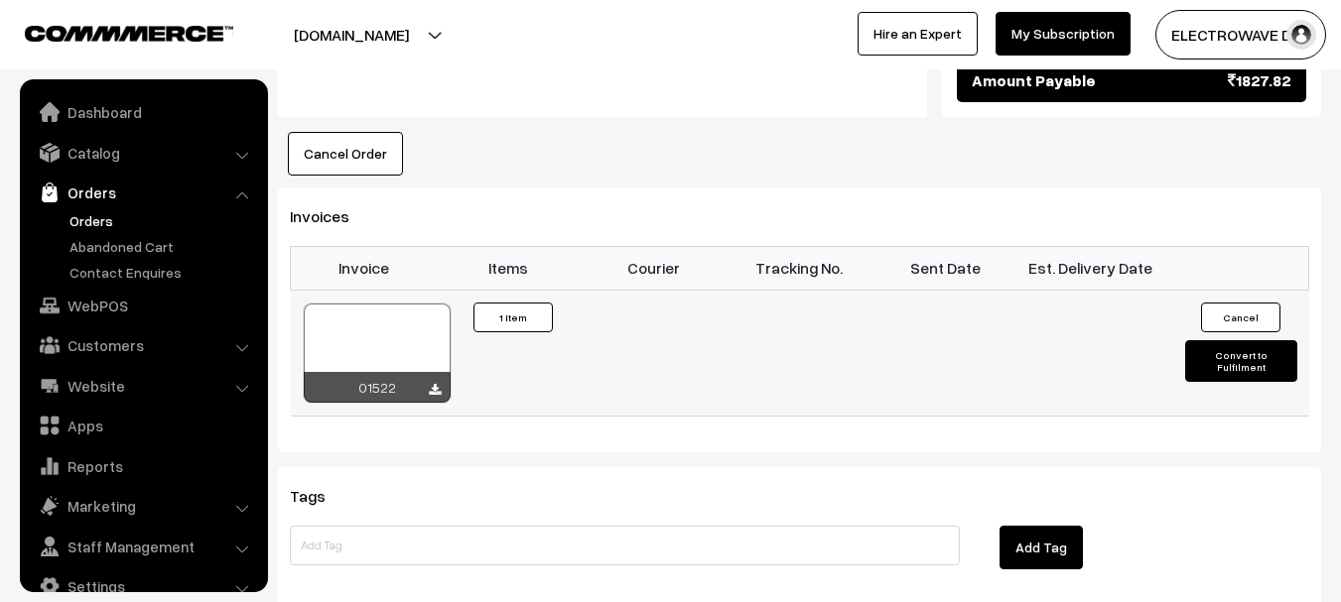
scroll to position [32, 0]
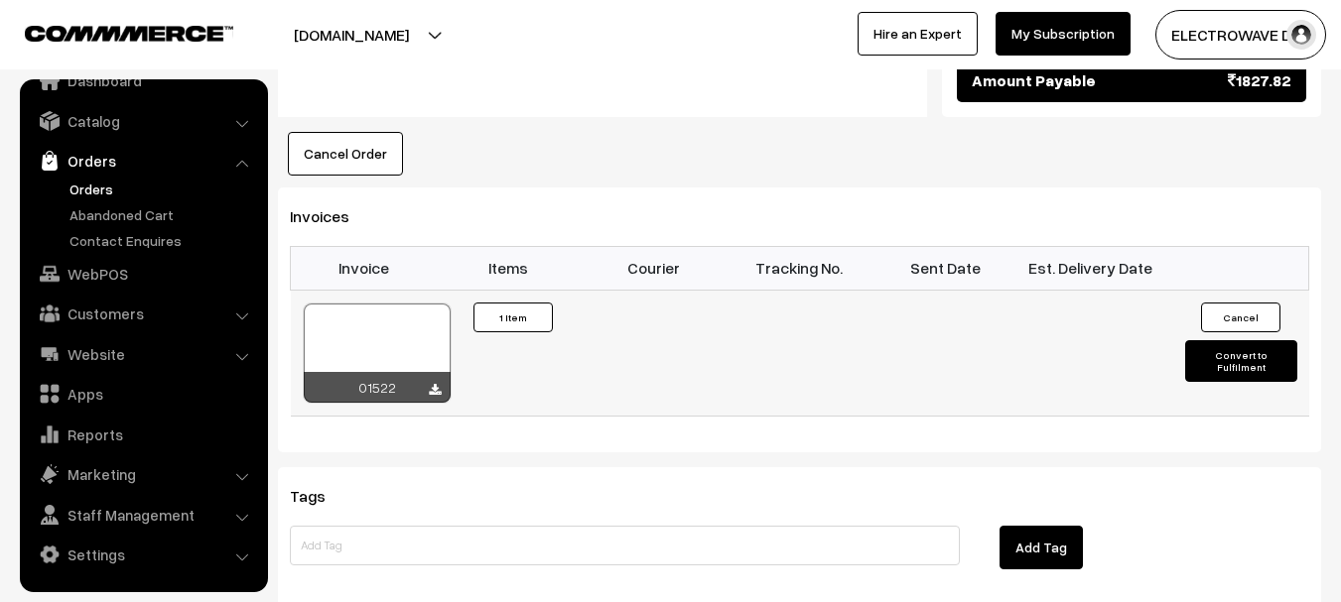
click at [383, 304] on div at bounding box center [377, 353] width 147 height 99
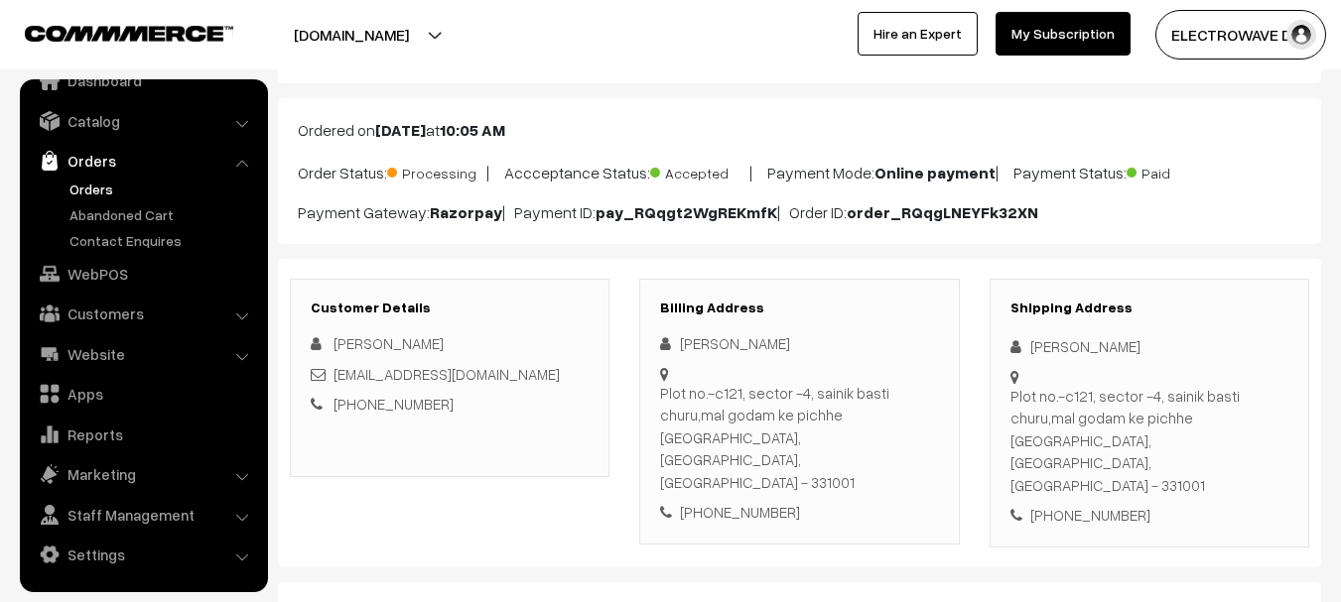
scroll to position [198, 0]
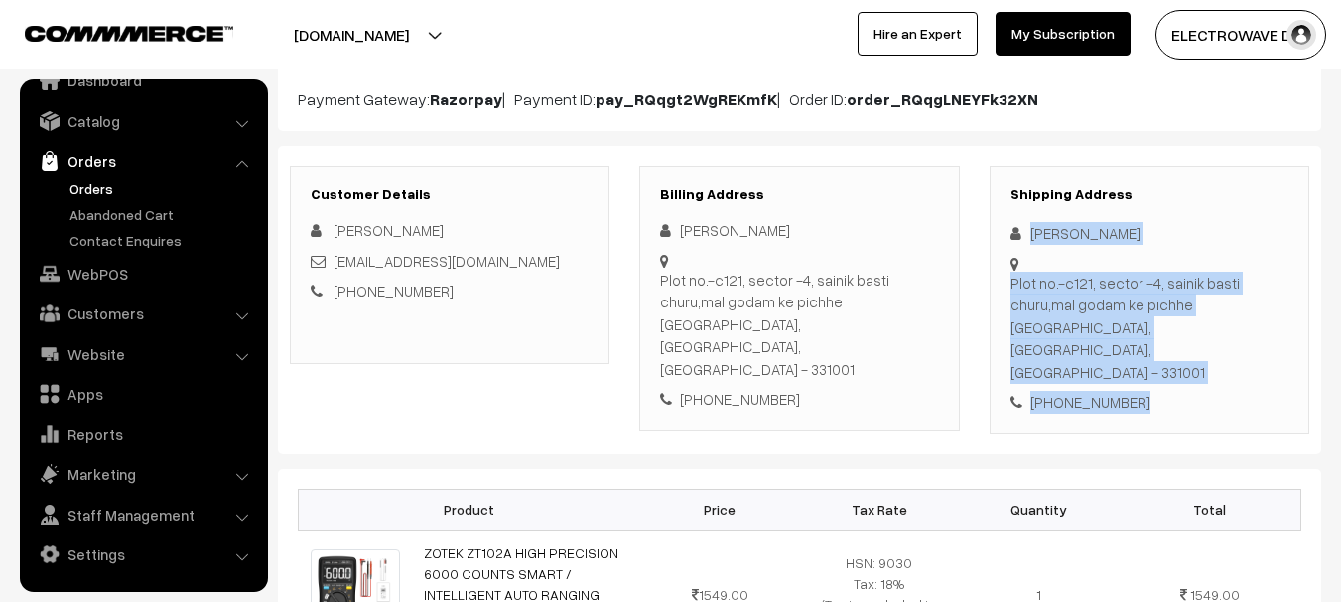
copy div "[PERSON_NAME][STREET_ADDRESS] [PHONE_NUMBER]"
drag, startPoint x: 1018, startPoint y: 225, endPoint x: 1204, endPoint y: 347, distance: 222.1
click at [1204, 347] on div "Shipping Address [PERSON_NAME] [STREET_ADDRESS] [PHONE_NUMBER]" at bounding box center [1149, 300] width 320 height 269
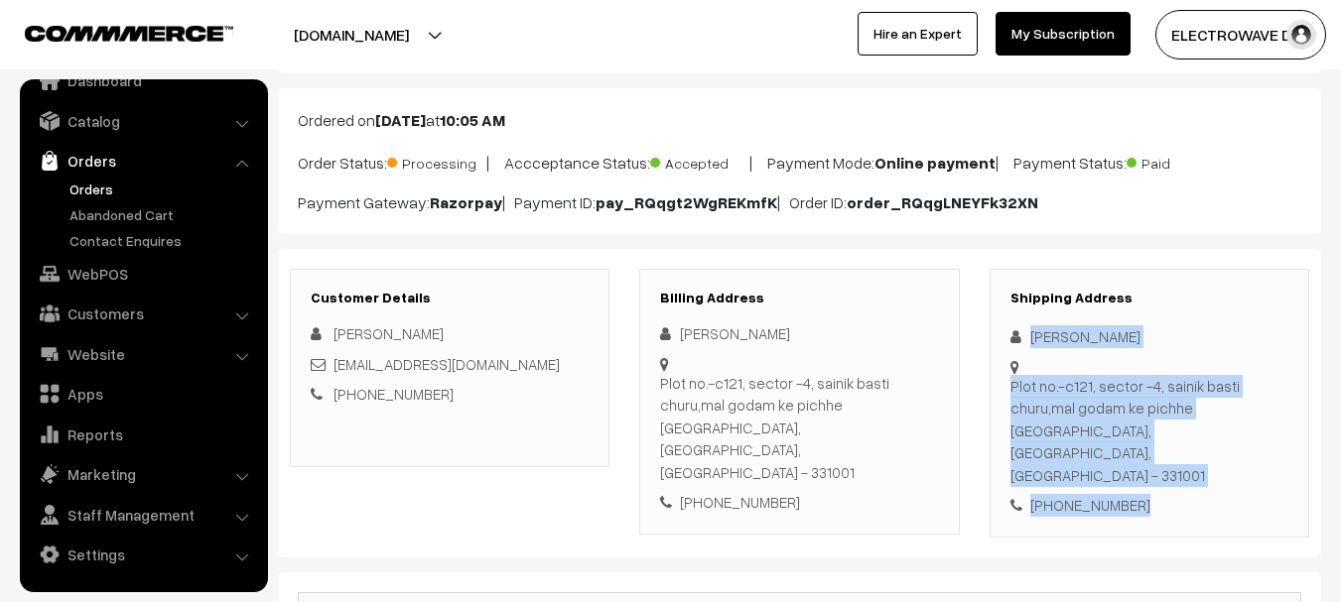
scroll to position [0, 0]
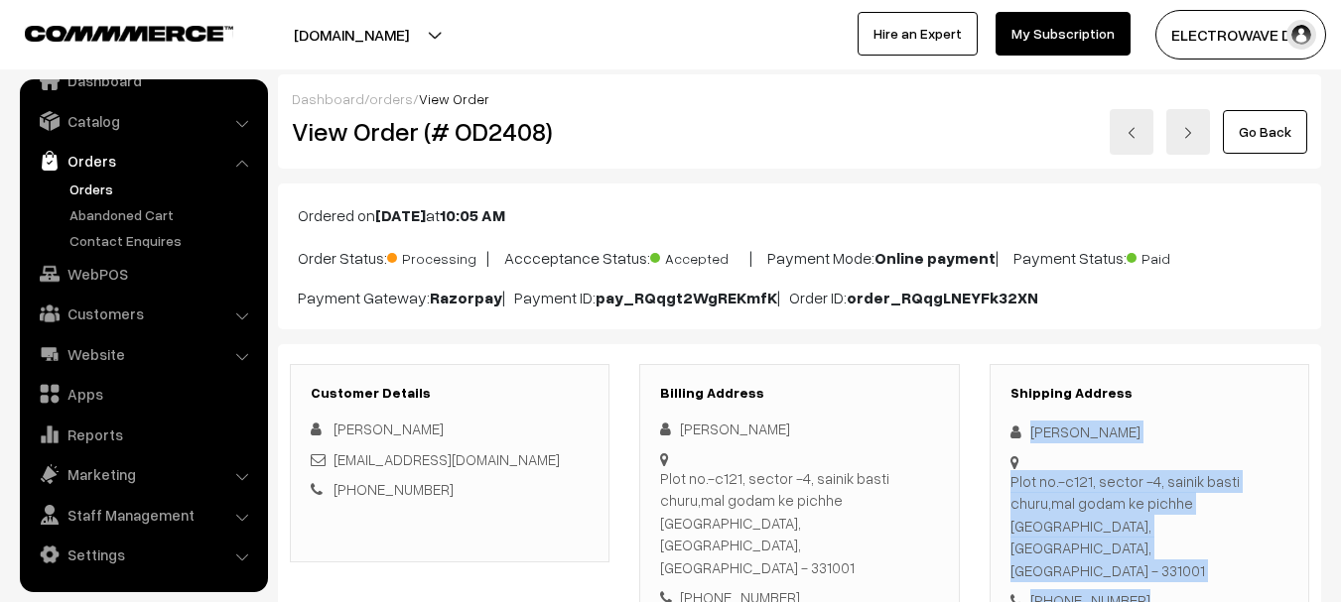
click at [1190, 129] on img at bounding box center [1188, 133] width 12 height 12
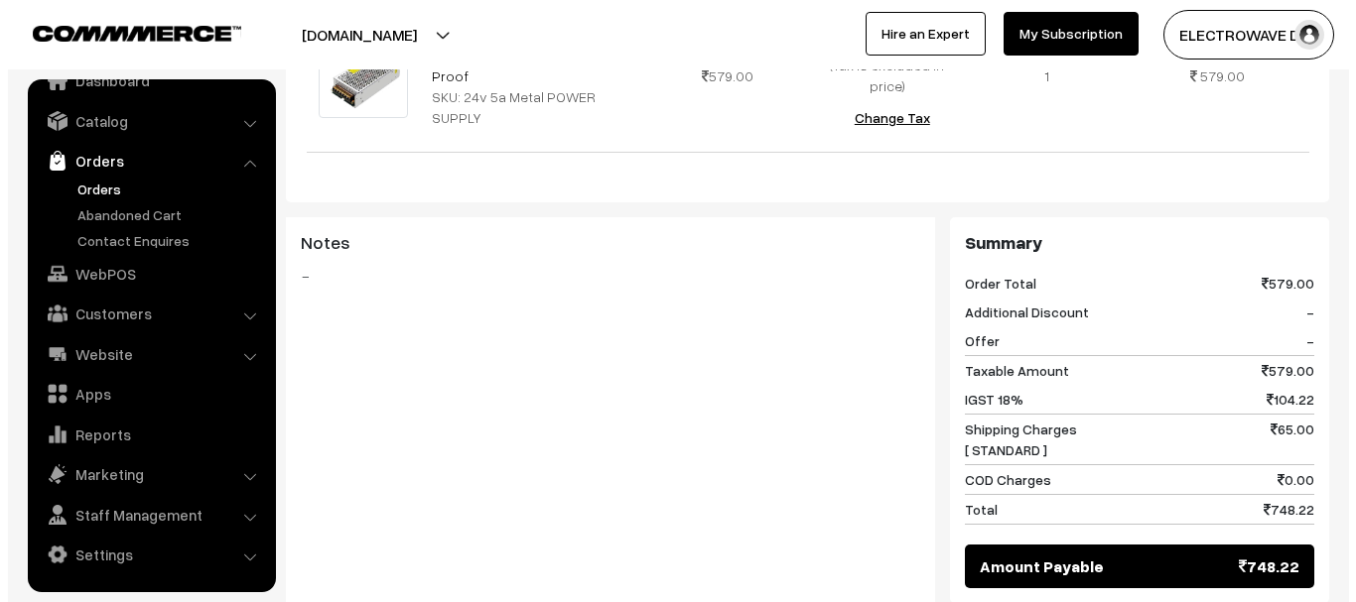
scroll to position [992, 0]
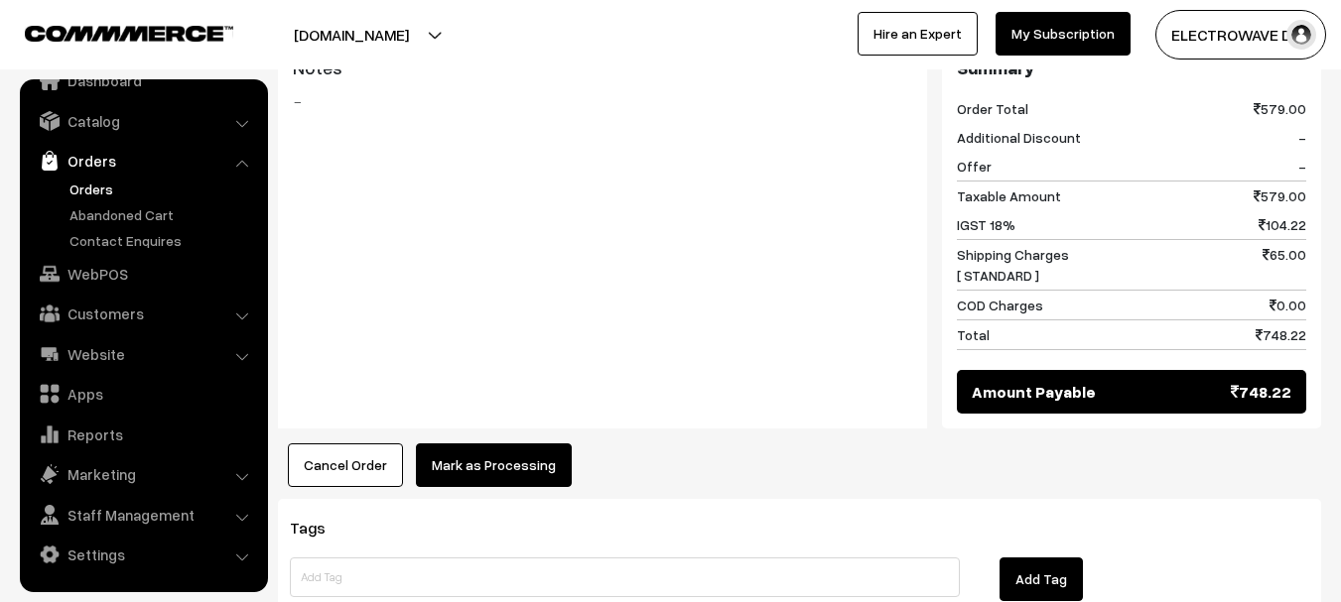
click at [512, 444] on button "Mark as Processing" at bounding box center [494, 466] width 156 height 44
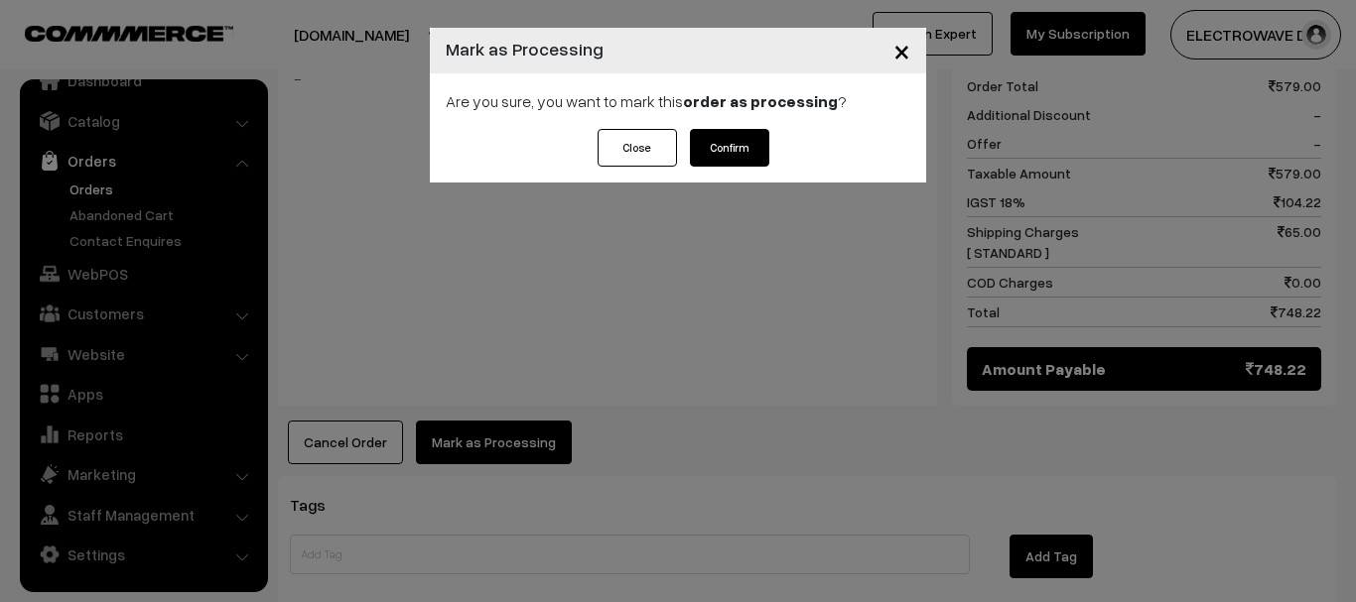
click at [748, 165] on button "Confirm" at bounding box center [729, 148] width 79 height 38
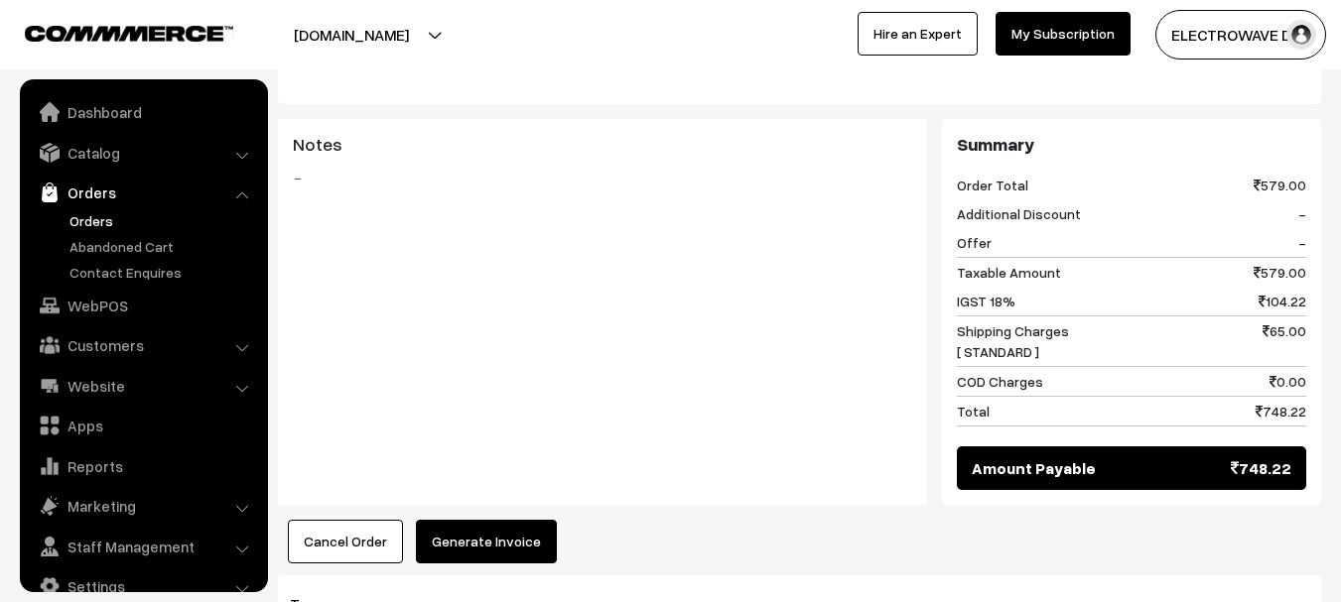
click at [498, 520] on button "Generate Invoice" at bounding box center [486, 542] width 141 height 44
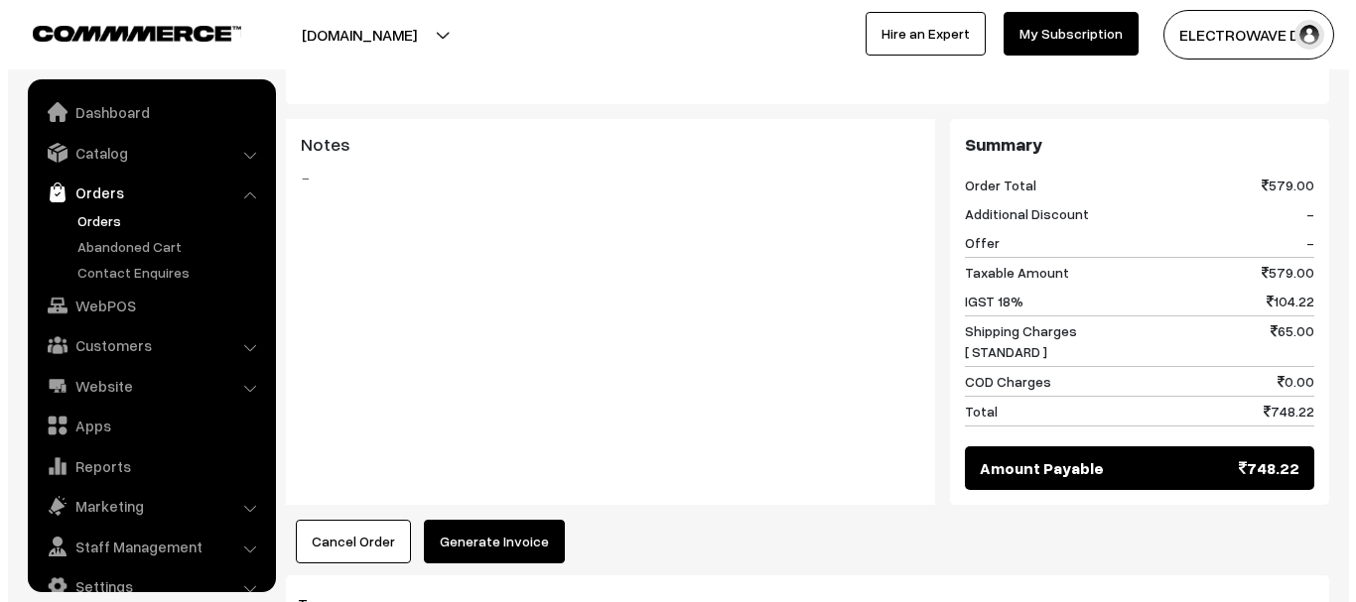
scroll to position [32, 0]
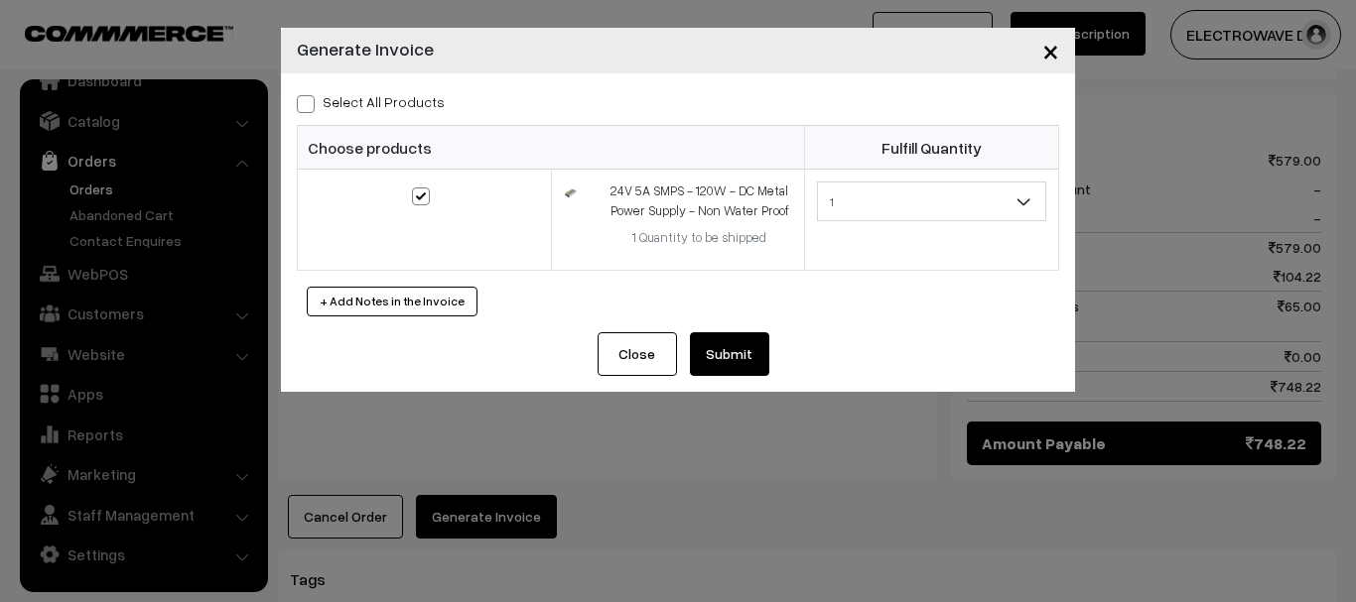
click at [746, 349] on button "Submit" at bounding box center [729, 354] width 79 height 44
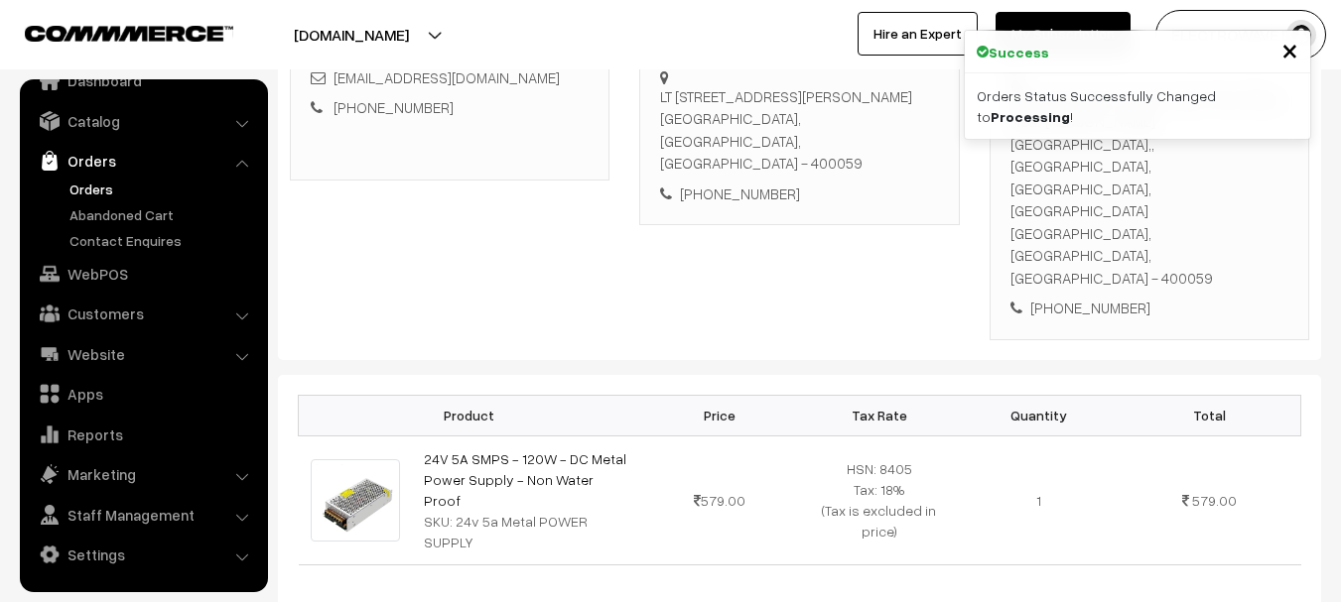
scroll to position [99, 0]
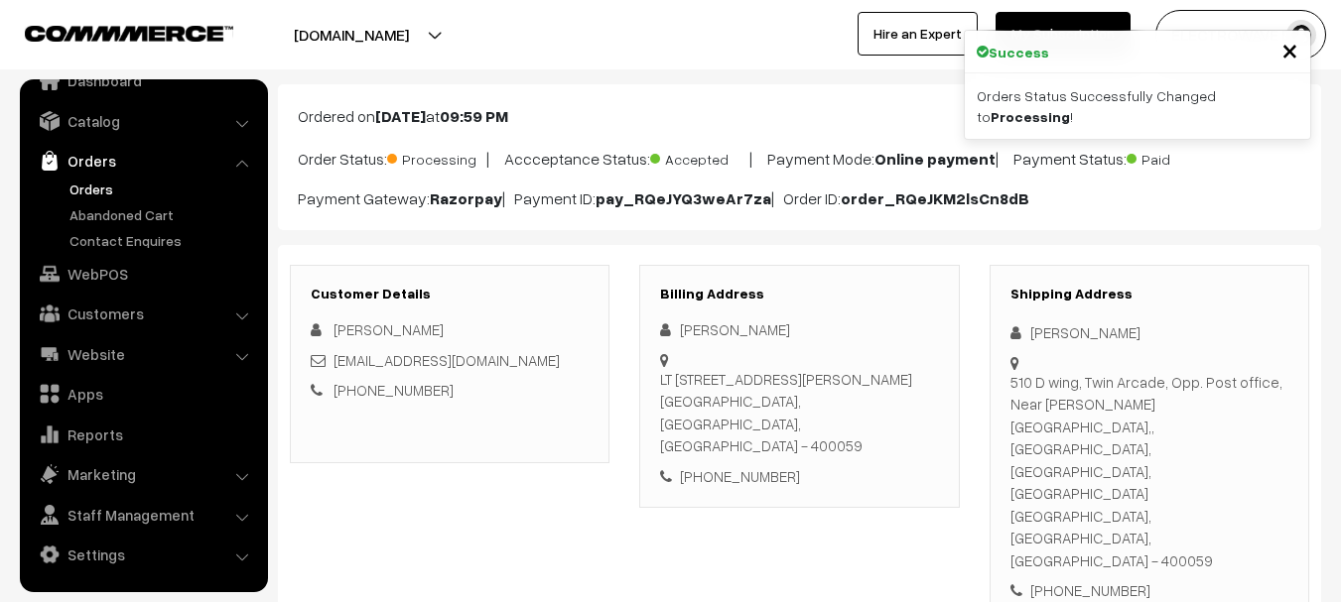
click at [1215, 451] on div "510 D wing, Twin Arcade, Opp. Post office, Near [PERSON_NAME][GEOGRAPHIC_DATA],…" at bounding box center [1149, 471] width 278 height 201
copy div "400059"
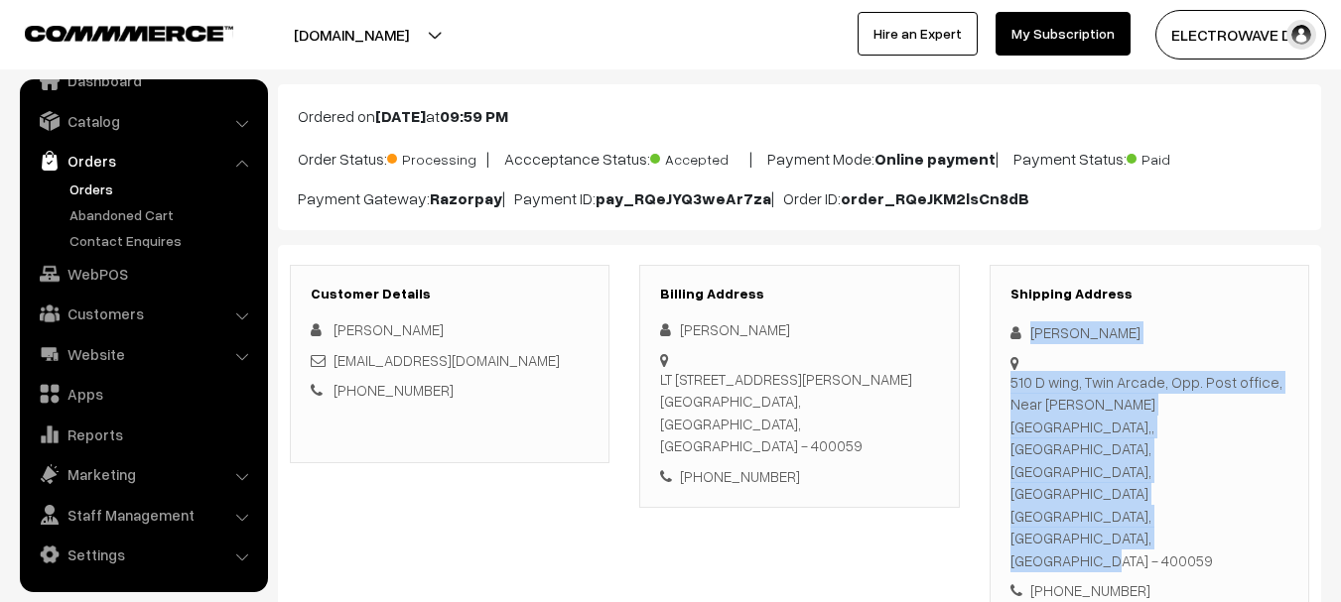
copy div "[PERSON_NAME] [STREET_ADDRESS] Post office, Near [PERSON_NAME][GEOGRAPHIC_DATA]…"
drag, startPoint x: 1113, startPoint y: 424, endPoint x: 1155, endPoint y: 472, distance: 64.0
click at [1155, 472] on div "Shipping Address [PERSON_NAME] [STREET_ADDRESS] Post office, Near [PERSON_NAME]…" at bounding box center [1149, 444] width 320 height 358
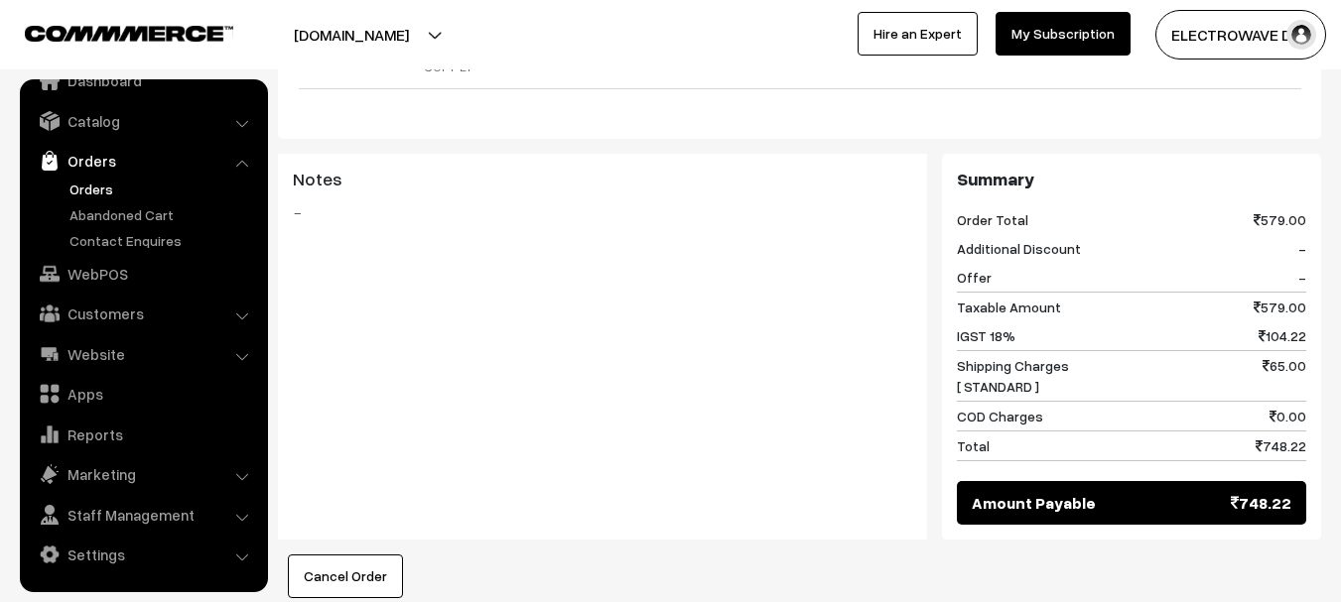
scroll to position [695, 0]
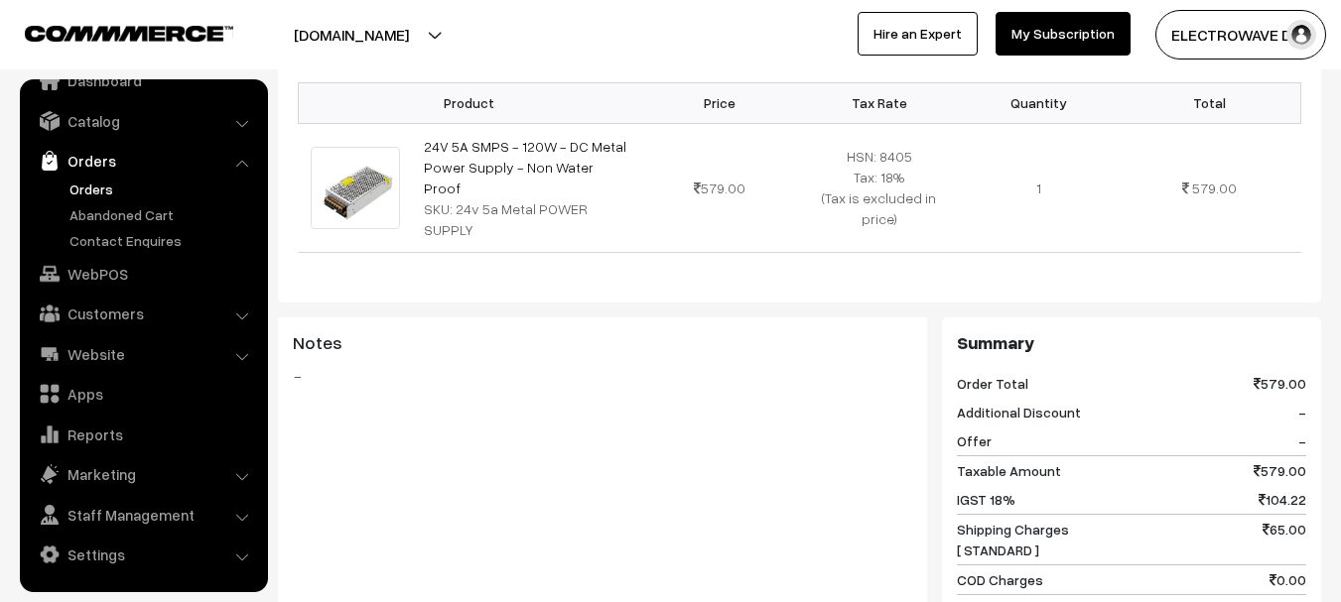
click at [97, 191] on link "Orders" at bounding box center [163, 189] width 196 height 21
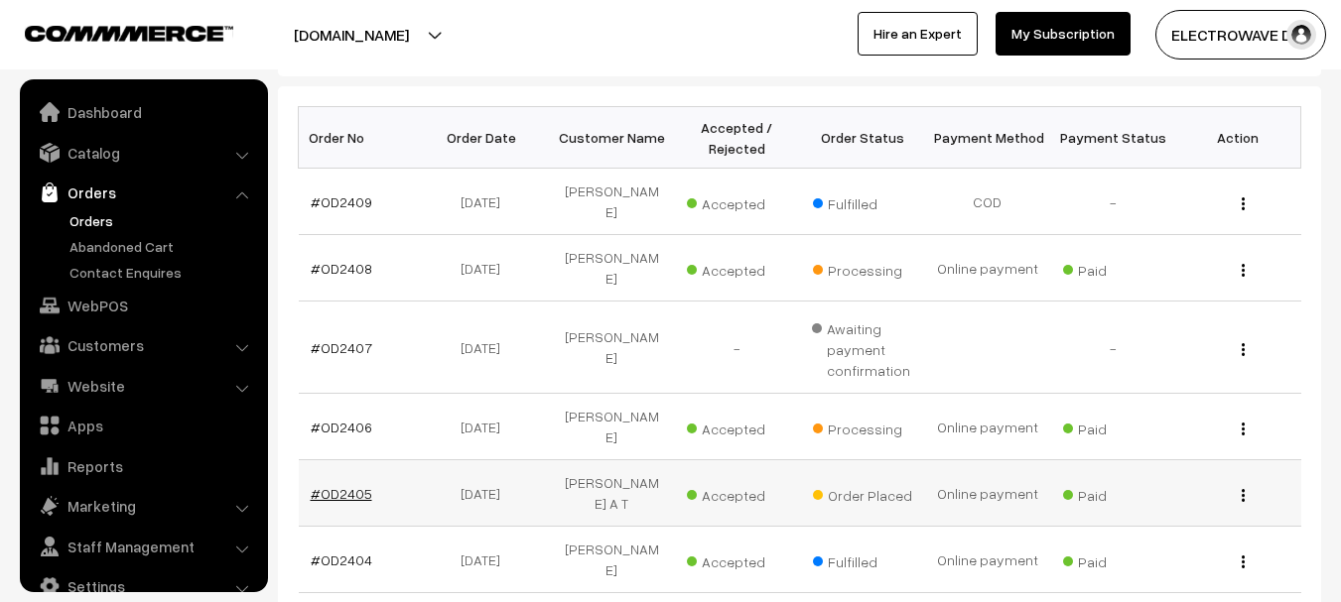
scroll to position [32, 0]
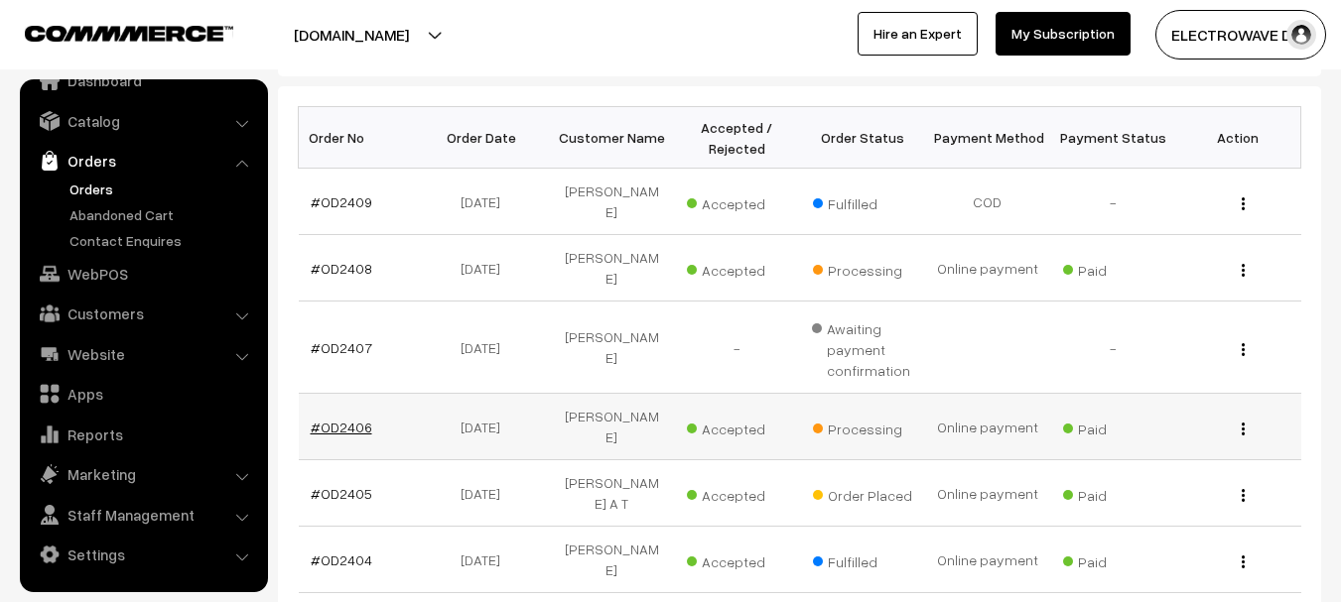
click at [342, 419] on link "#OD2406" at bounding box center [342, 427] width 62 height 17
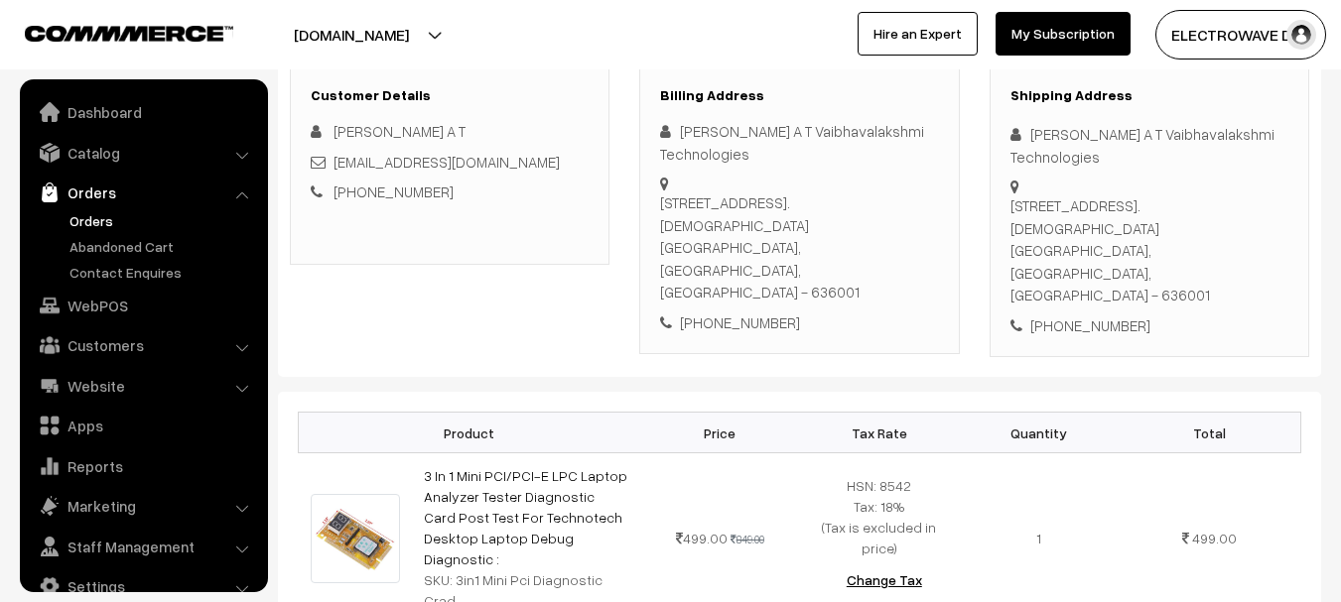
scroll to position [32, 0]
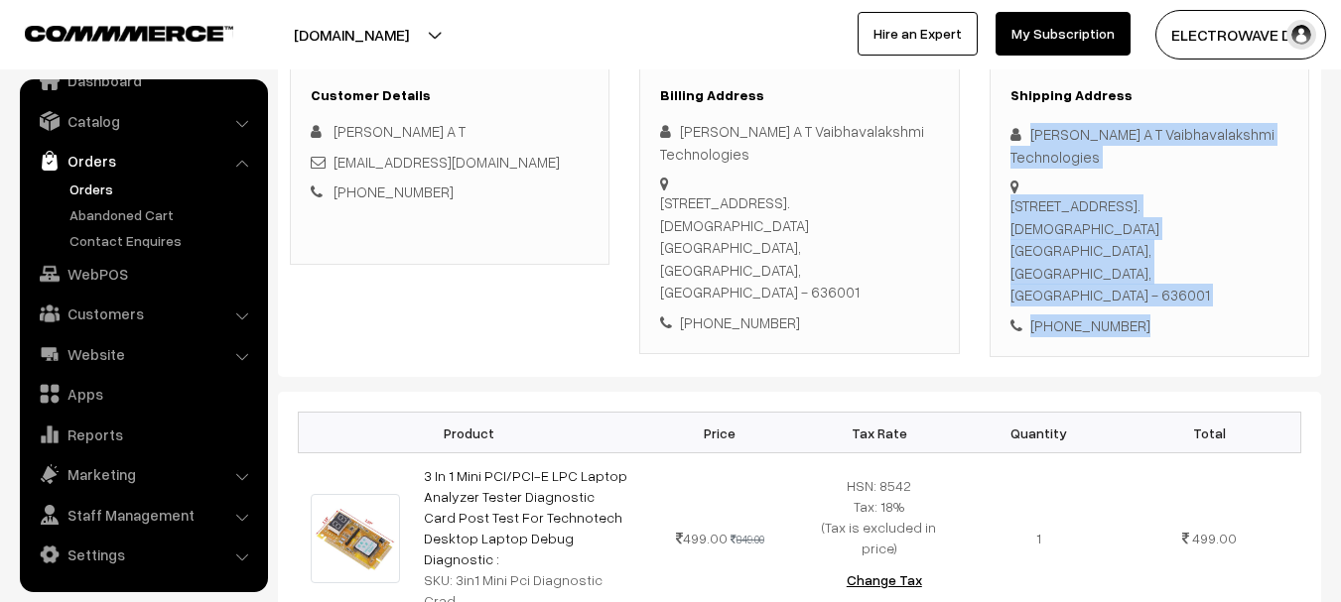
click at [1204, 290] on div "Shipping Address soundarrajan A T Vaibhavalakshmi Technologies 167/111 Ammapet …" at bounding box center [1149, 212] width 320 height 292
click at [1211, 246] on div "167/111 Ammapet main road, opp. Soundarraja perumal temple salem, Tamil Nadu, I…" at bounding box center [1149, 251] width 278 height 112
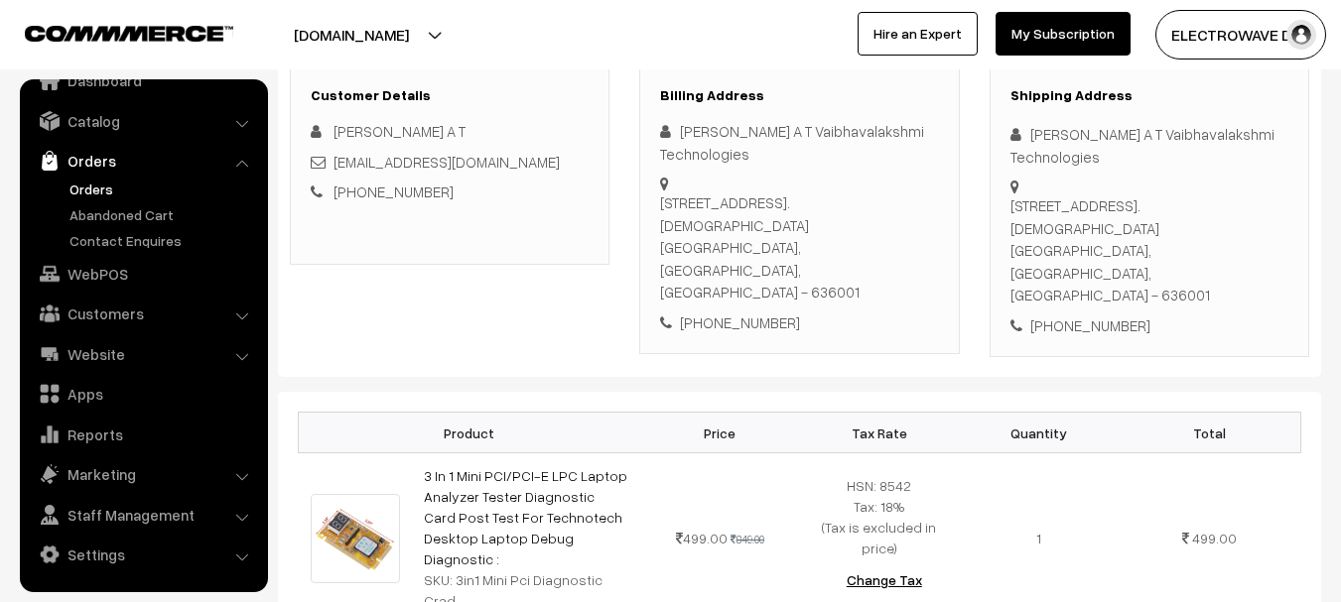
click at [1211, 246] on div "167/111 Ammapet main road, opp. Soundarraja perumal temple salem, Tamil Nadu, I…" at bounding box center [1149, 251] width 278 height 112
click at [1199, 246] on div "167/111 Ammapet main road, opp. Soundarraja perumal temple salem, Tamil Nadu, I…" at bounding box center [1149, 251] width 278 height 112
copy div "636001"
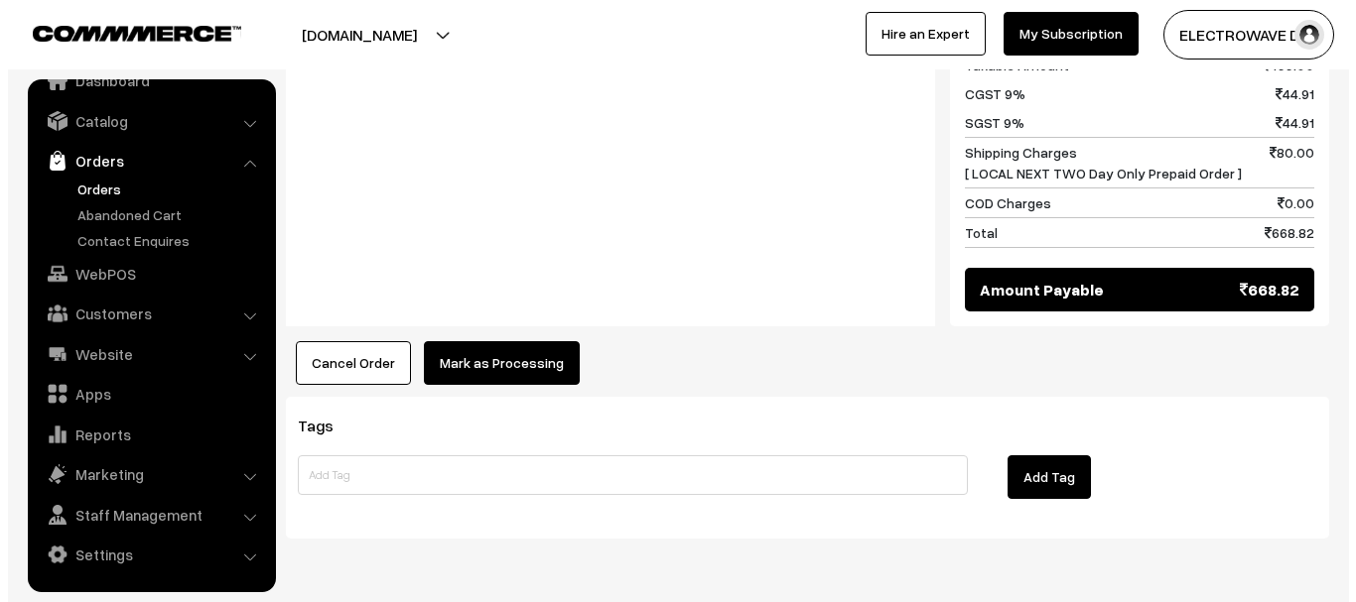
scroll to position [1106, 0]
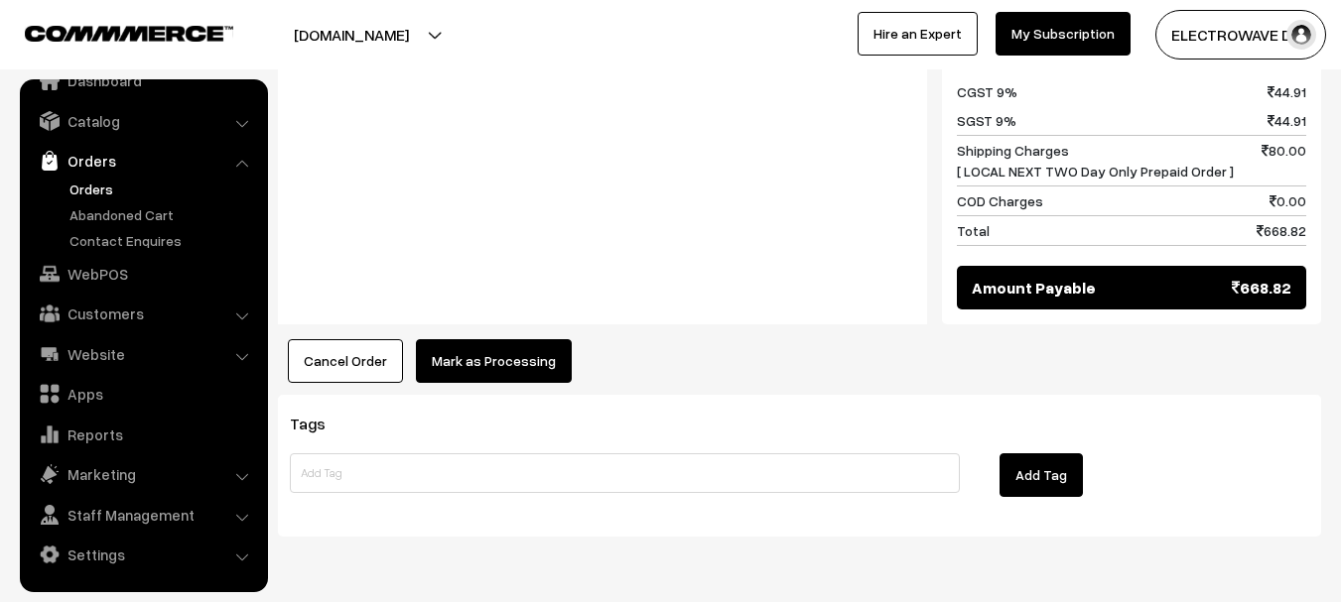
click at [495, 339] on button "Mark as Processing" at bounding box center [494, 361] width 156 height 44
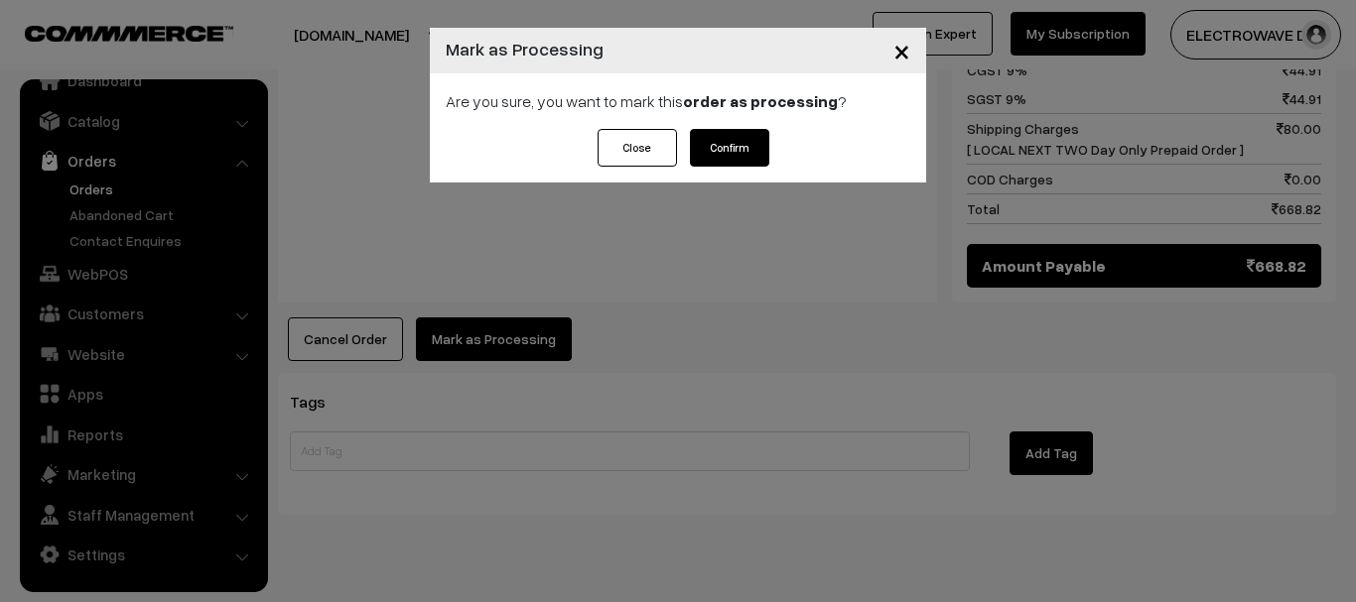
click at [724, 150] on button "Confirm" at bounding box center [729, 148] width 79 height 38
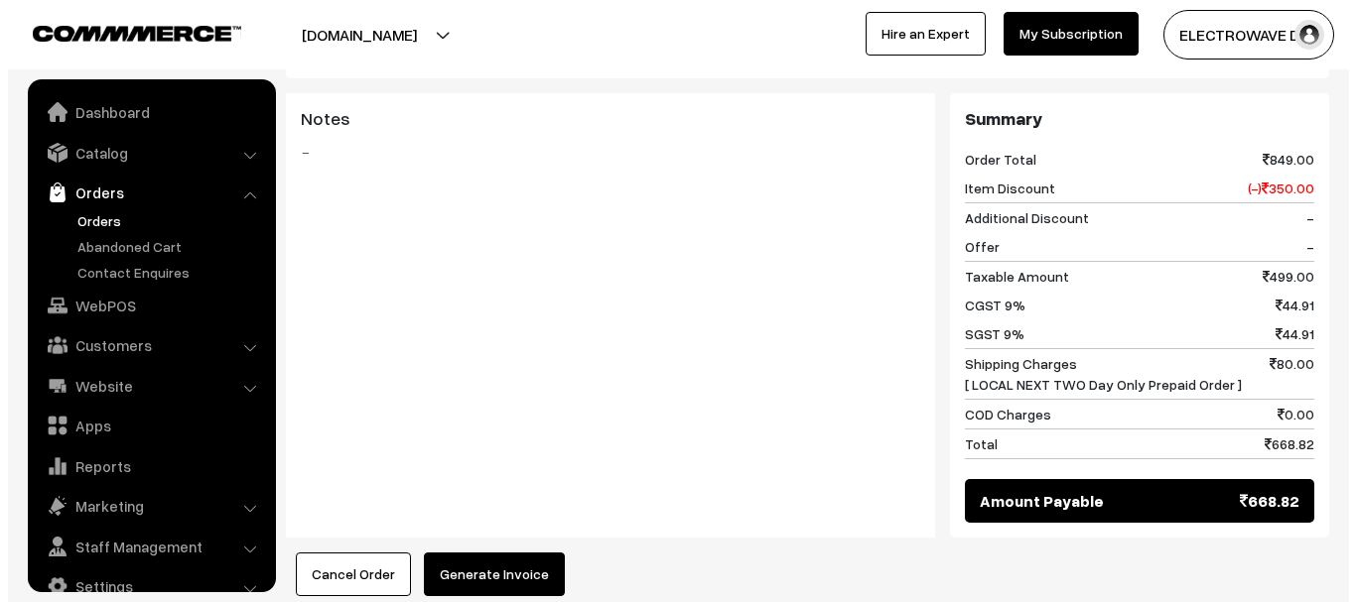
scroll to position [32, 0]
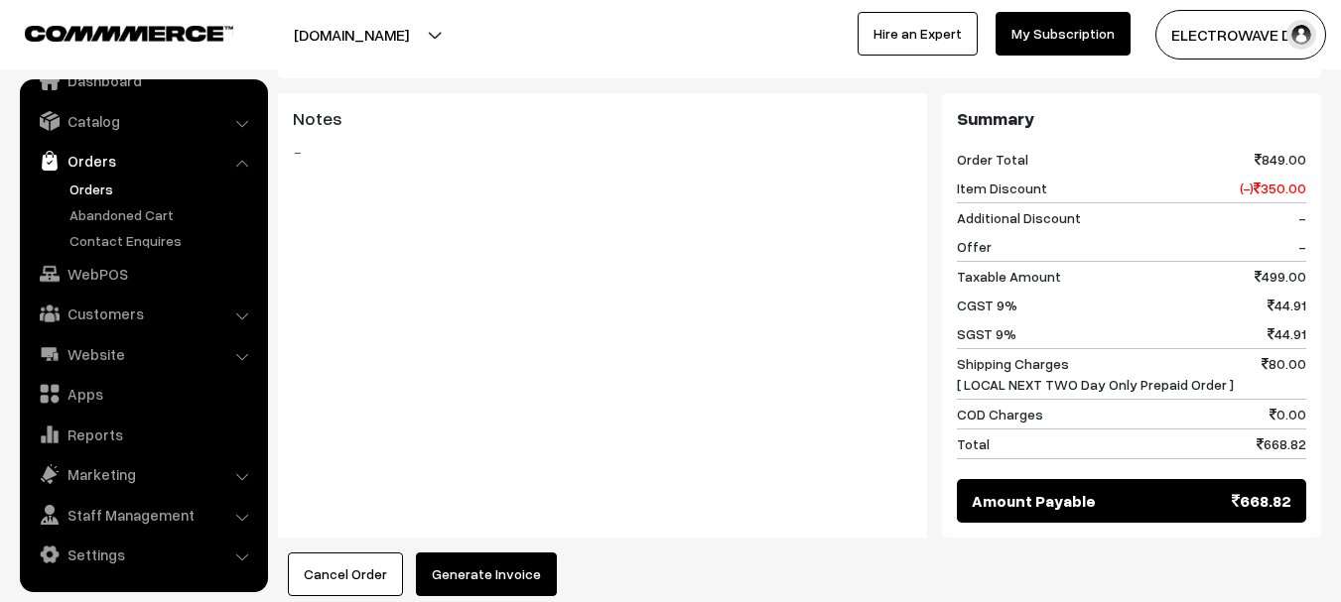
click at [472, 553] on button "Generate Invoice" at bounding box center [486, 575] width 141 height 44
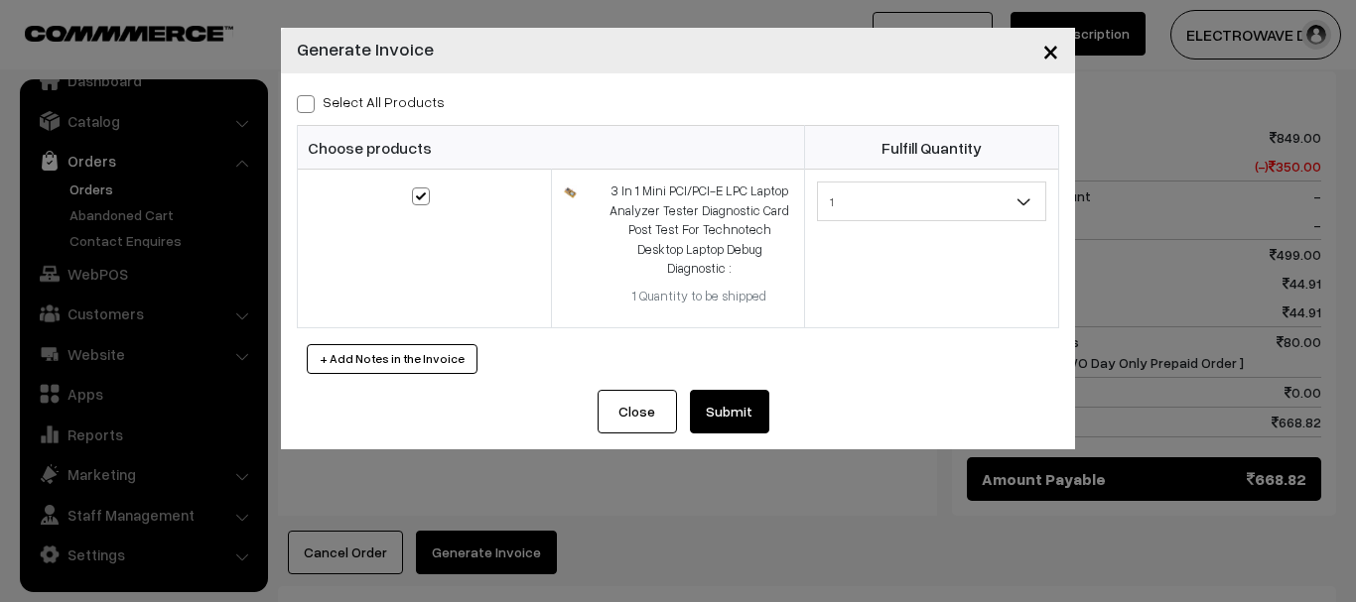
click at [734, 422] on button "Submit" at bounding box center [729, 412] width 79 height 44
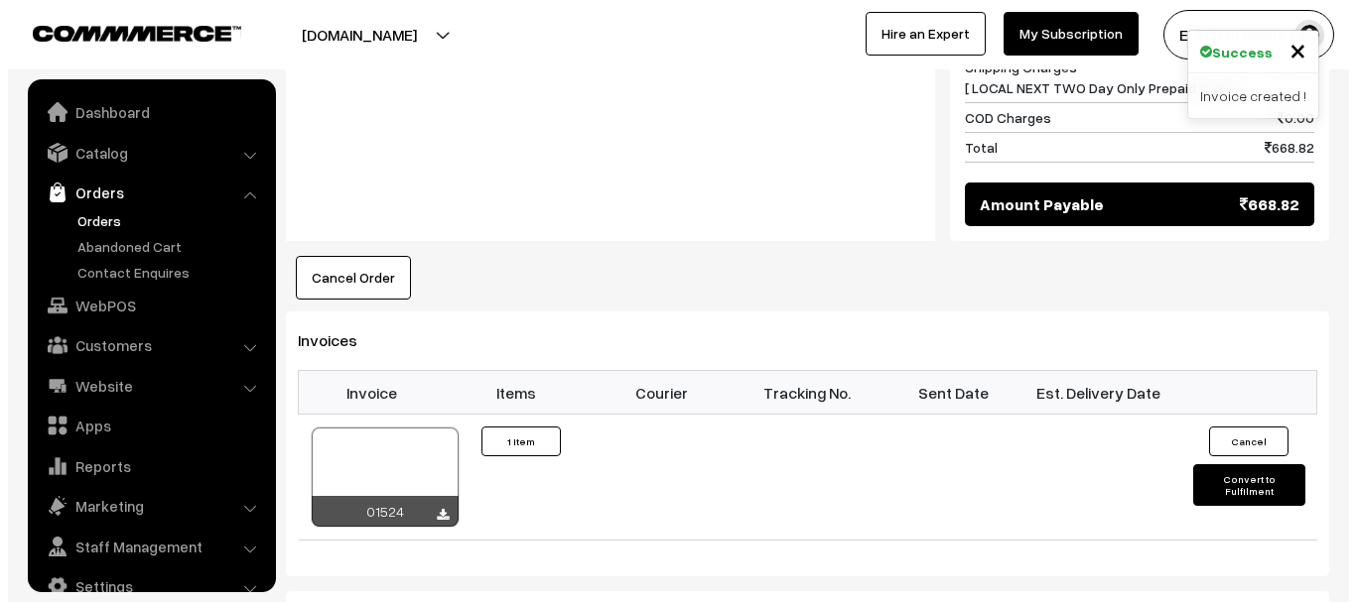
scroll to position [32, 0]
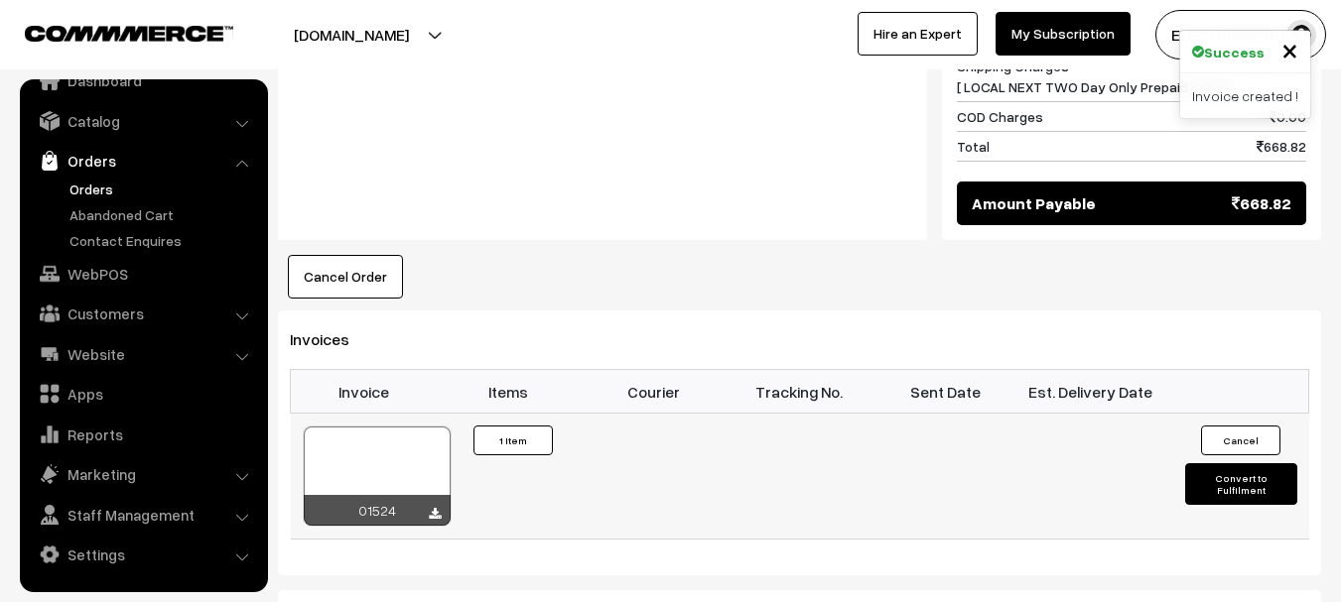
click at [395, 427] on div at bounding box center [377, 476] width 147 height 99
click at [1227, 463] on button "Convert to Fulfilment" at bounding box center [1241, 484] width 112 height 42
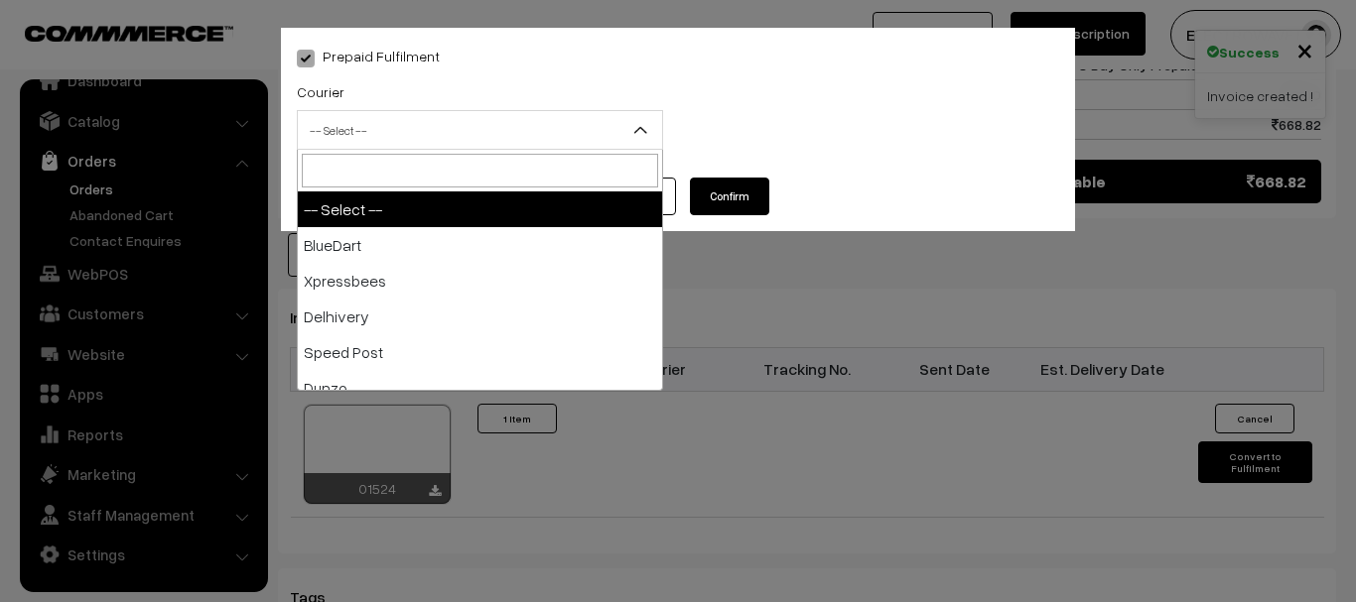
click at [485, 136] on span "-- Select --" at bounding box center [480, 130] width 364 height 35
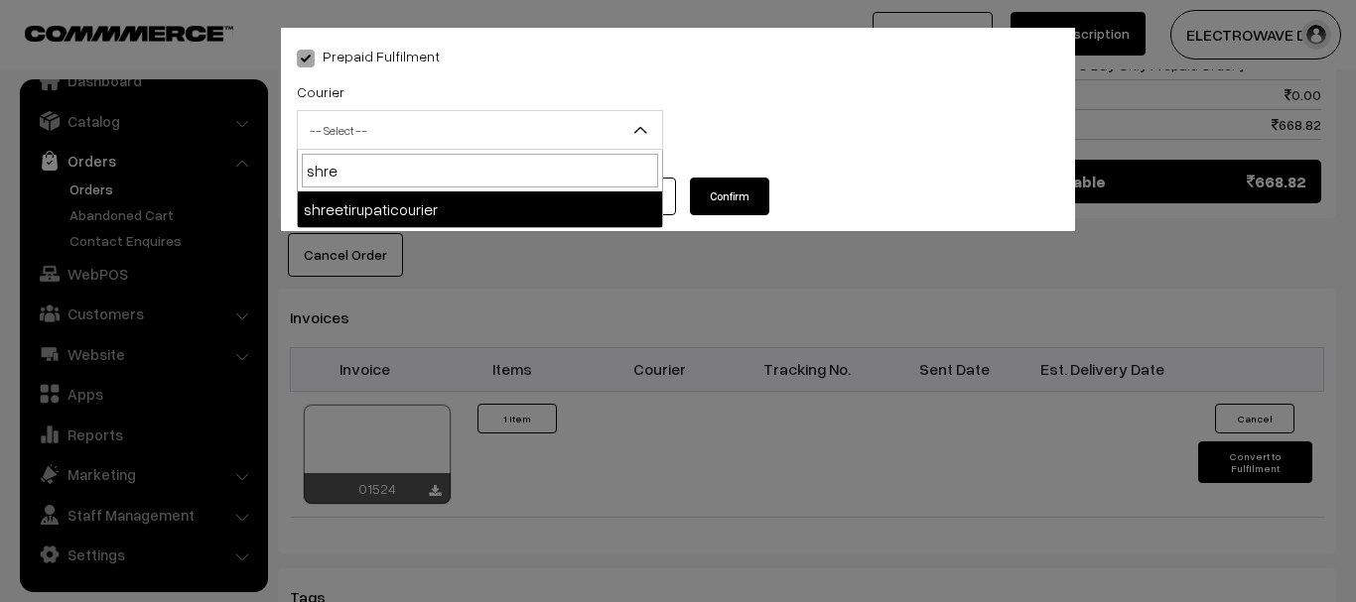
type input "shree"
select select "8"
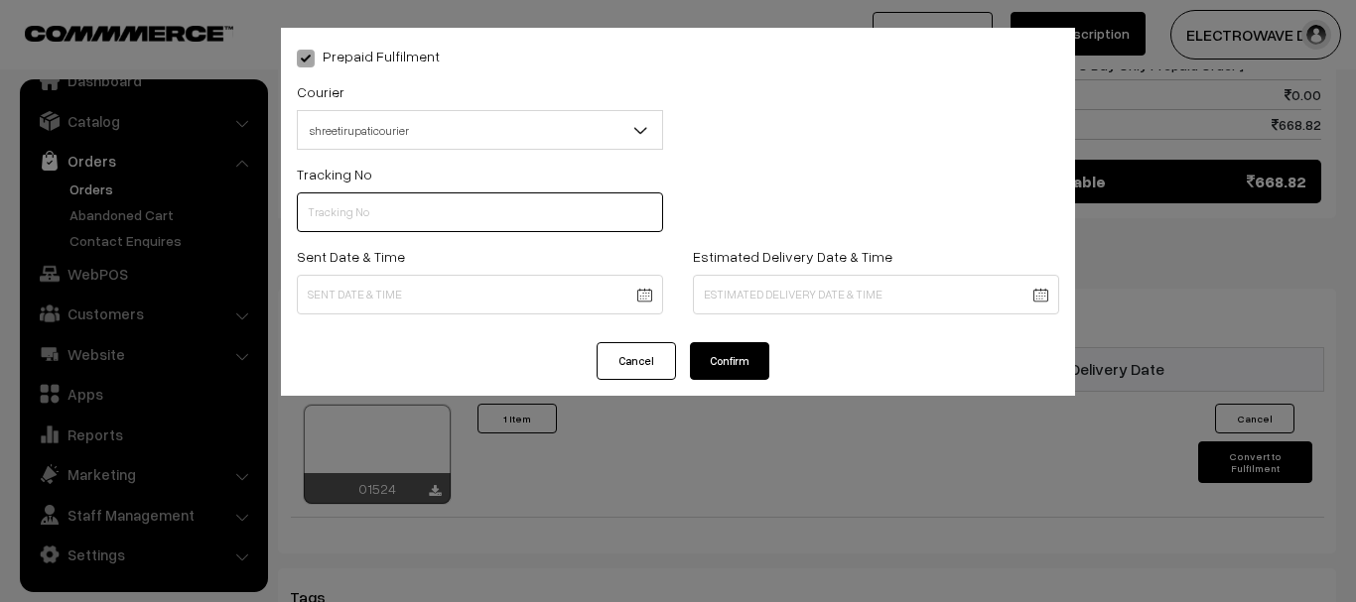
click at [462, 209] on input "text" at bounding box center [480, 213] width 366 height 40
type input "374800045848"
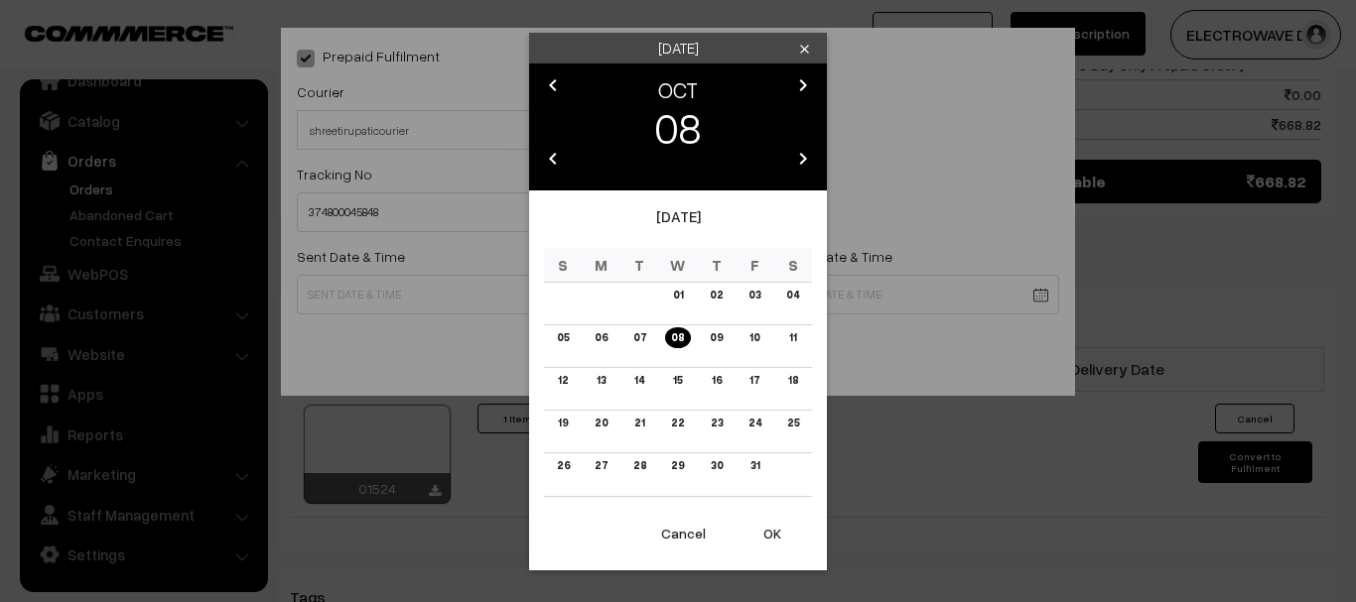
click at [777, 526] on button "OK" at bounding box center [771, 534] width 79 height 44
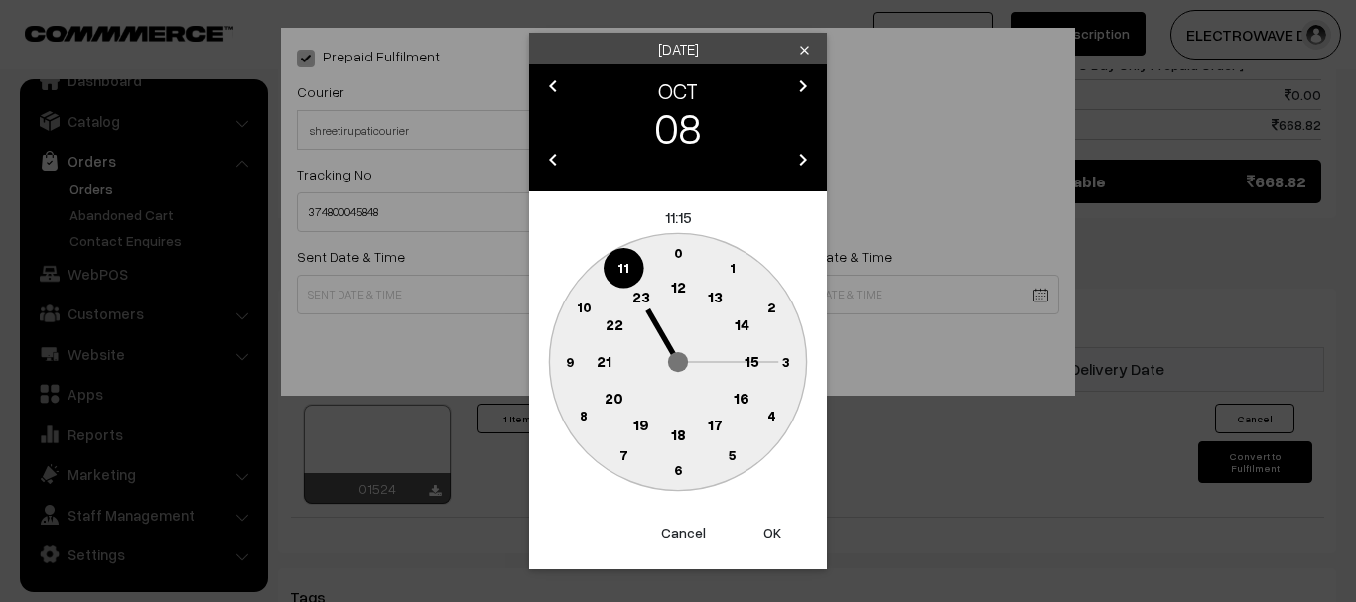
click at [777, 526] on button "OK" at bounding box center [771, 533] width 79 height 44
type input "08-10-2025 11:15"
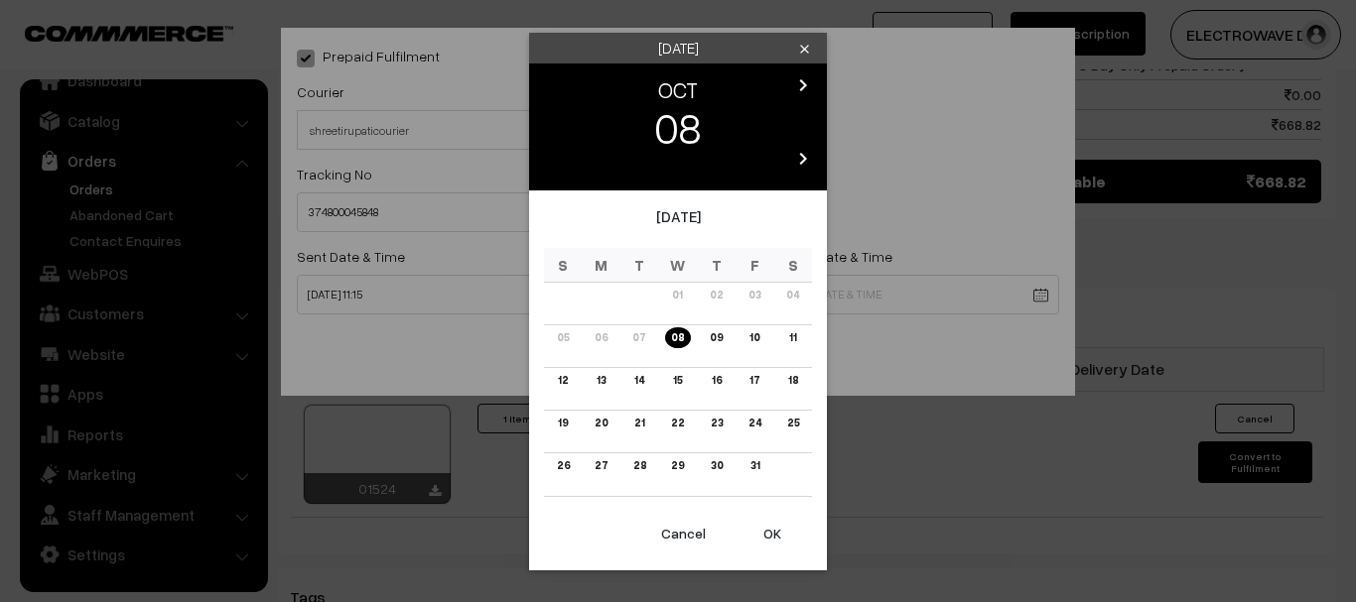
click at [784, 337] on link "11" at bounding box center [792, 337] width 19 height 21
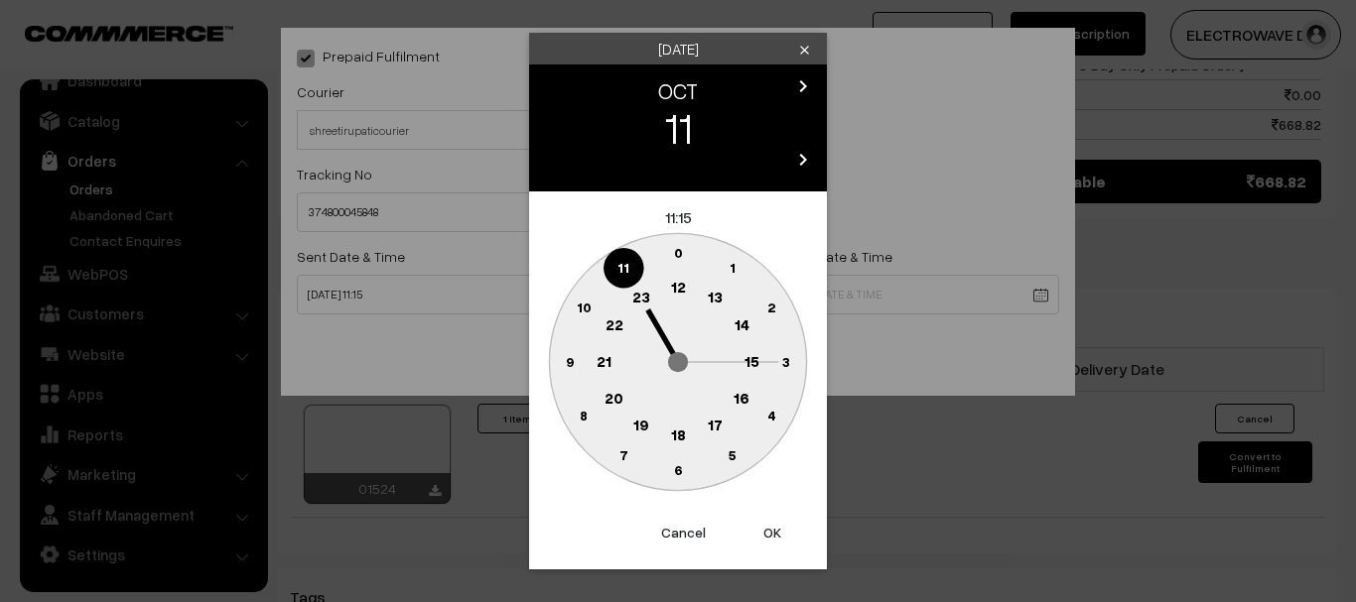
click at [773, 540] on button "OK" at bounding box center [771, 533] width 79 height 44
type input "11-10-2025 11:15"
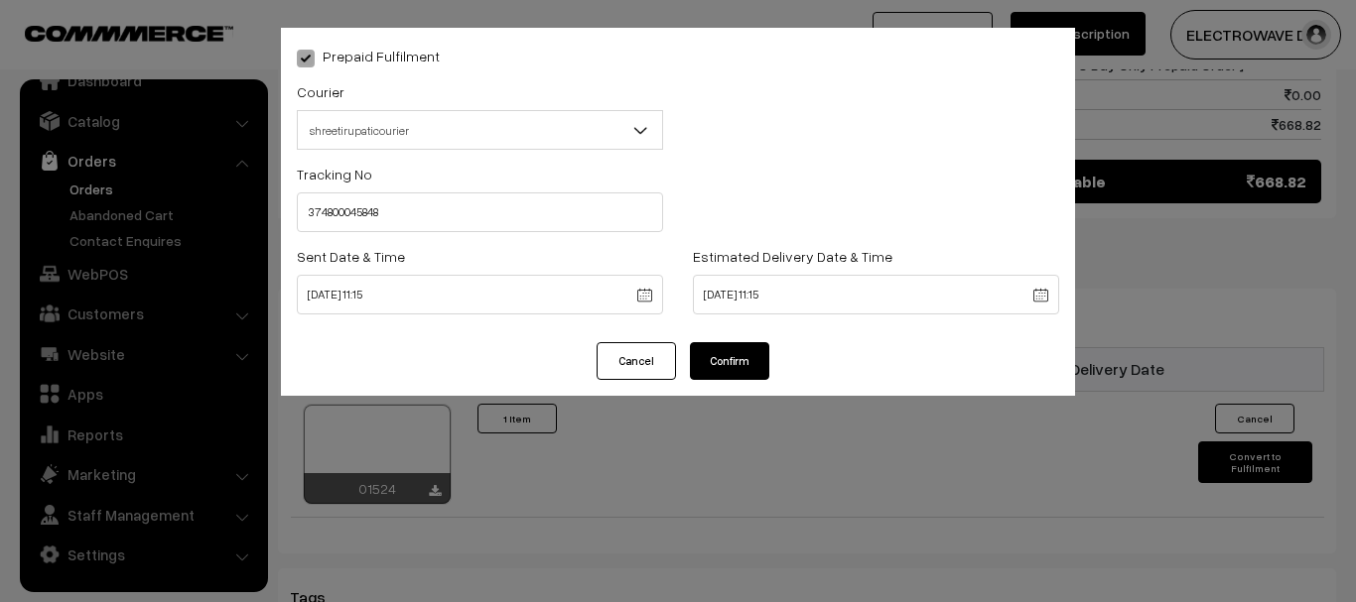
click at [760, 351] on button "Confirm" at bounding box center [729, 361] width 79 height 38
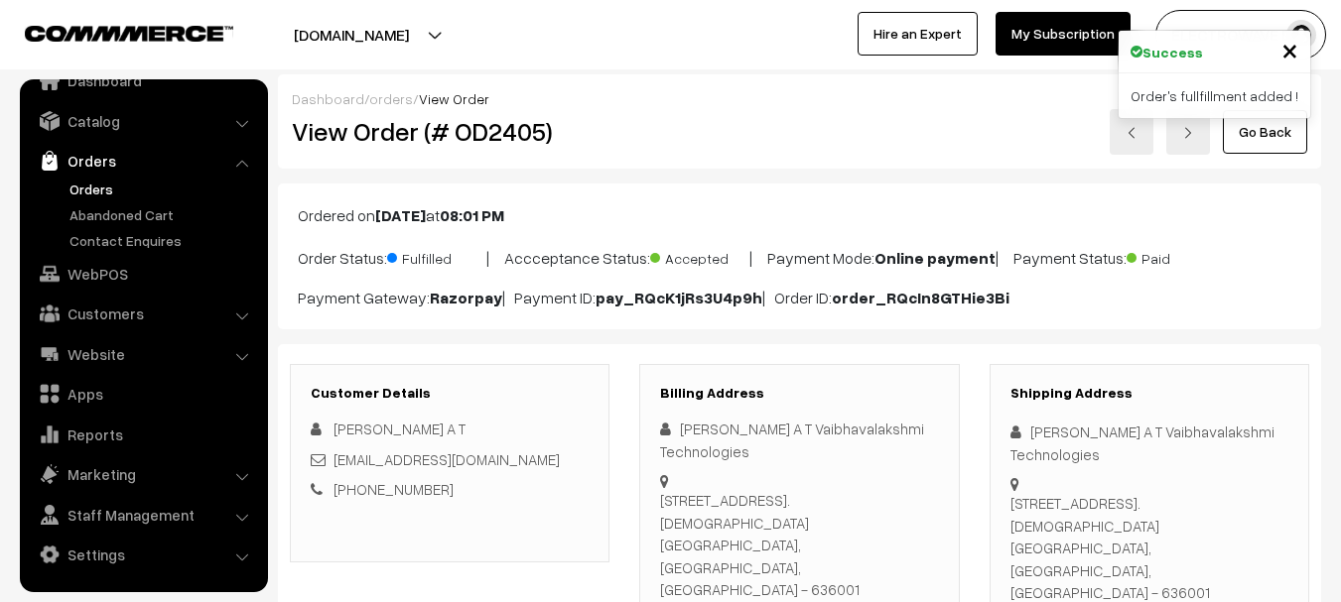
click at [104, 193] on link "Orders" at bounding box center [163, 189] width 196 height 21
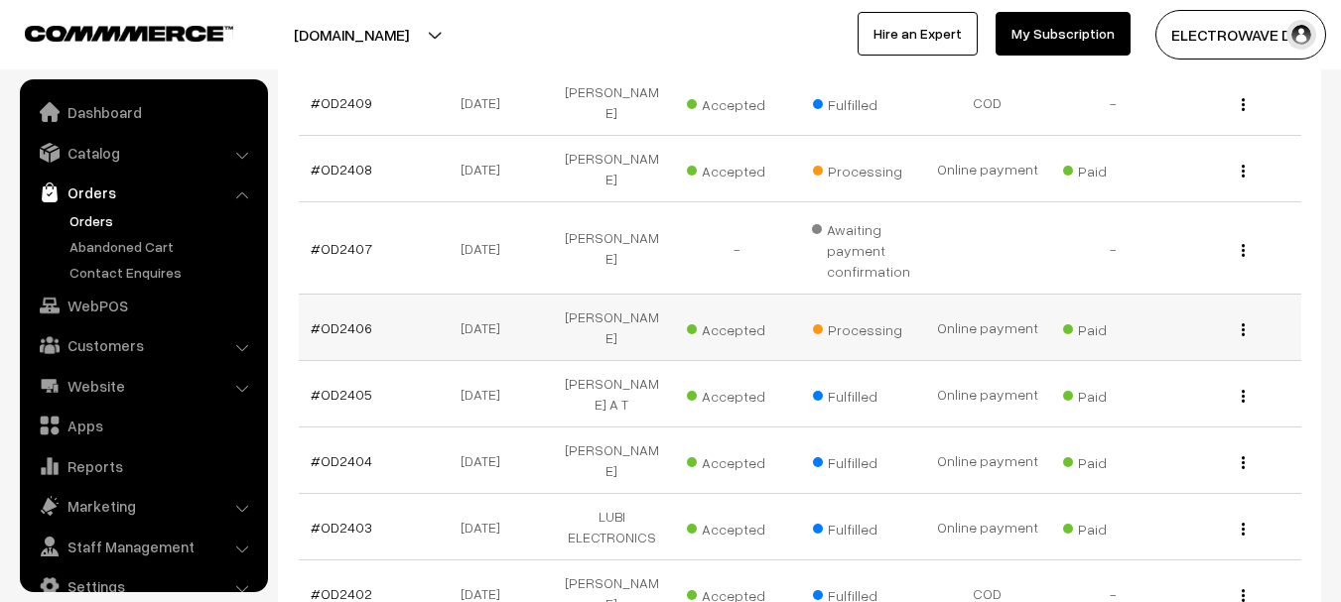
scroll to position [32, 0]
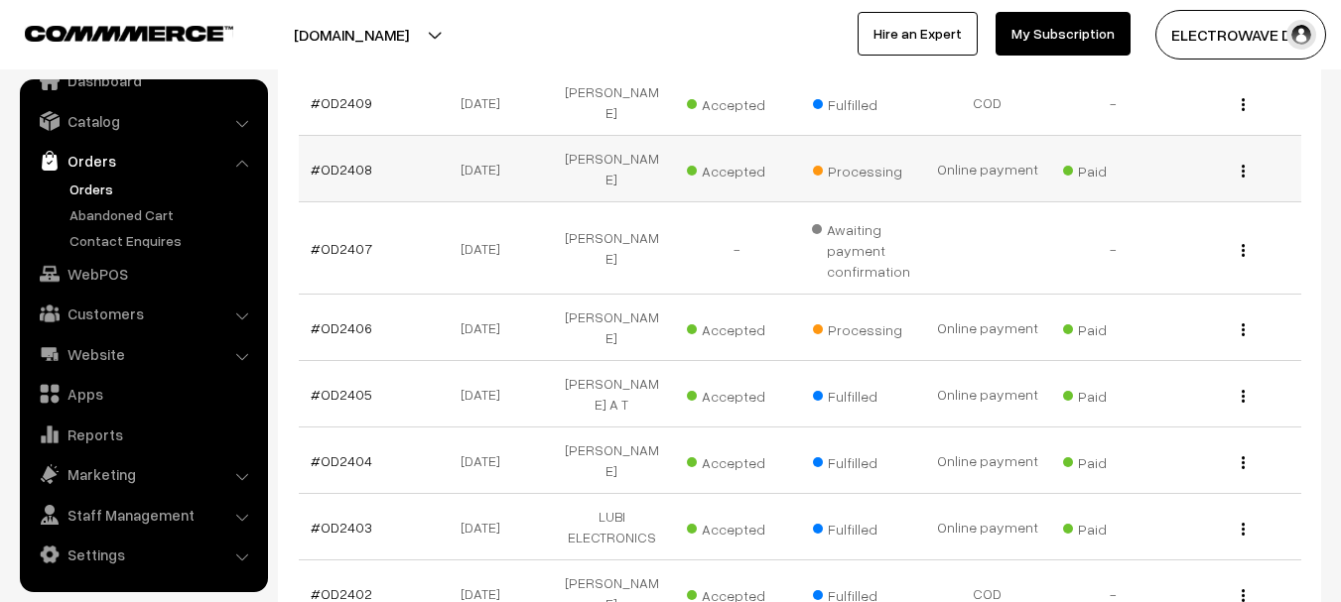
click at [317, 136] on td "#OD2408" at bounding box center [361, 169] width 125 height 66
click at [329, 161] on link "#OD2408" at bounding box center [342, 169] width 62 height 17
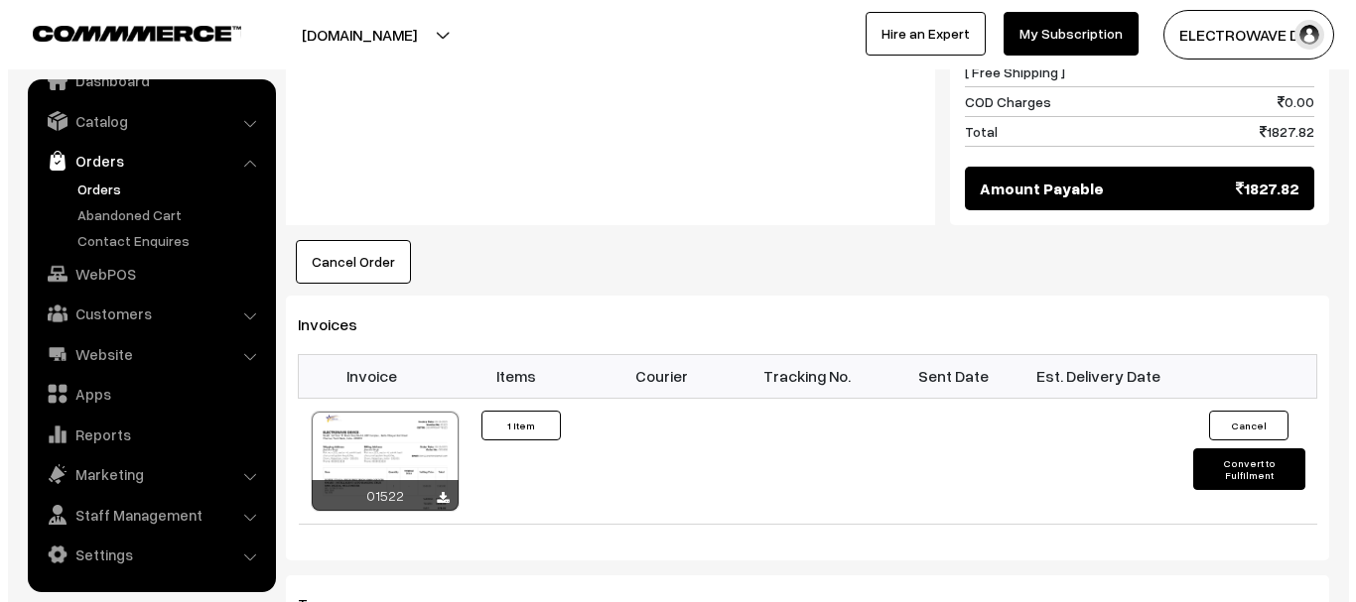
scroll to position [1290, 0]
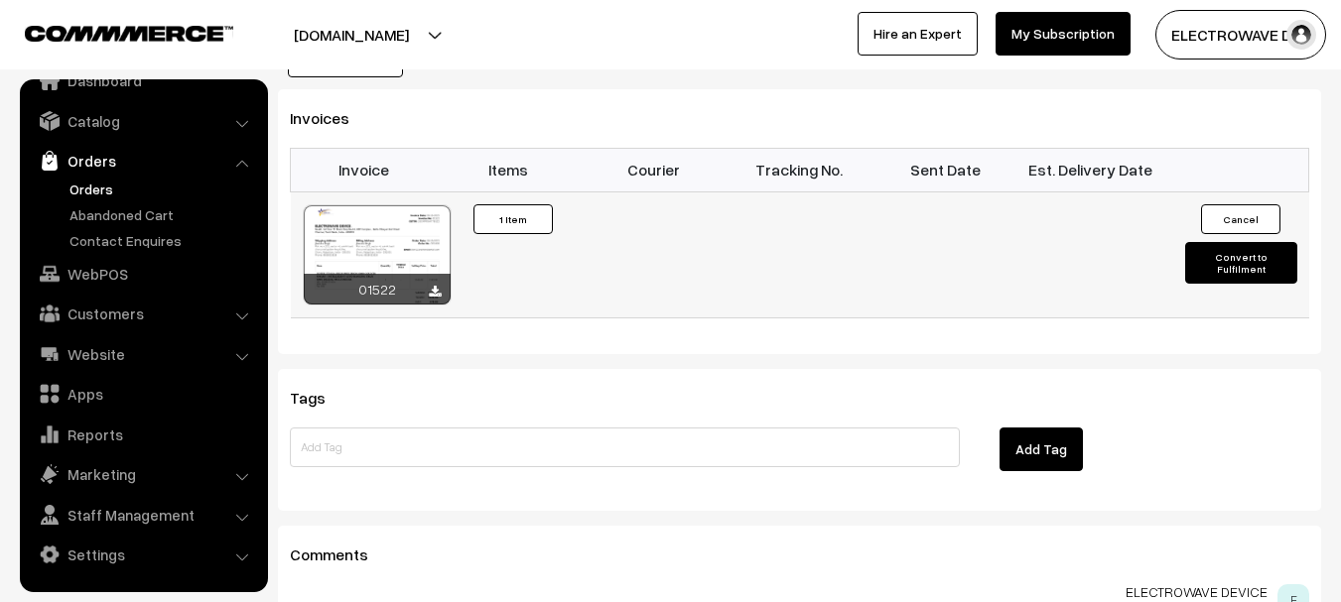
click at [1216, 242] on button "Convert to Fulfilment" at bounding box center [1241, 263] width 112 height 42
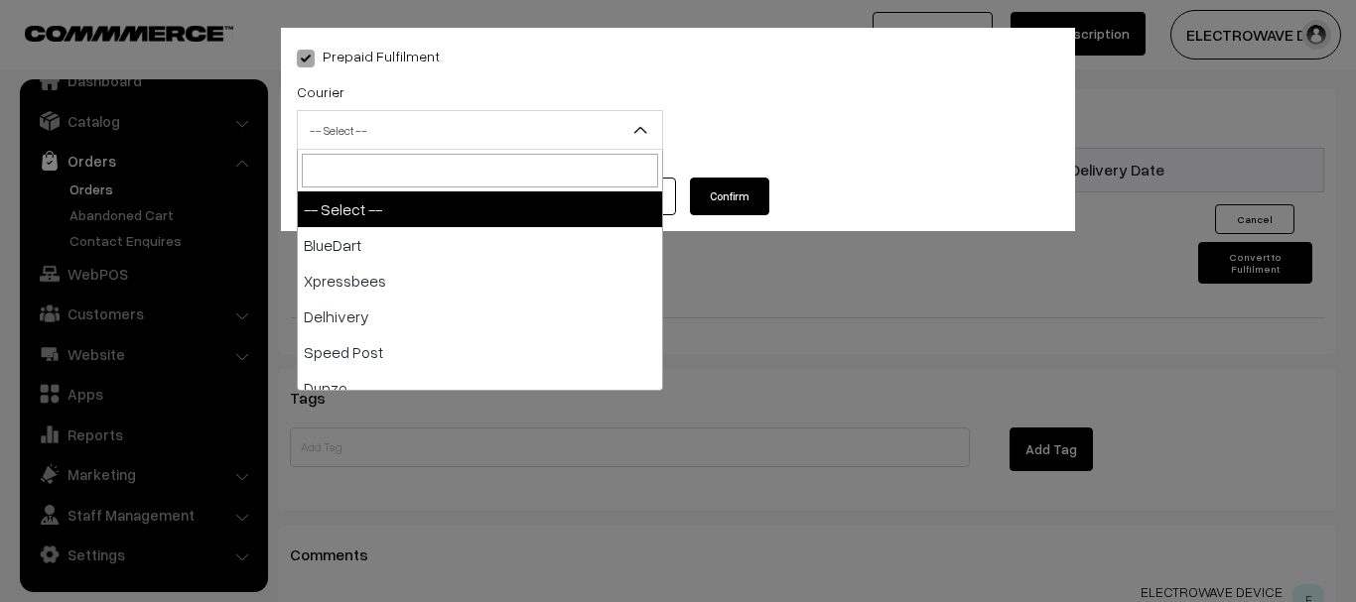
click at [501, 130] on span "-- Select --" at bounding box center [480, 130] width 364 height 35
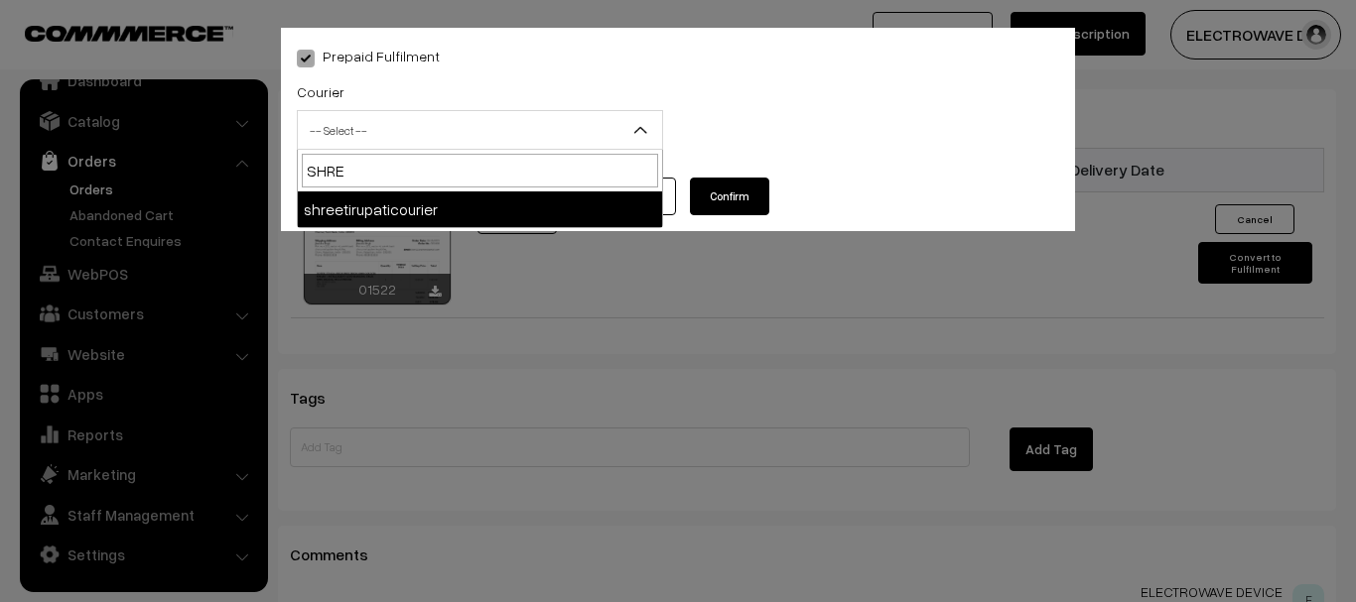
type input "SHREE"
select select "8"
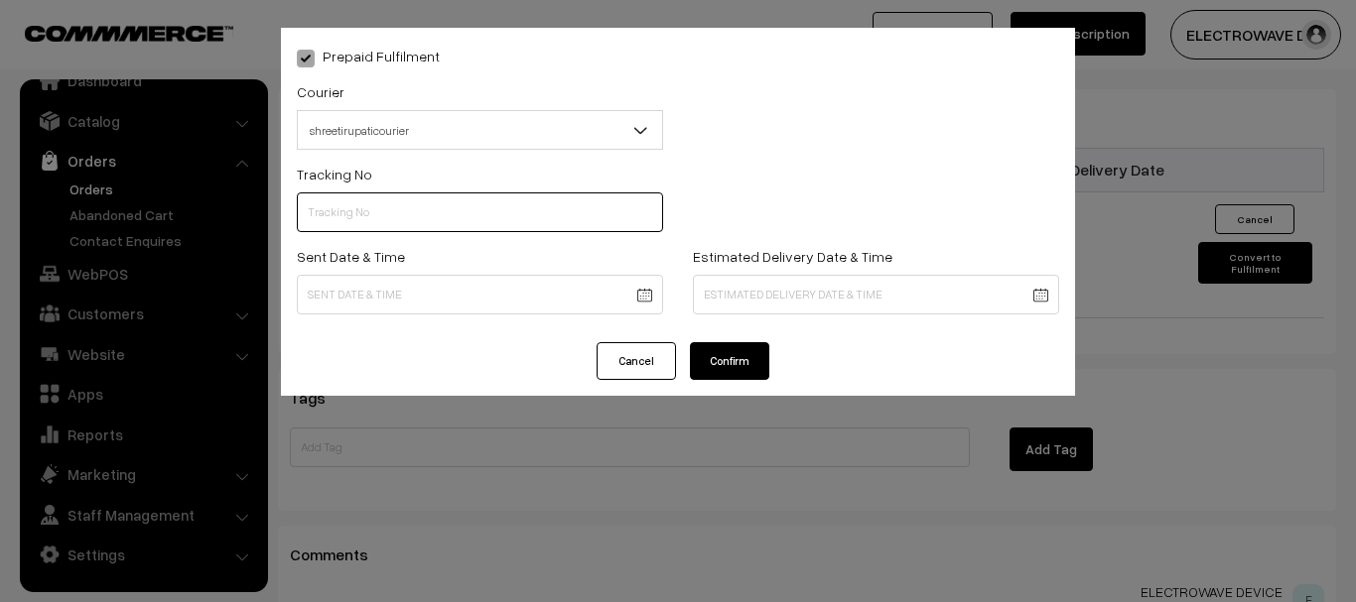
click at [347, 225] on input "text" at bounding box center [480, 213] width 366 height 40
paste input "374800045848"
type input "374800045846"
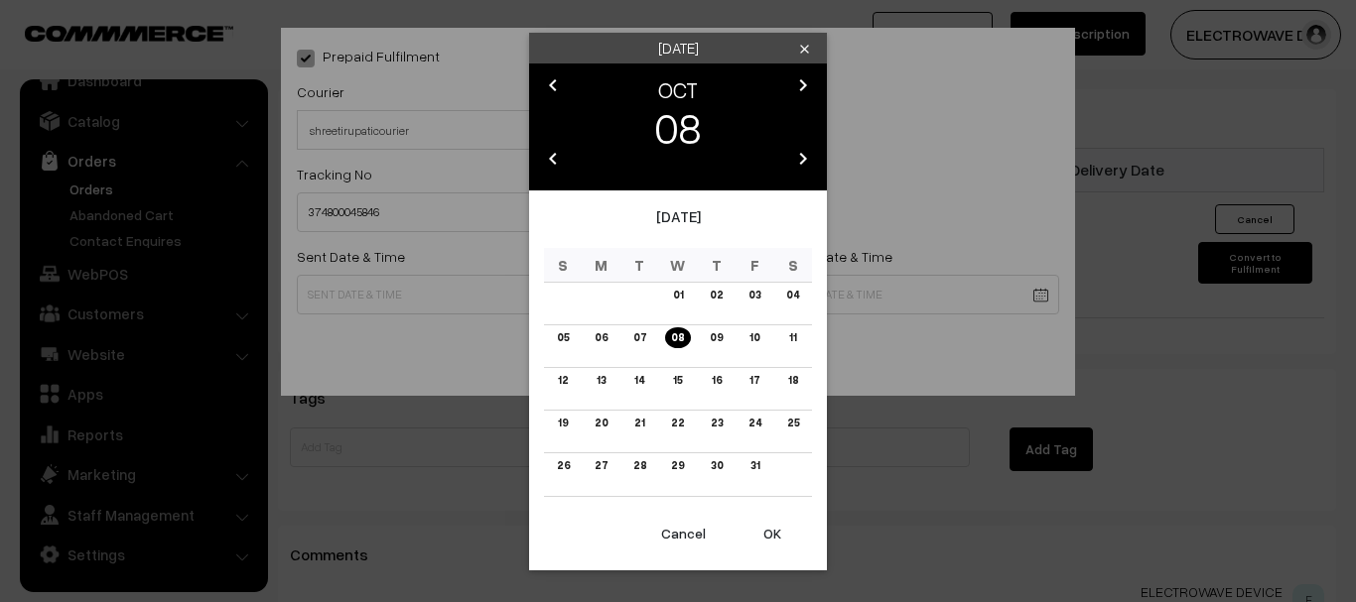
click at [769, 534] on button "OK" at bounding box center [771, 534] width 79 height 44
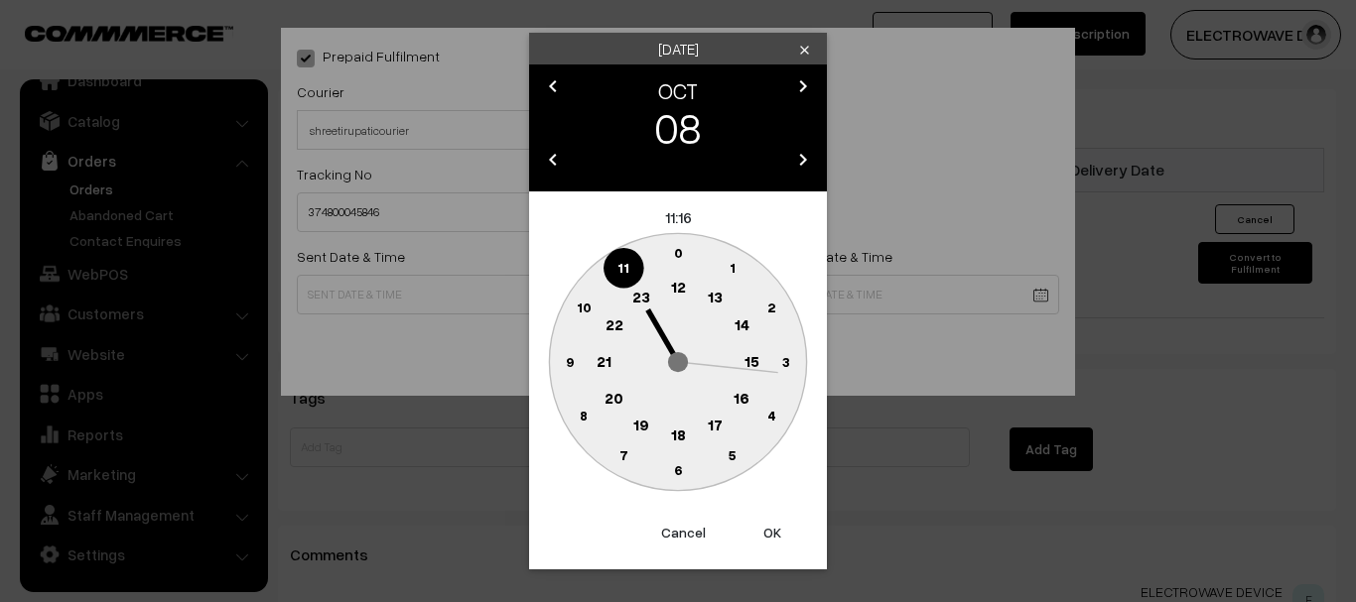
click at [769, 534] on button "OK" at bounding box center [771, 533] width 79 height 44
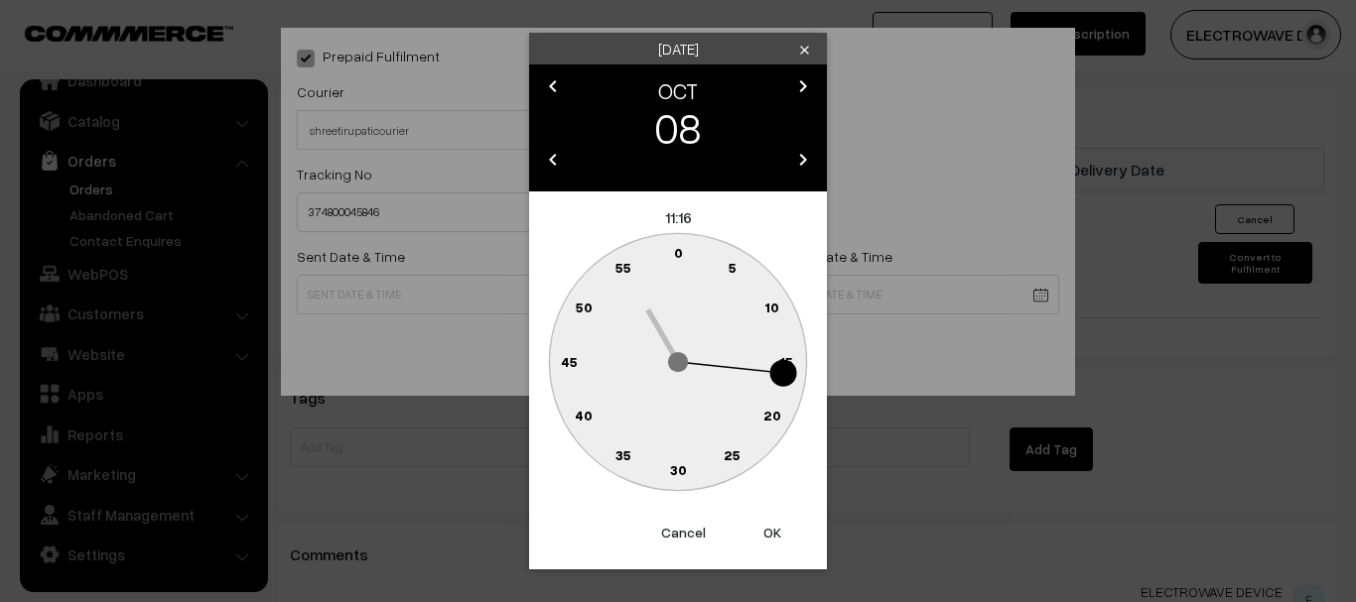
drag, startPoint x: 769, startPoint y: 534, endPoint x: 769, endPoint y: 492, distance: 41.7
click at [769, 534] on button "OK" at bounding box center [771, 533] width 79 height 44
type input "08-10-2025 11:16"
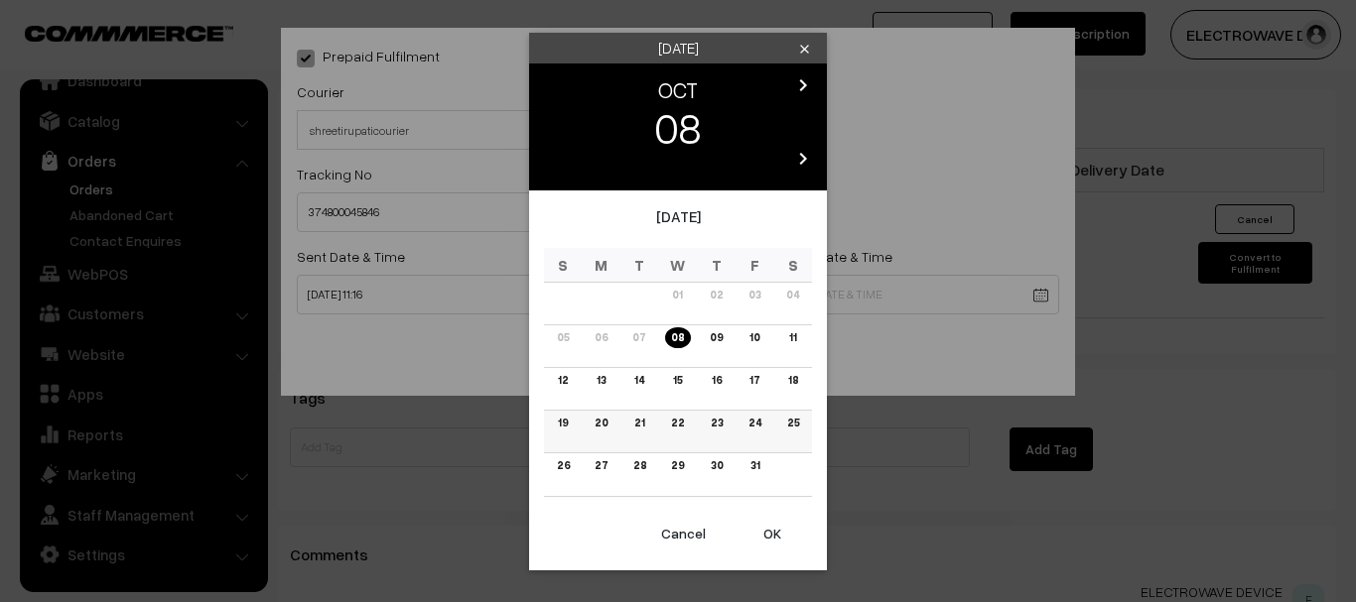
drag, startPoint x: 607, startPoint y: 383, endPoint x: 640, endPoint y: 412, distance: 43.6
click at [607, 383] on link "13" at bounding box center [600, 380] width 21 height 21
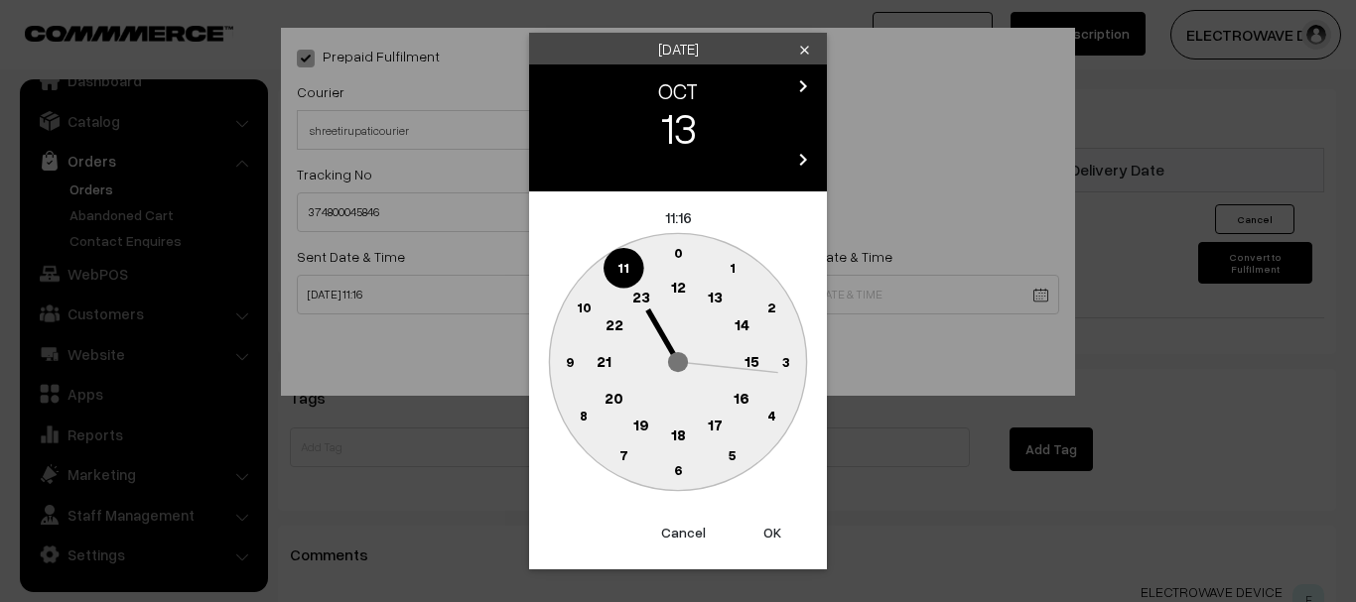
click at [755, 534] on button "OK" at bounding box center [771, 533] width 79 height 44
drag, startPoint x: 755, startPoint y: 534, endPoint x: 753, endPoint y: 516, distance: 18.0
click at [755, 534] on button "OK" at bounding box center [771, 533] width 79 height 44
type input "13-10-2025 11:16"
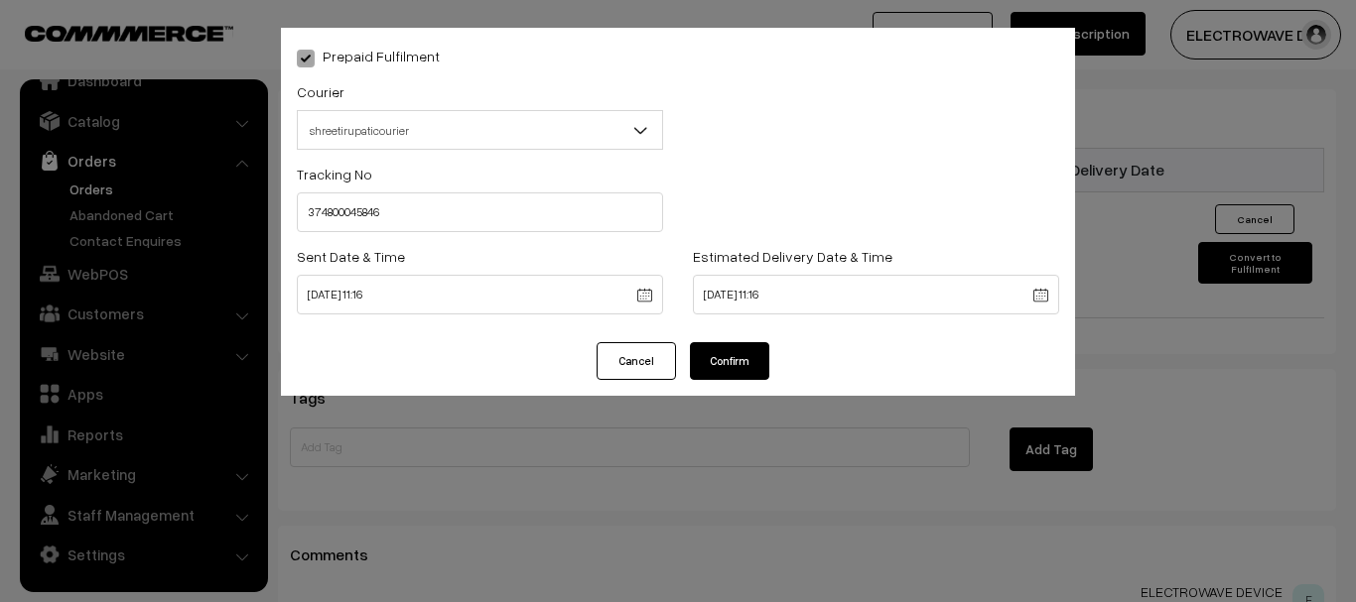
click at [748, 336] on div "Prepaid Fulfilment Courier -- Select -- BlueDart Xpressbees Delhivery Speed Pos…" at bounding box center [678, 185] width 794 height 315
click at [748, 361] on button "Confirm" at bounding box center [729, 361] width 79 height 38
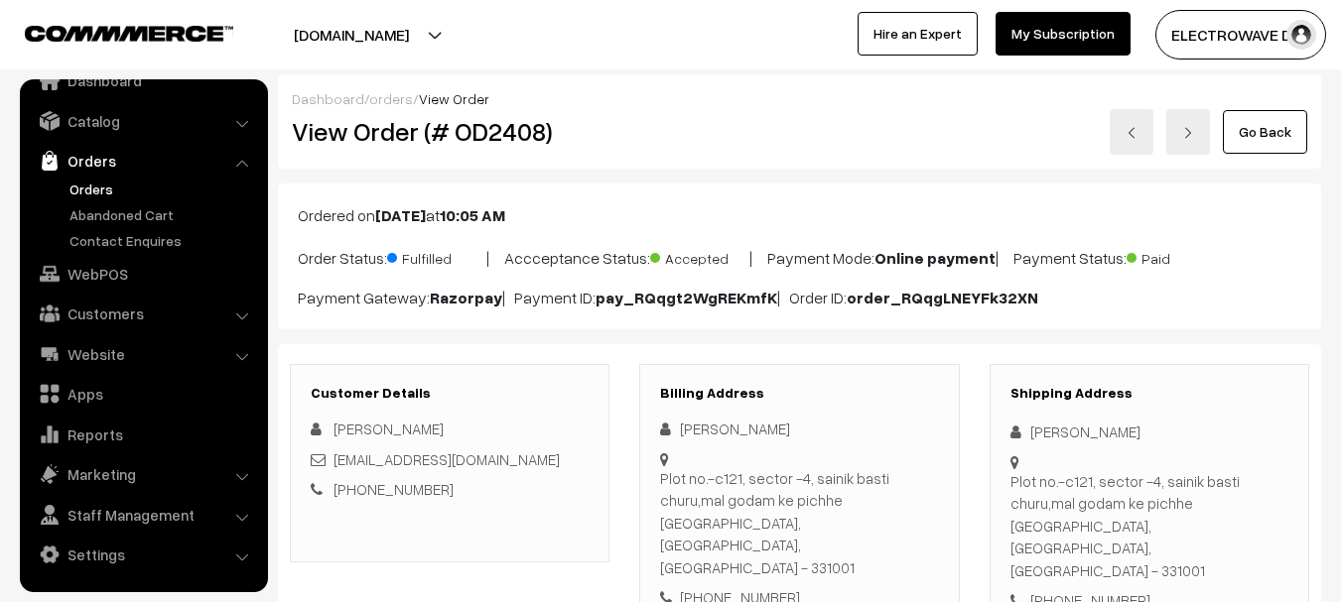
click at [1126, 141] on link at bounding box center [1131, 132] width 44 height 46
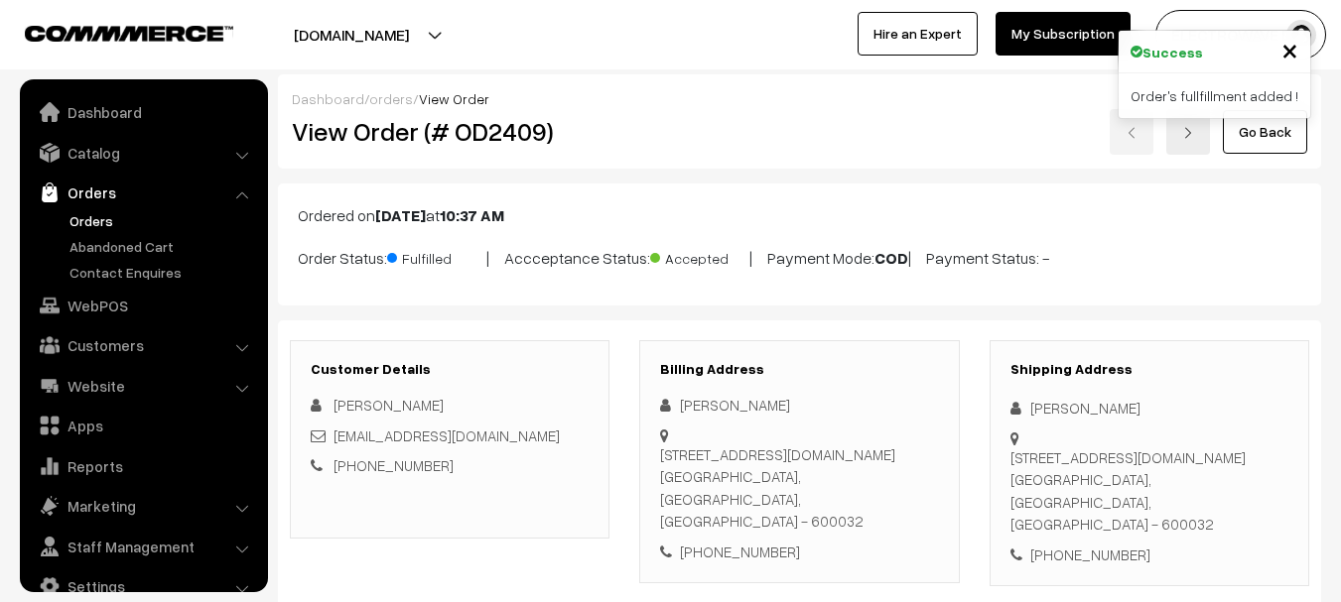
scroll to position [32, 0]
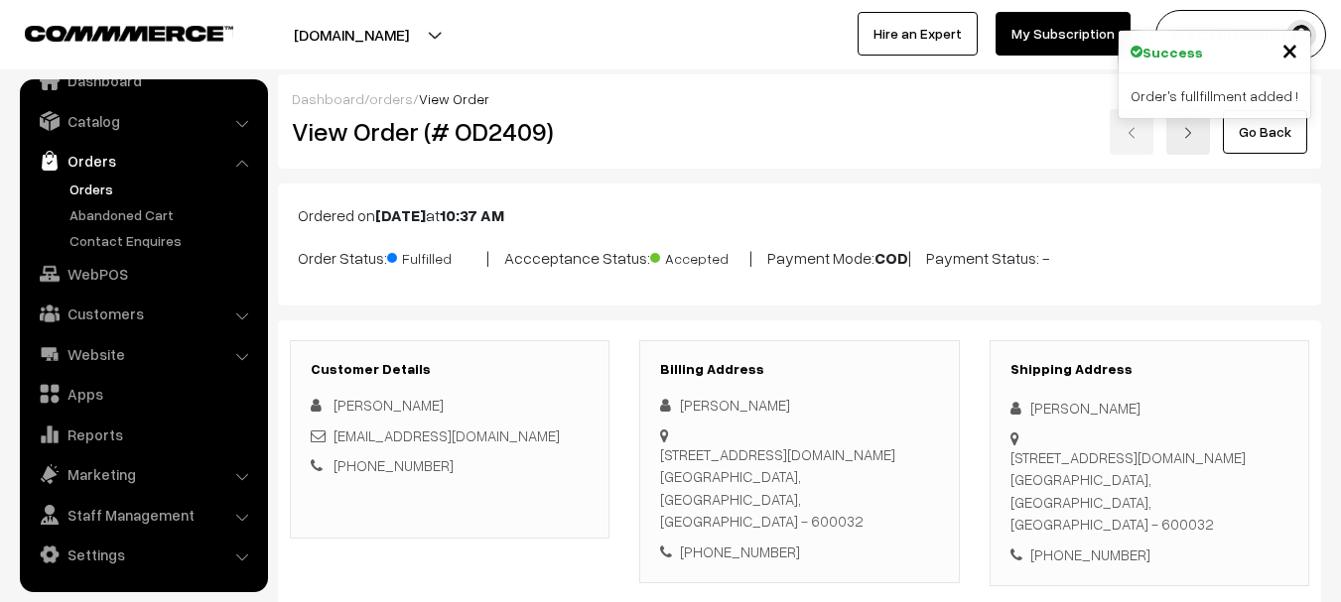
click at [94, 202] on ul "Orders" at bounding box center [144, 215] width 238 height 72
click at [98, 190] on link "Orders" at bounding box center [163, 189] width 196 height 21
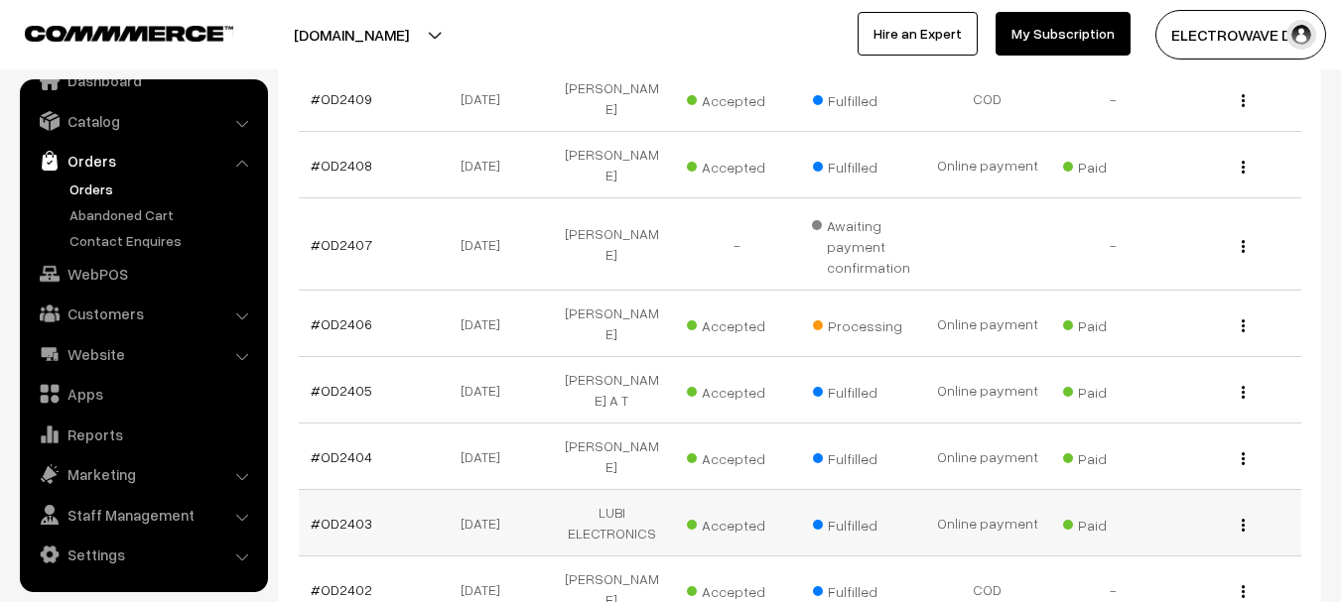
scroll to position [496, 0]
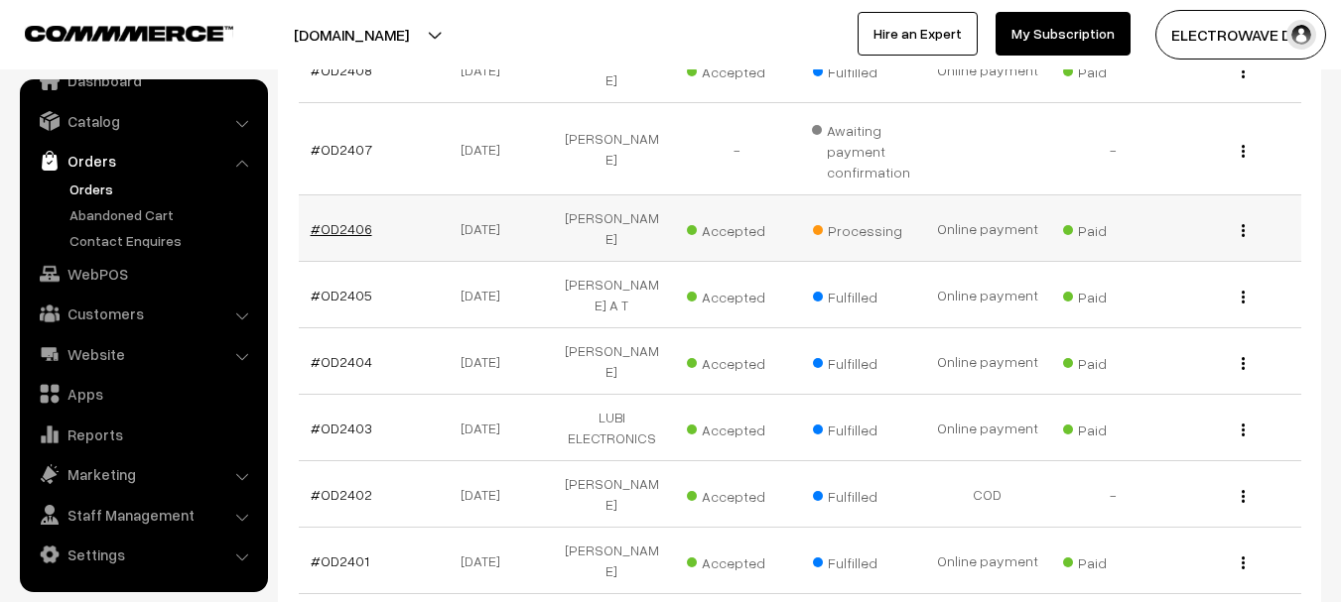
click at [351, 220] on link "#OD2406" at bounding box center [342, 228] width 62 height 17
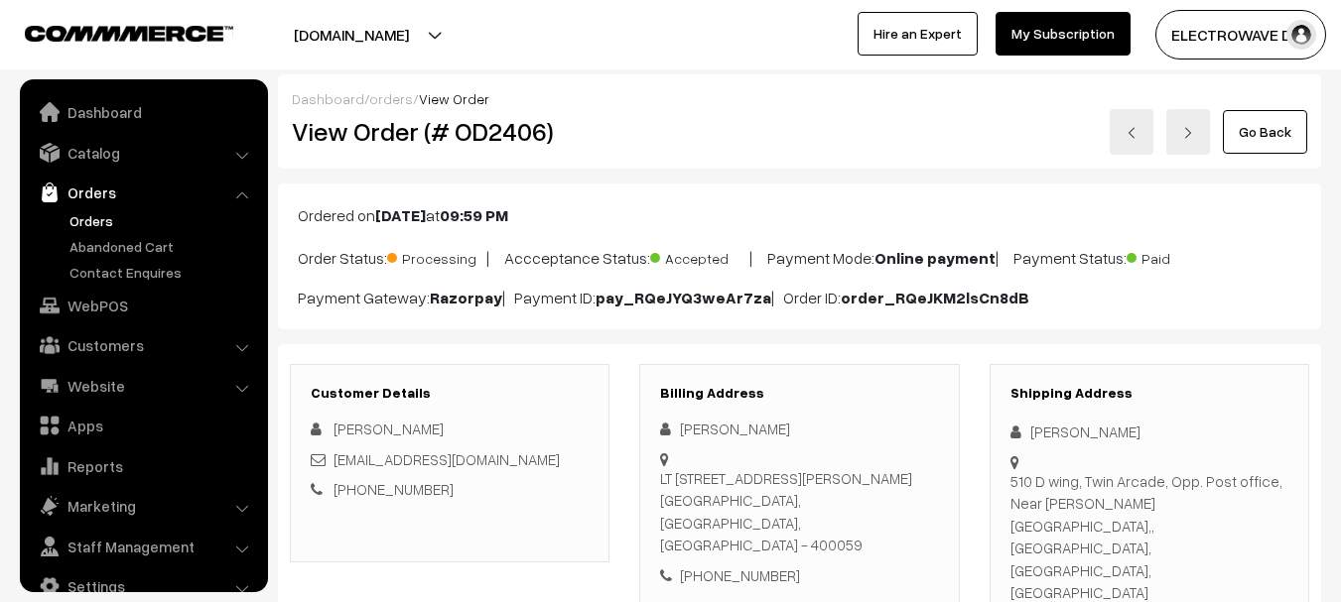
scroll to position [32, 0]
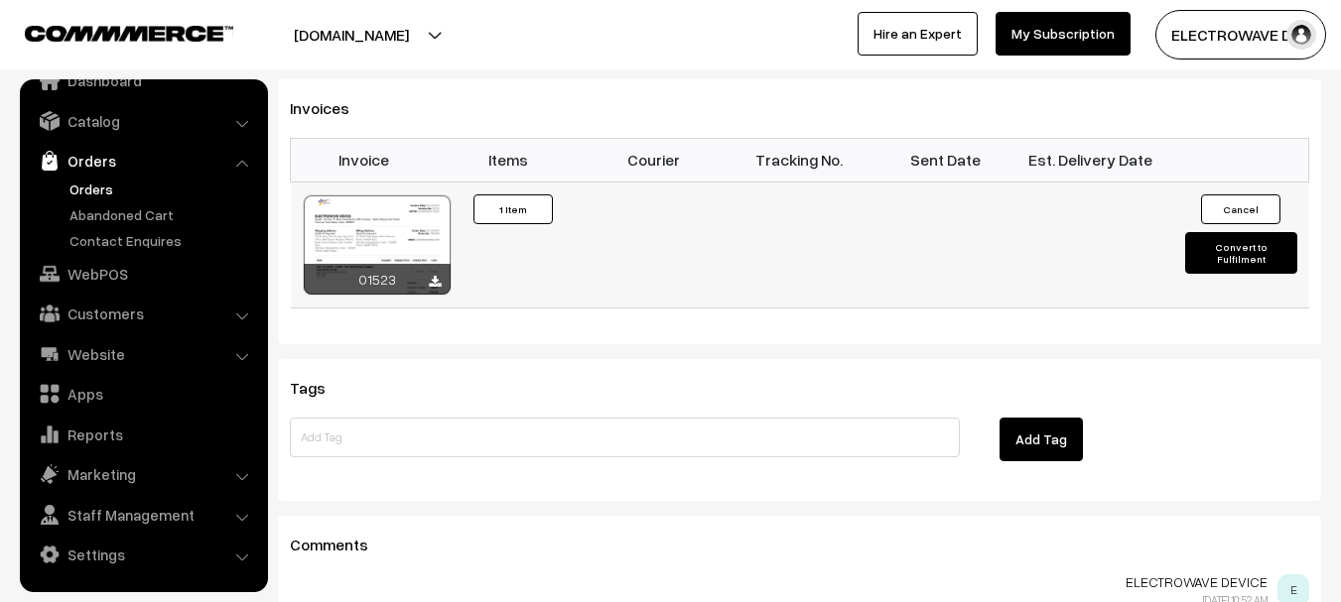
click at [1226, 232] on button "Convert to Fulfilment" at bounding box center [1241, 253] width 112 height 42
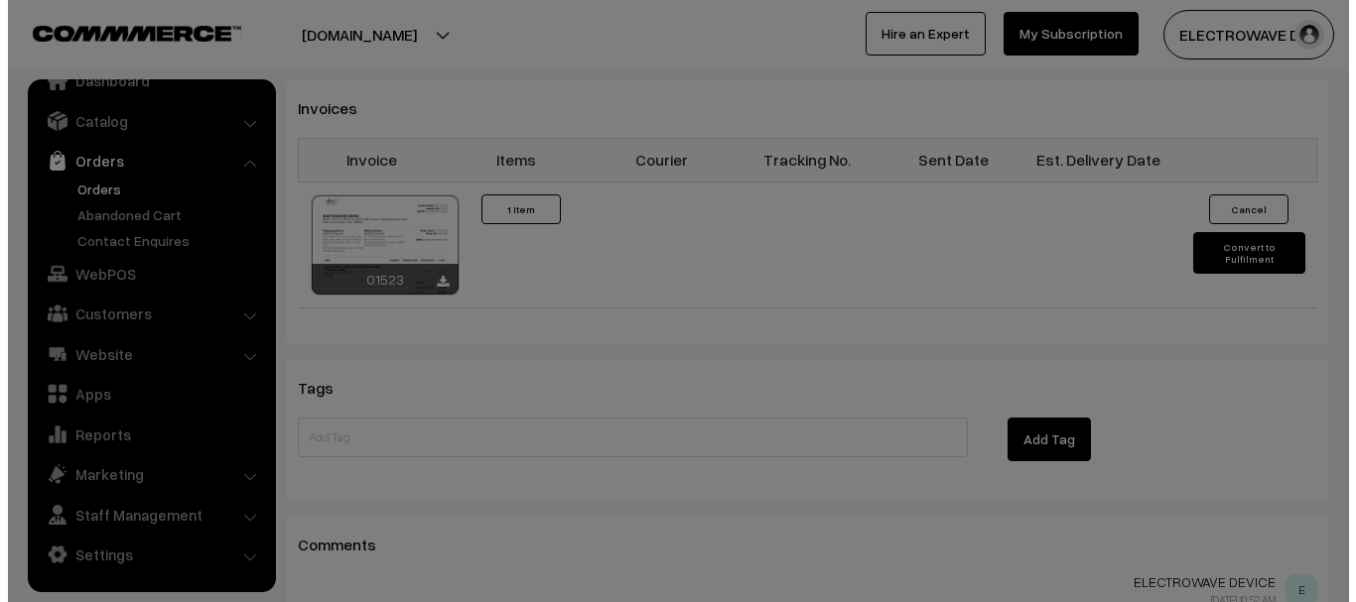
scroll to position [1390, 0]
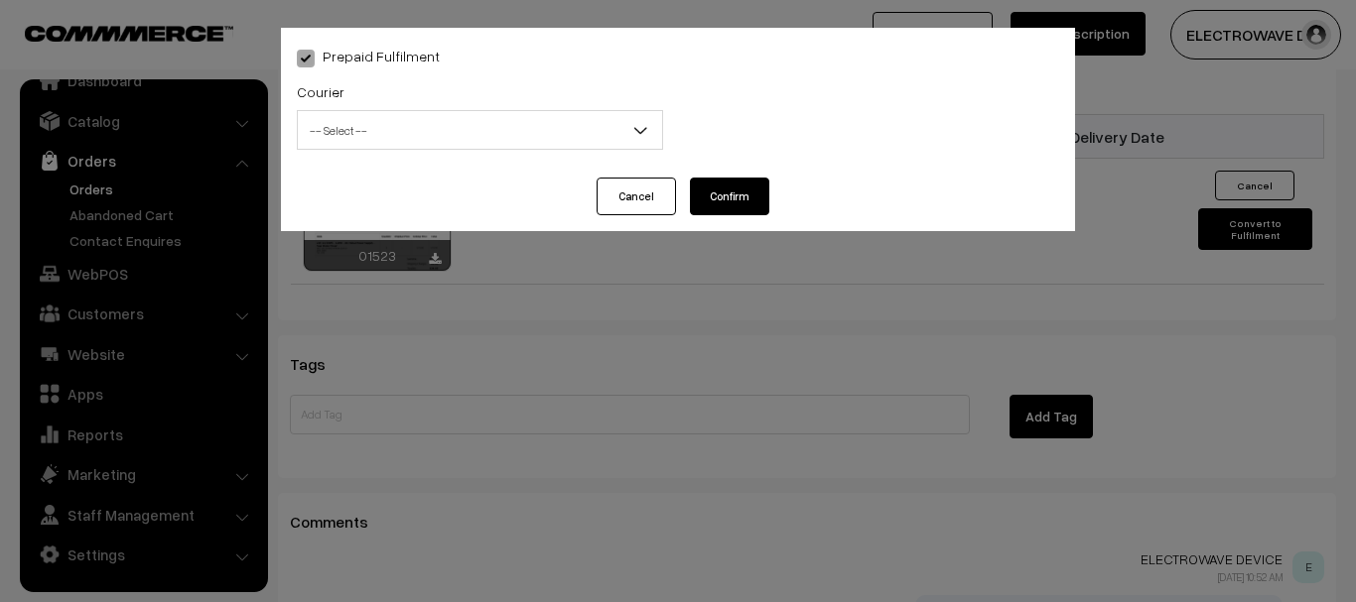
click at [417, 127] on span "-- Select --" at bounding box center [480, 130] width 364 height 35
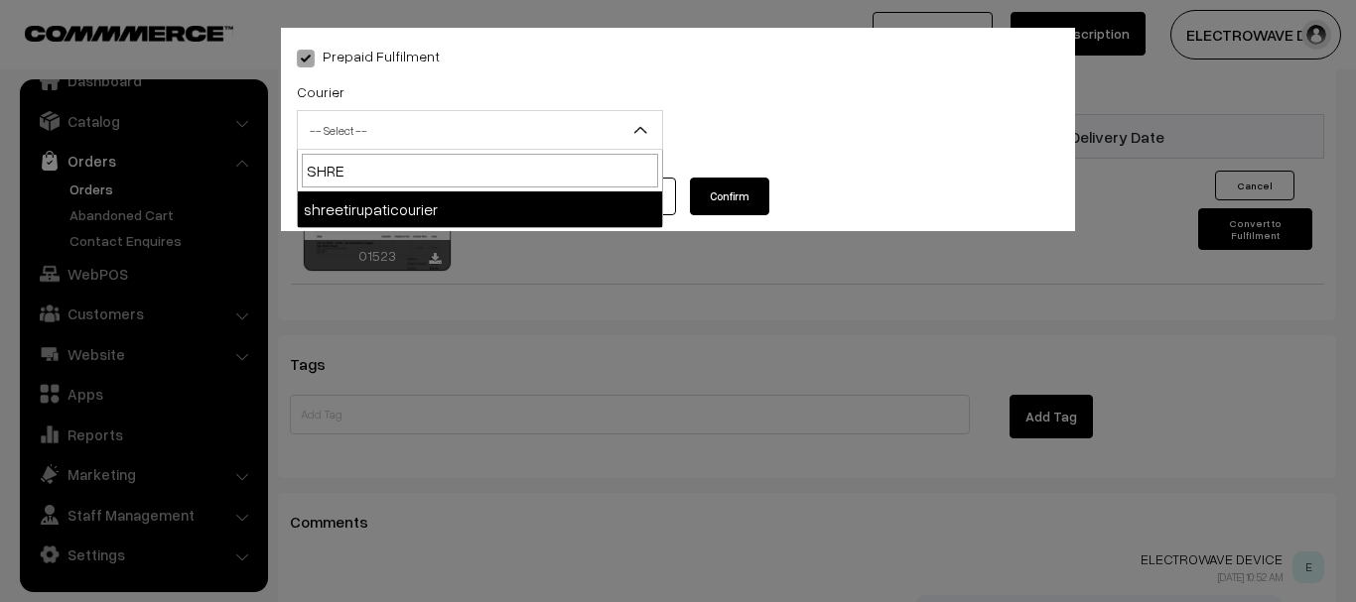
type input "SHREE"
select select "8"
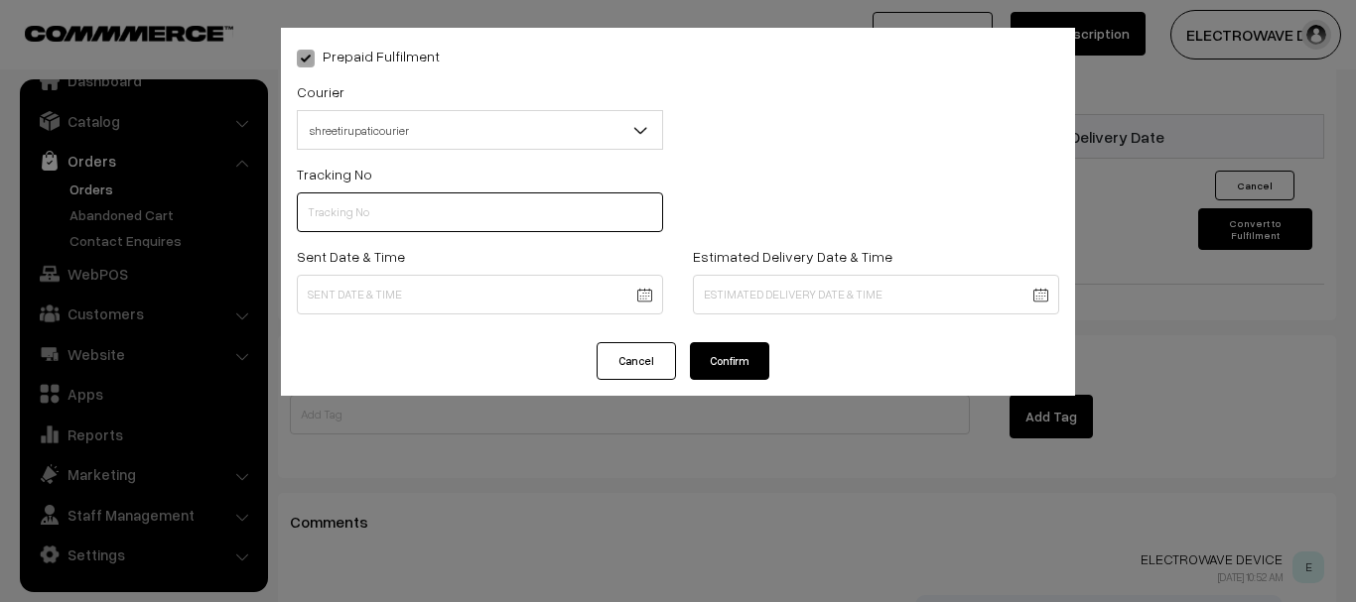
click at [423, 230] on input "text" at bounding box center [480, 213] width 366 height 40
paste input "374800045848"
type input "374800045845"
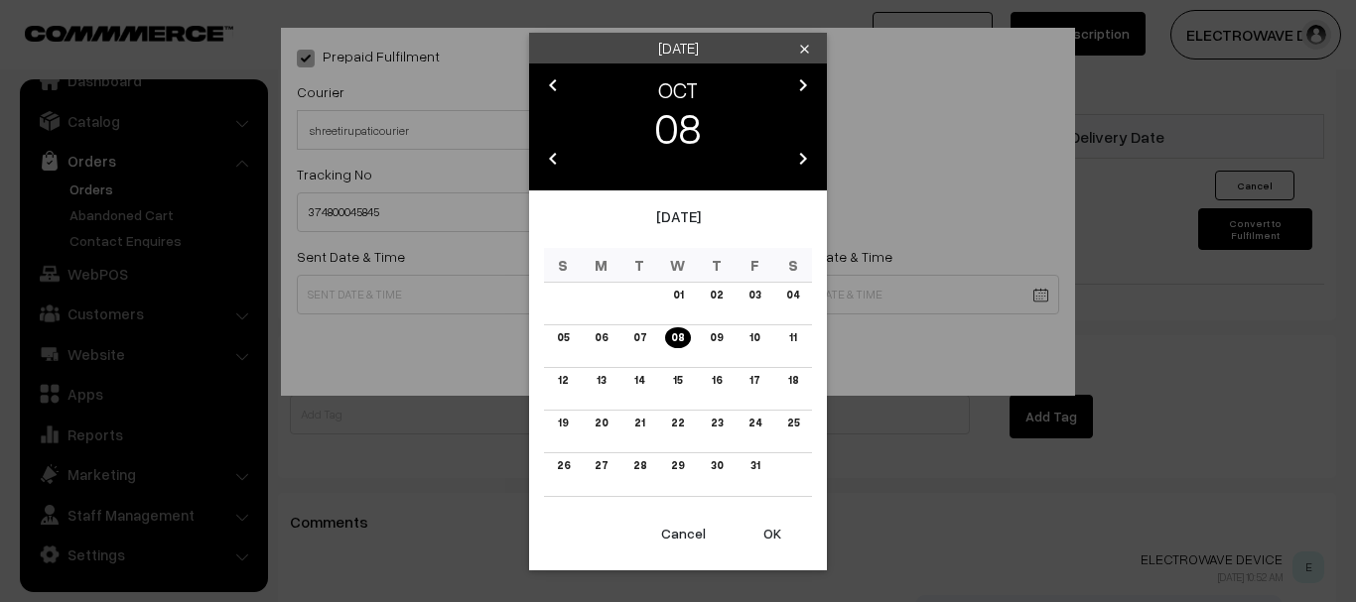
click at [772, 544] on button "OK" at bounding box center [771, 534] width 79 height 44
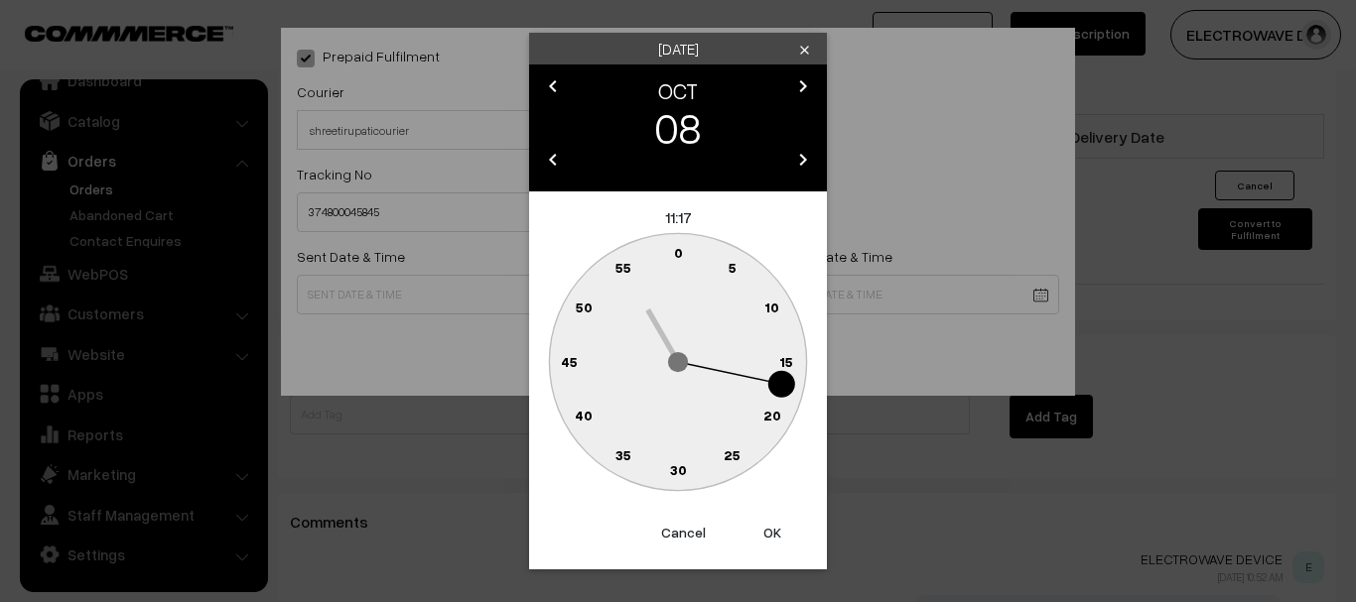
click at [772, 540] on button "OK" at bounding box center [771, 533] width 79 height 44
type input "08-10-2025 11:17"
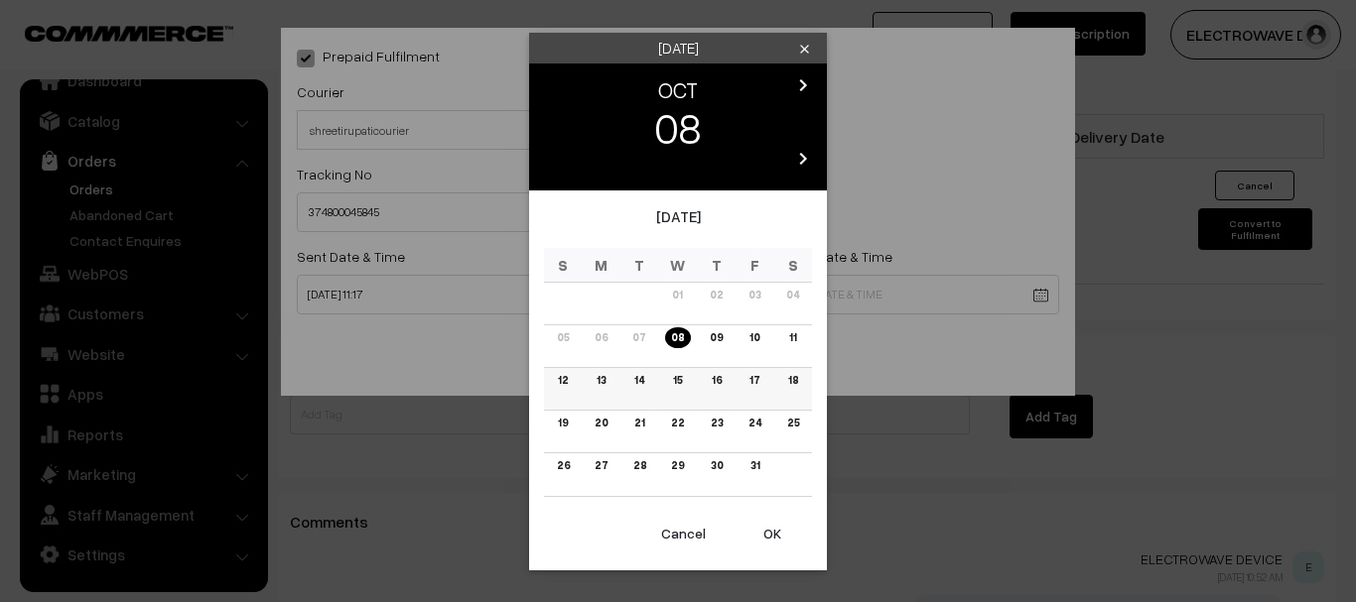
click at [599, 380] on link "13" at bounding box center [600, 380] width 21 height 21
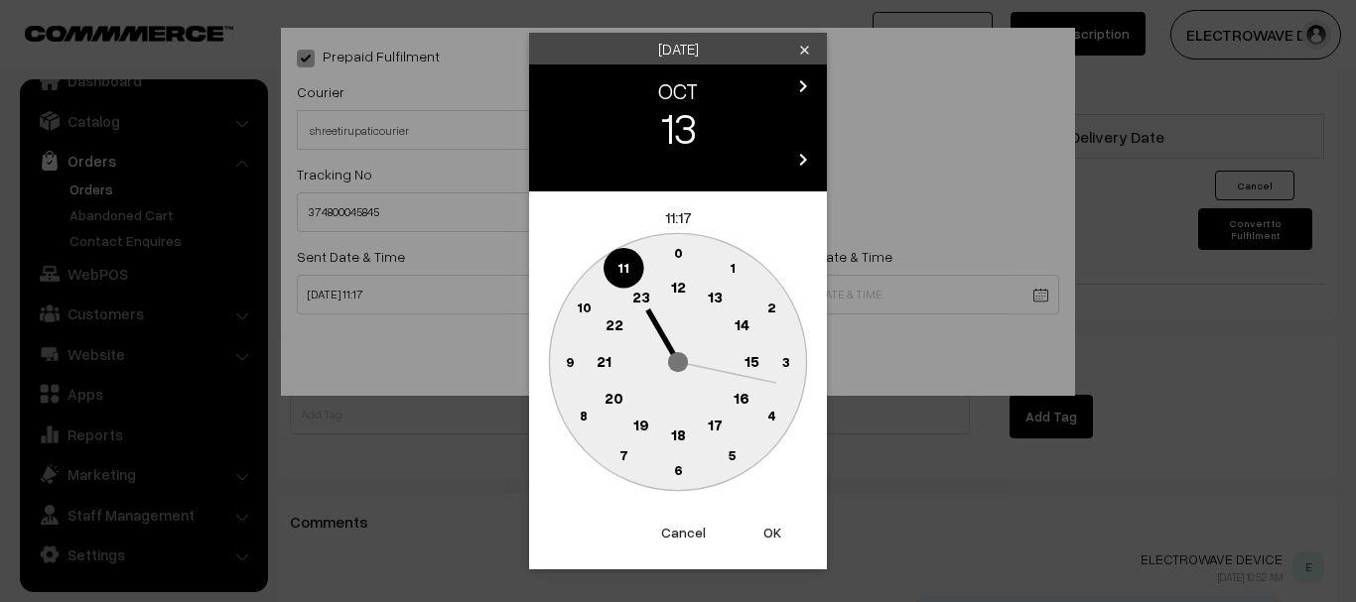
click at [755, 538] on button "OK" at bounding box center [771, 533] width 79 height 44
type input "13-10-2025 11:17"
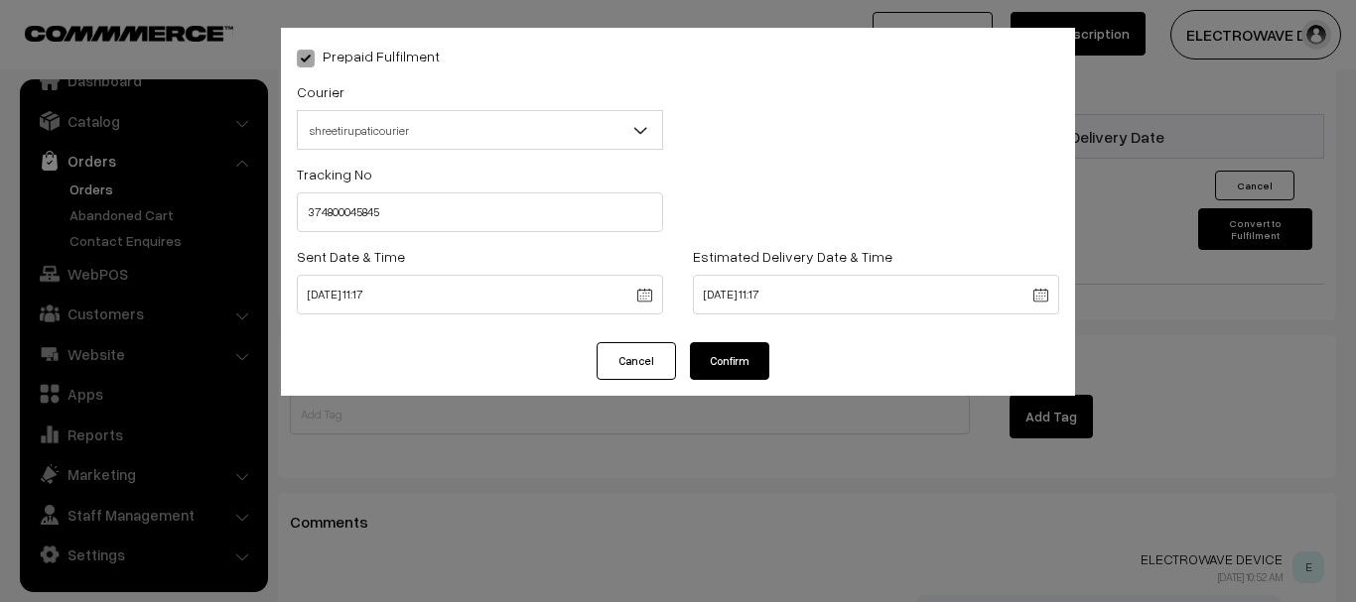
click at [741, 364] on button "Confirm" at bounding box center [729, 361] width 79 height 38
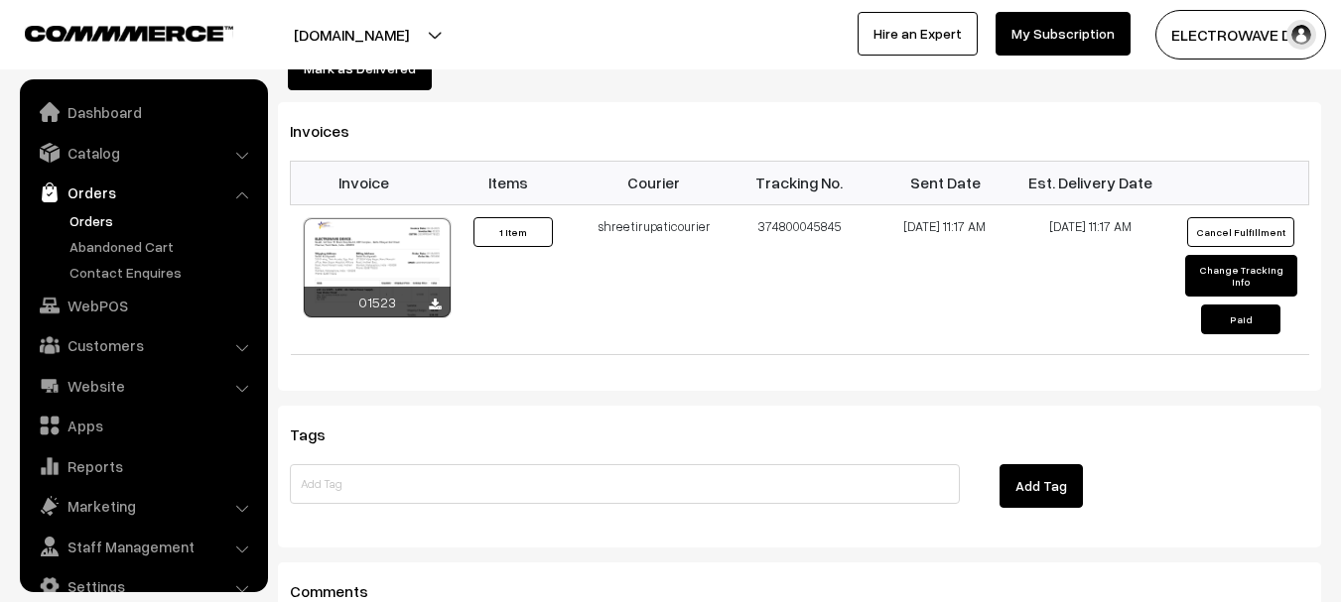
scroll to position [32, 0]
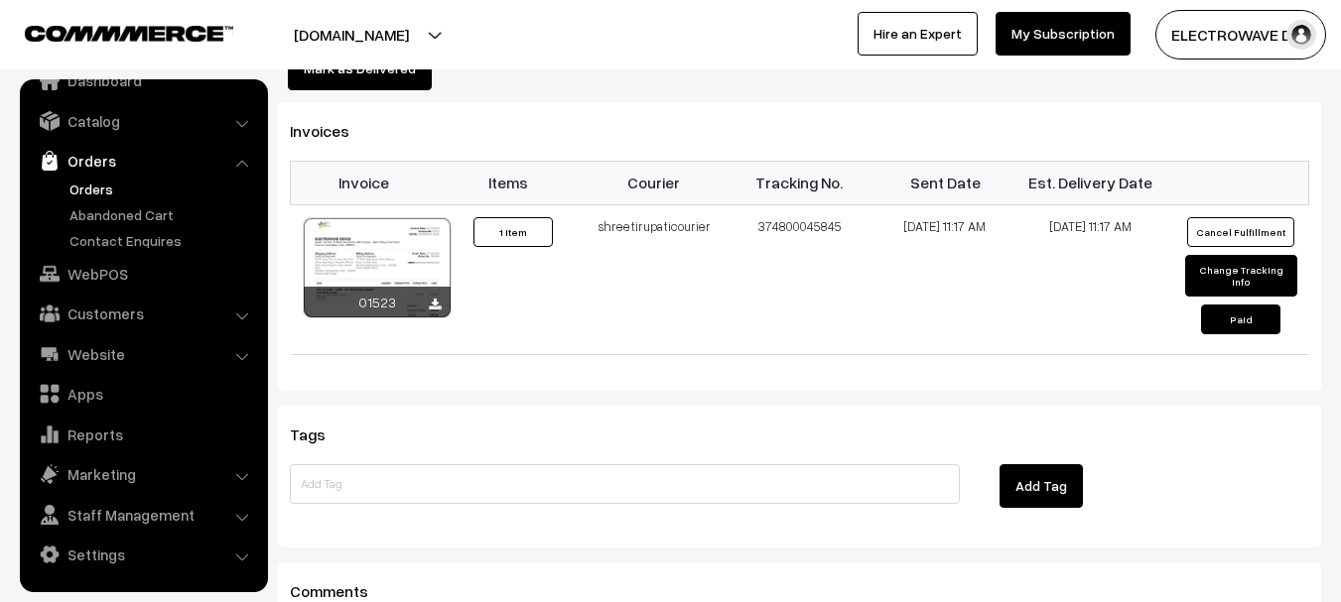
click at [87, 179] on link "Orders" at bounding box center [163, 189] width 196 height 21
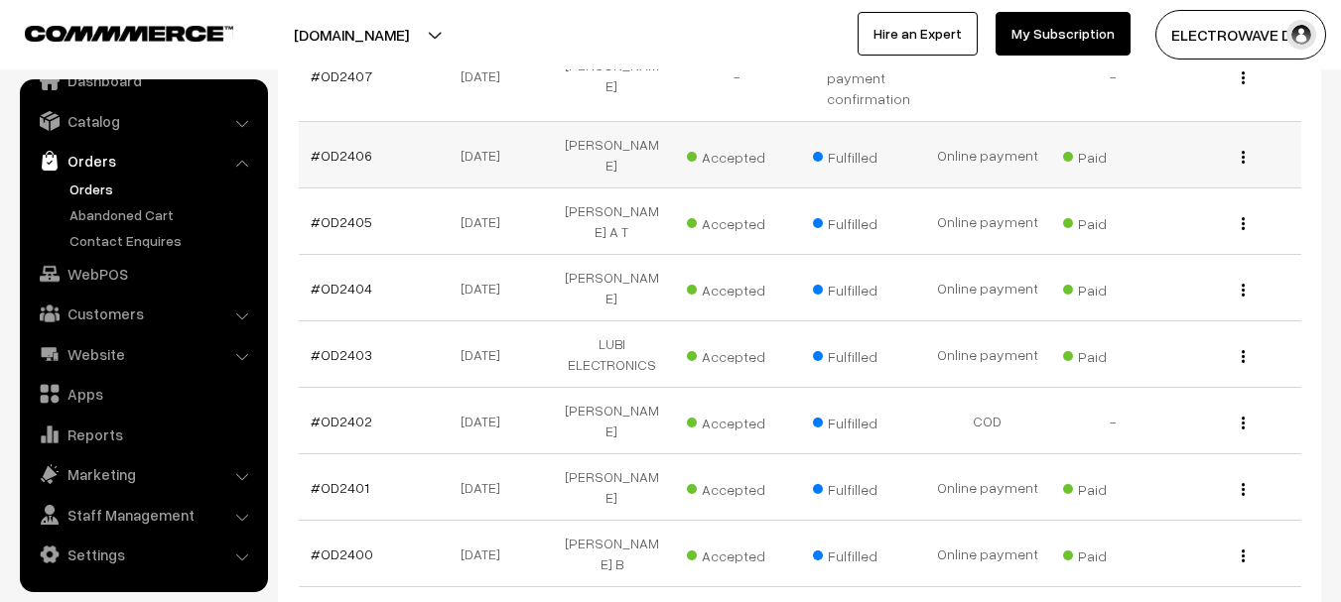
scroll to position [693, 0]
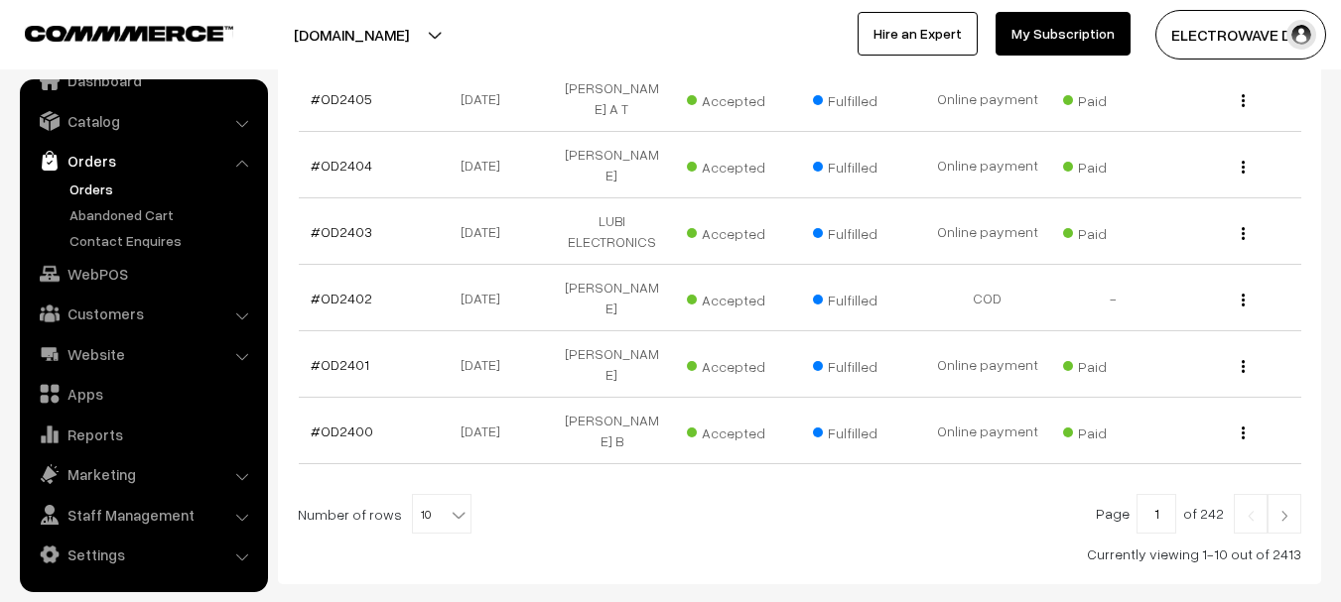
click at [83, 188] on link "Orders" at bounding box center [163, 189] width 196 height 21
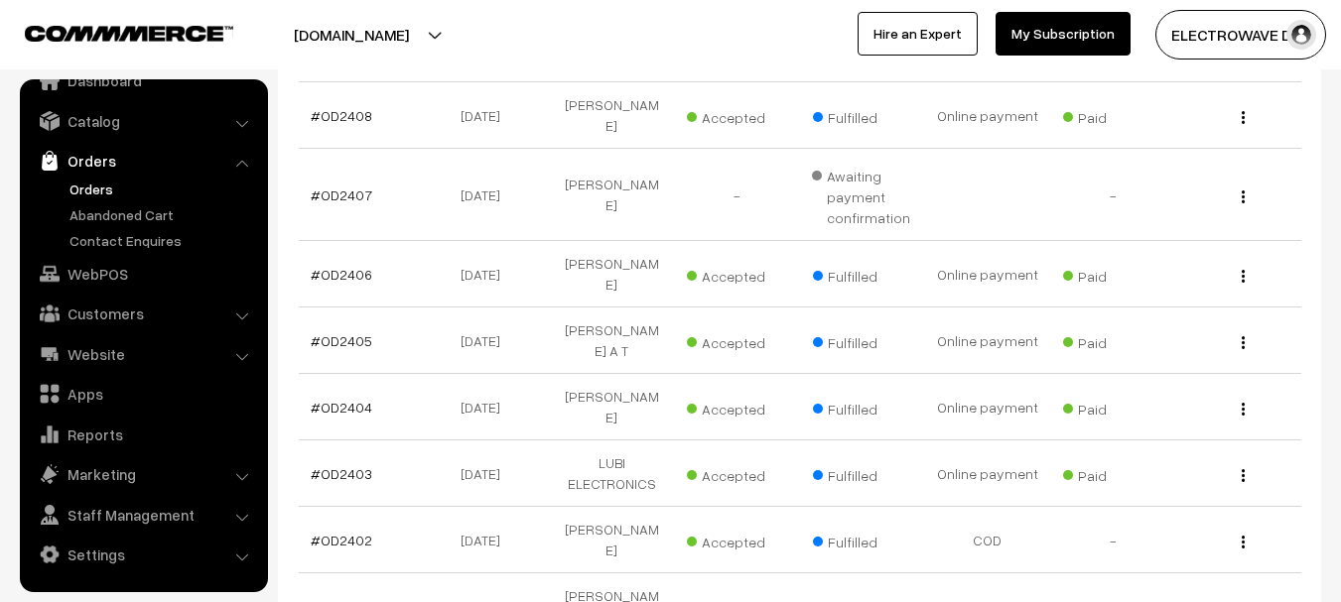
scroll to position [561, 0]
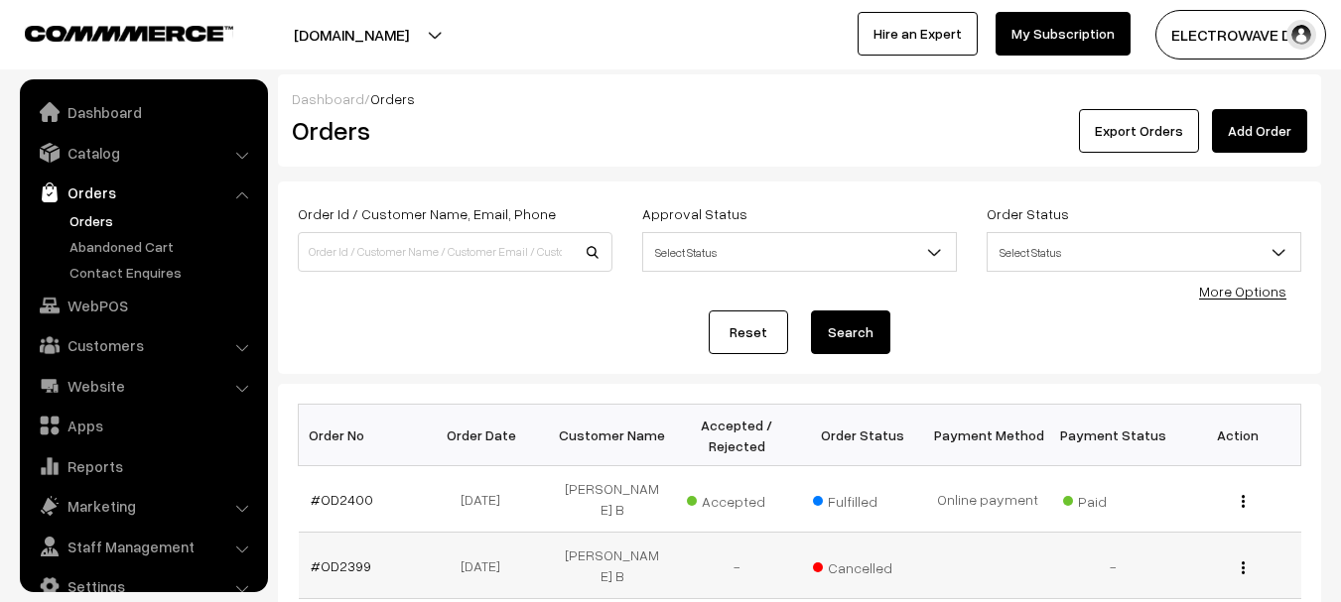
scroll to position [32, 0]
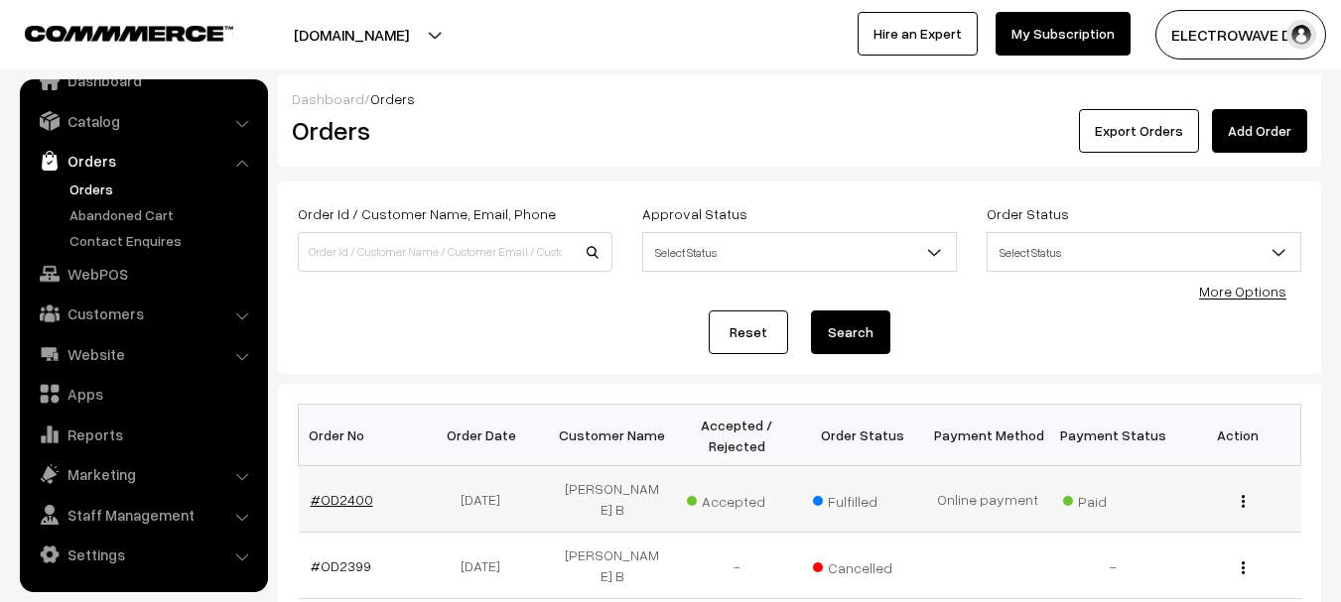
click at [319, 491] on link "#OD2400" at bounding box center [342, 499] width 63 height 17
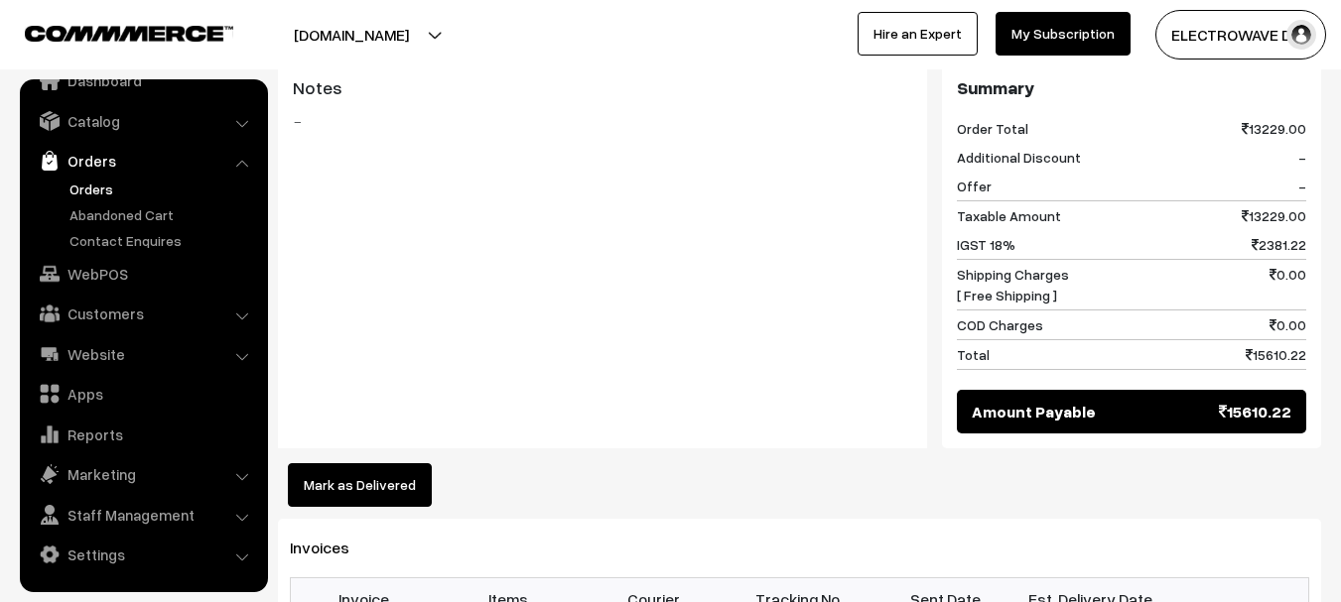
scroll to position [975, 0]
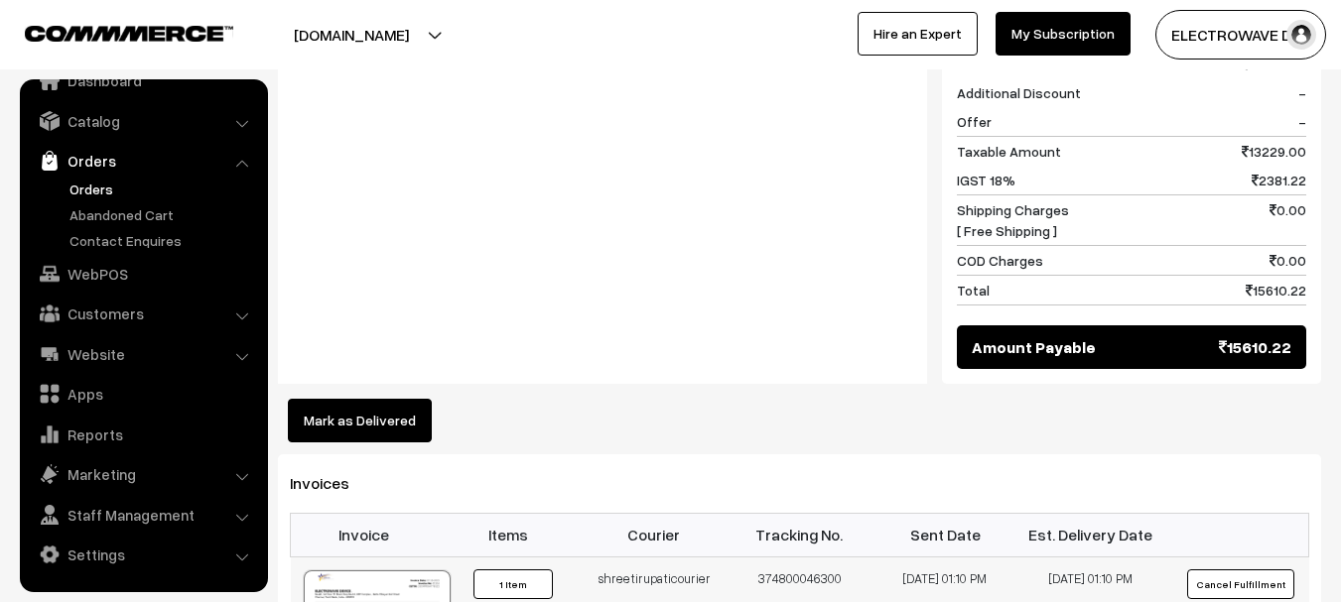
drag, startPoint x: 592, startPoint y: 536, endPoint x: 880, endPoint y: 543, distance: 287.9
copy tr "shreetirupaticourier 374800046300"
